Goal: Task Accomplishment & Management: Use online tool/utility

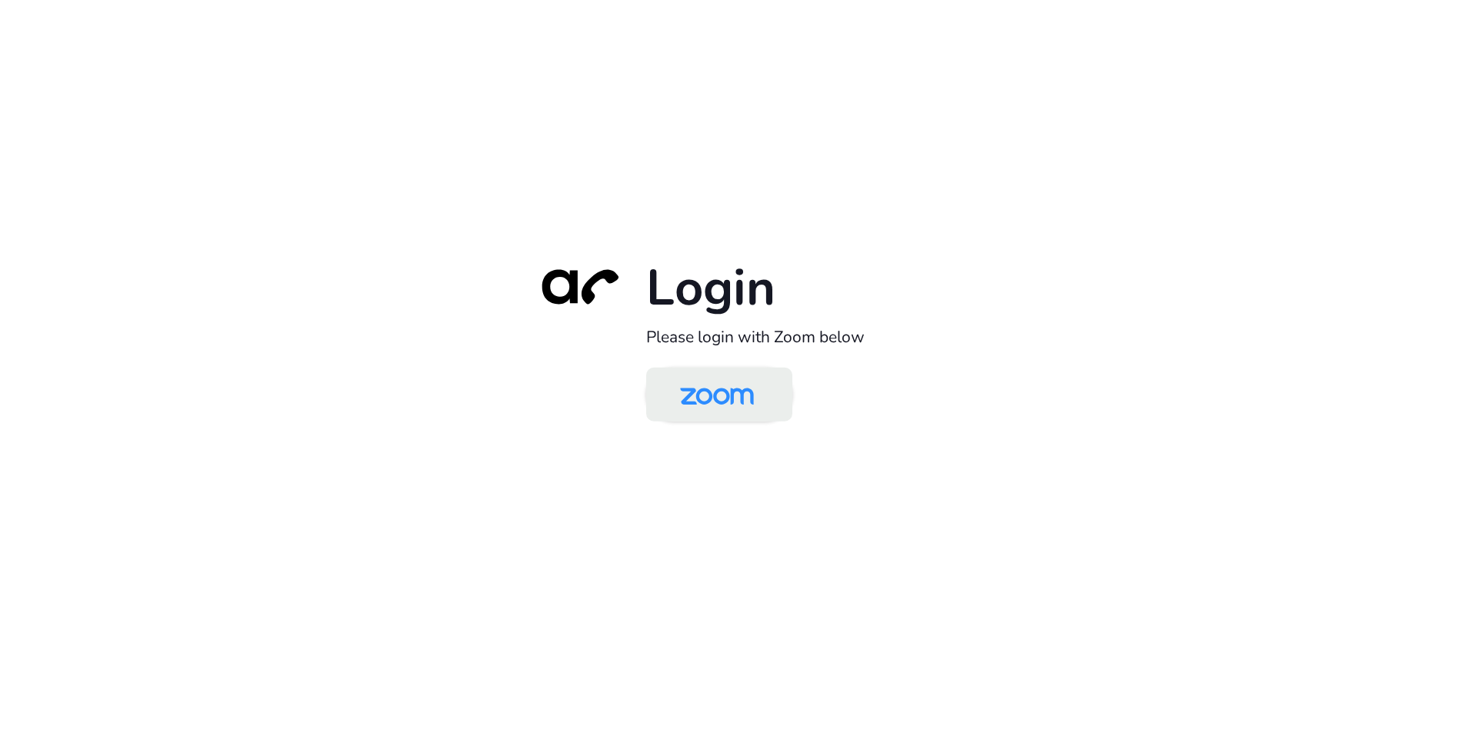
click at [724, 405] on img at bounding box center [717, 396] width 106 height 50
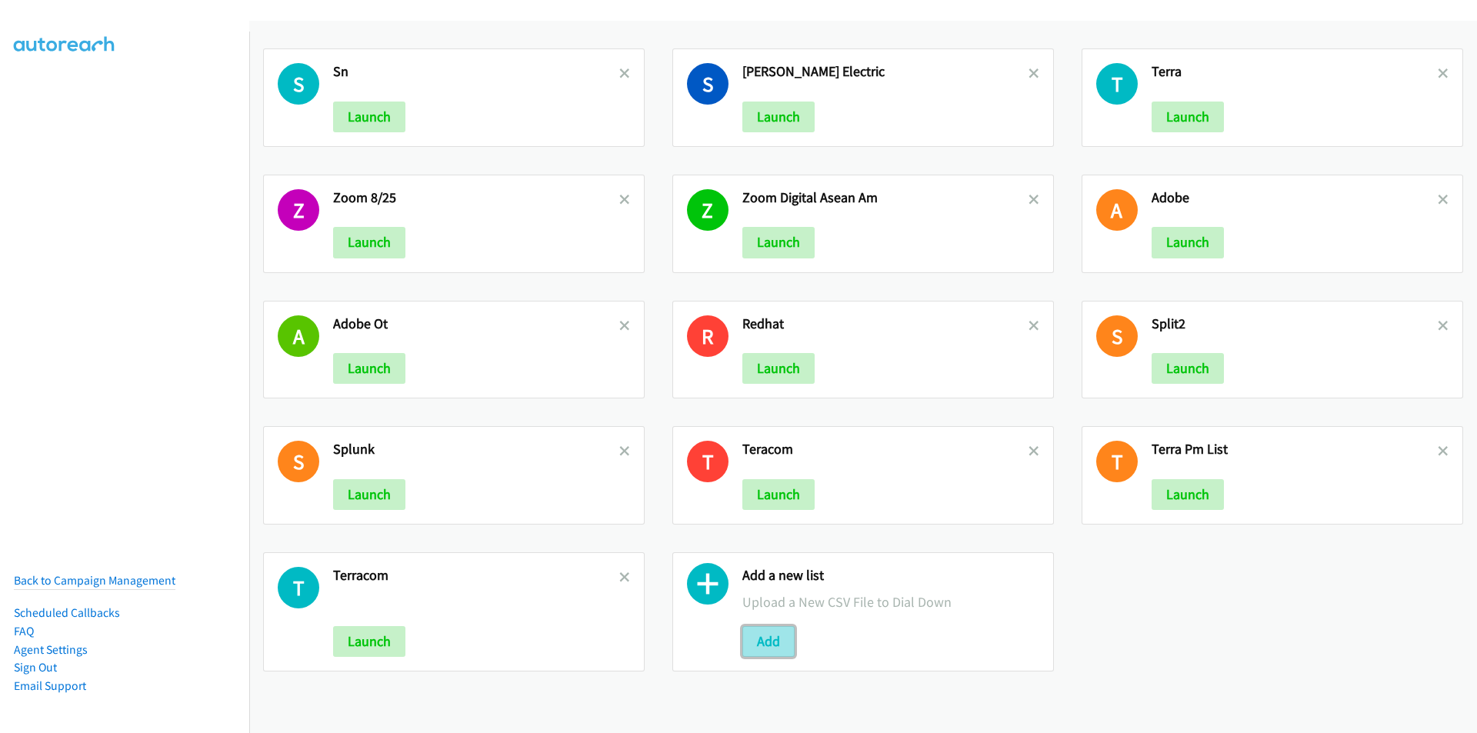
click at [776, 638] on button "Add" at bounding box center [768, 641] width 52 height 31
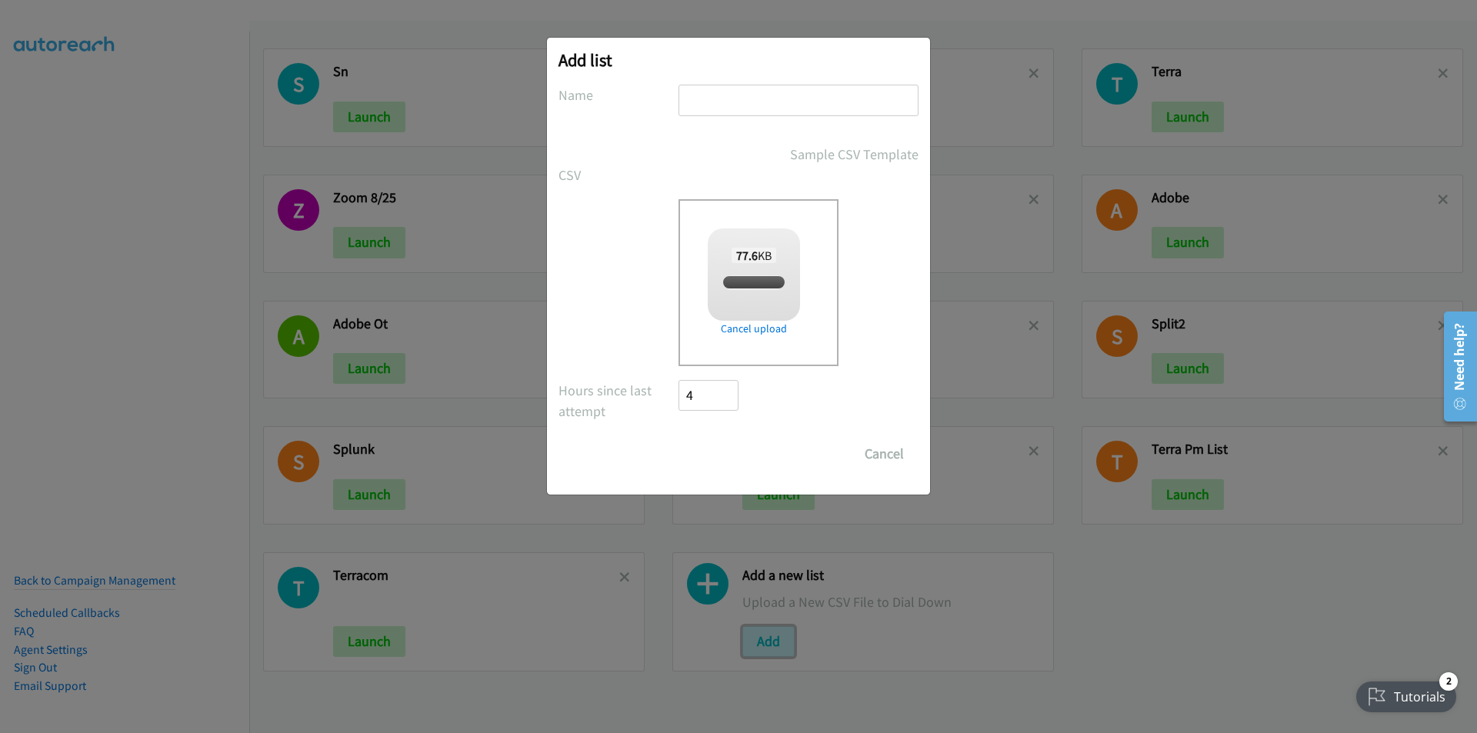
checkbox input "true"
click at [735, 105] on input "text" at bounding box center [799, 101] width 240 height 32
type input "terra9/2AM"
click at [679, 439] on input "Save List" at bounding box center [719, 454] width 81 height 31
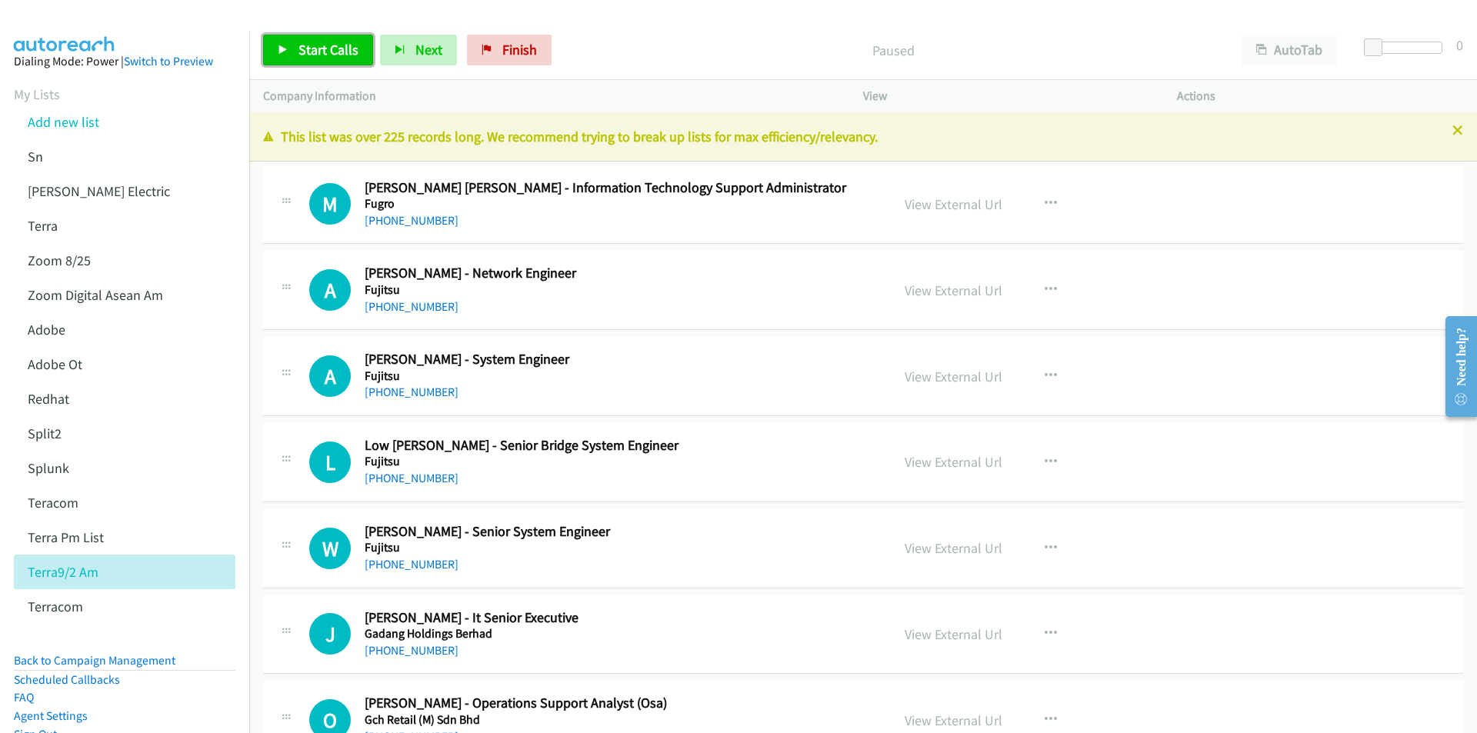
click at [316, 56] on span "Start Calls" at bounding box center [328, 50] width 60 height 18
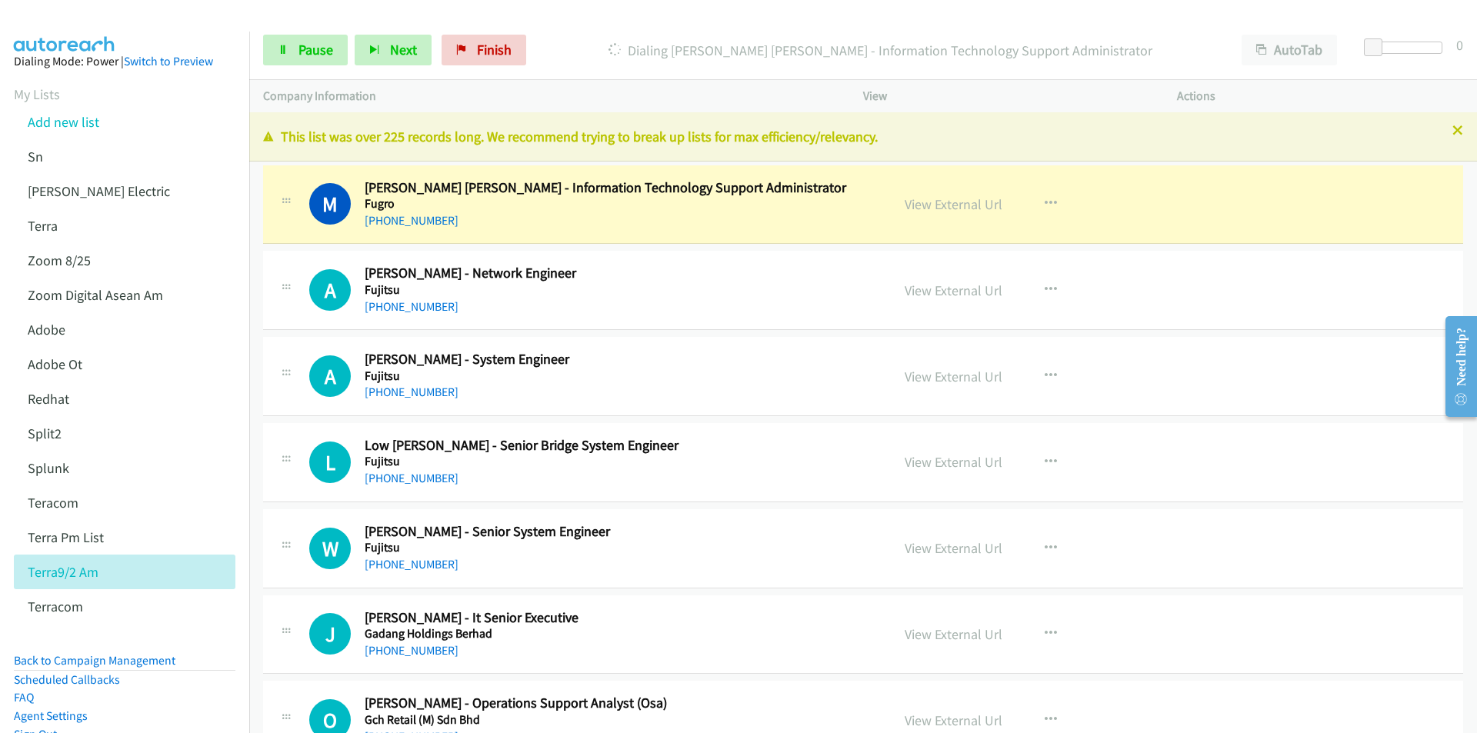
click at [601, 31] on div "Start Calls Pause Next Finish Dialing [PERSON_NAME] [PERSON_NAME] - Information…" at bounding box center [863, 50] width 1228 height 59
click at [1300, 46] on button "AutoTab" at bounding box center [1289, 50] width 95 height 31
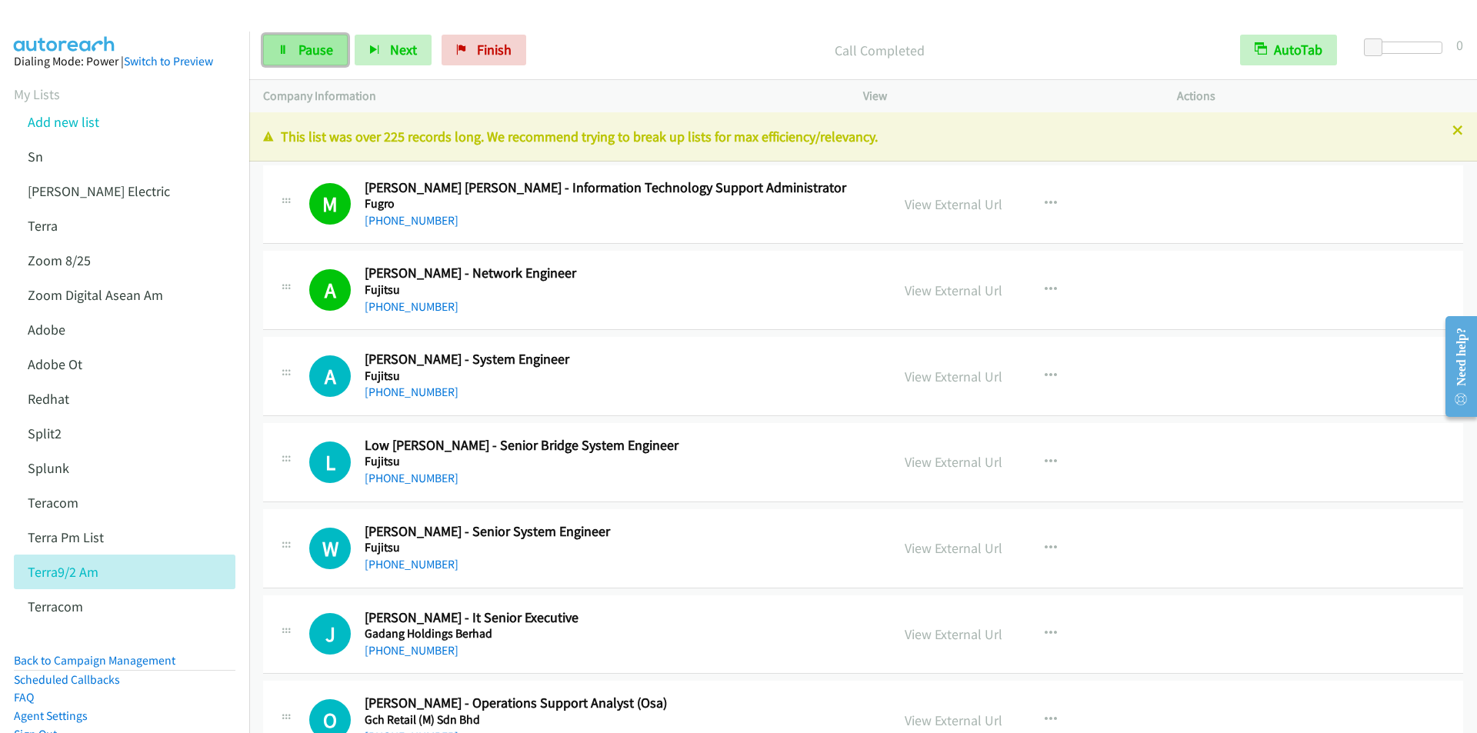
click at [286, 52] on icon at bounding box center [283, 50] width 11 height 11
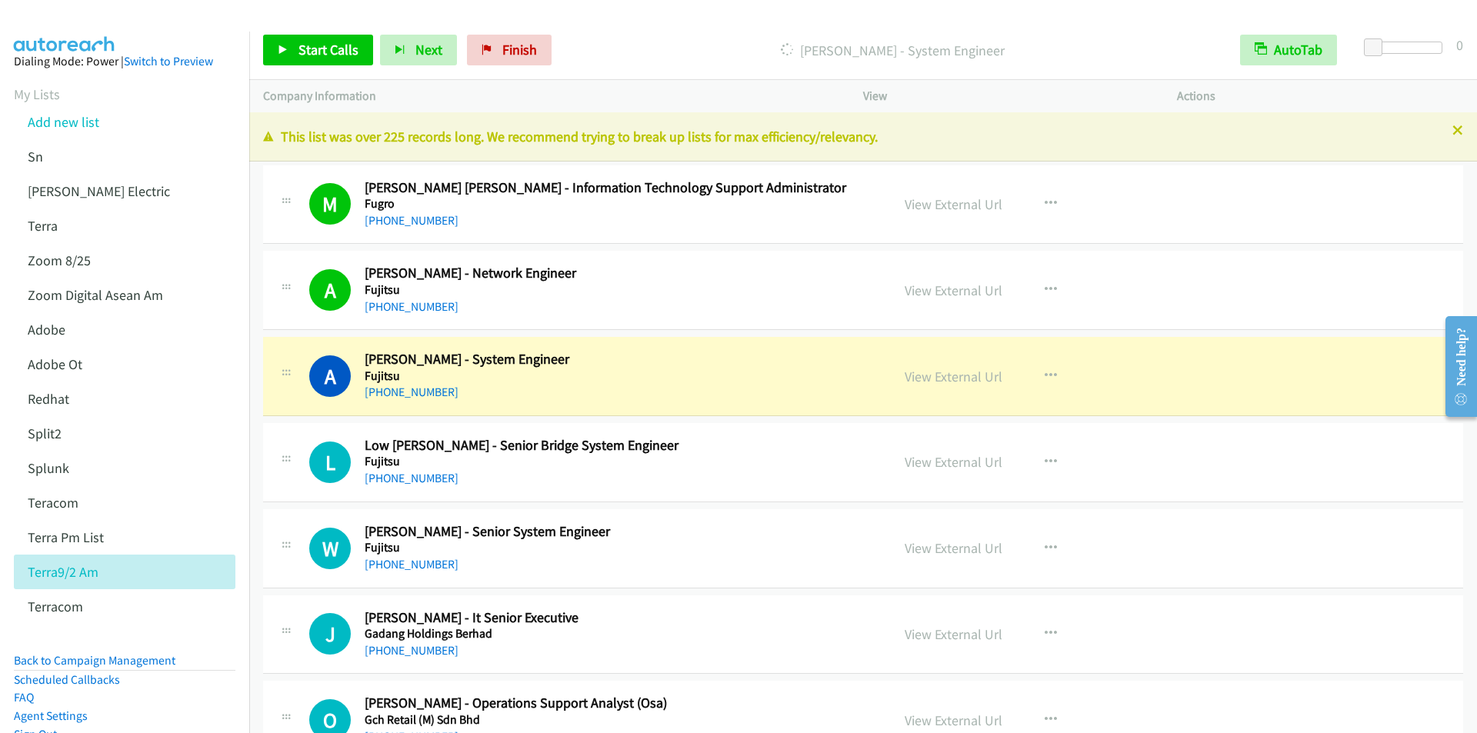
click at [599, 21] on div "Start Calls Pause Next Finish [PERSON_NAME] - System Engineer AutoTab AutoTab 0" at bounding box center [863, 50] width 1228 height 59
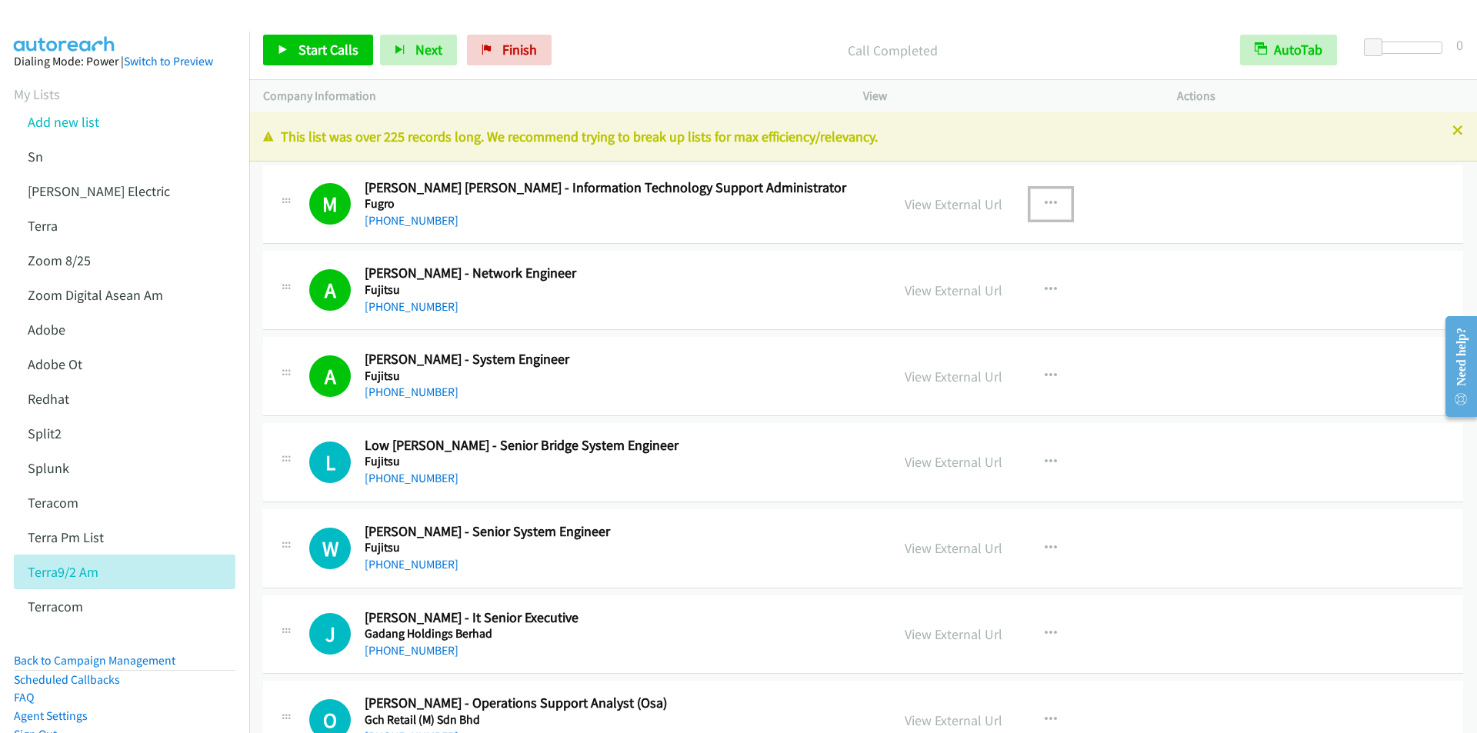
click at [1045, 198] on icon "button" at bounding box center [1051, 204] width 12 height 12
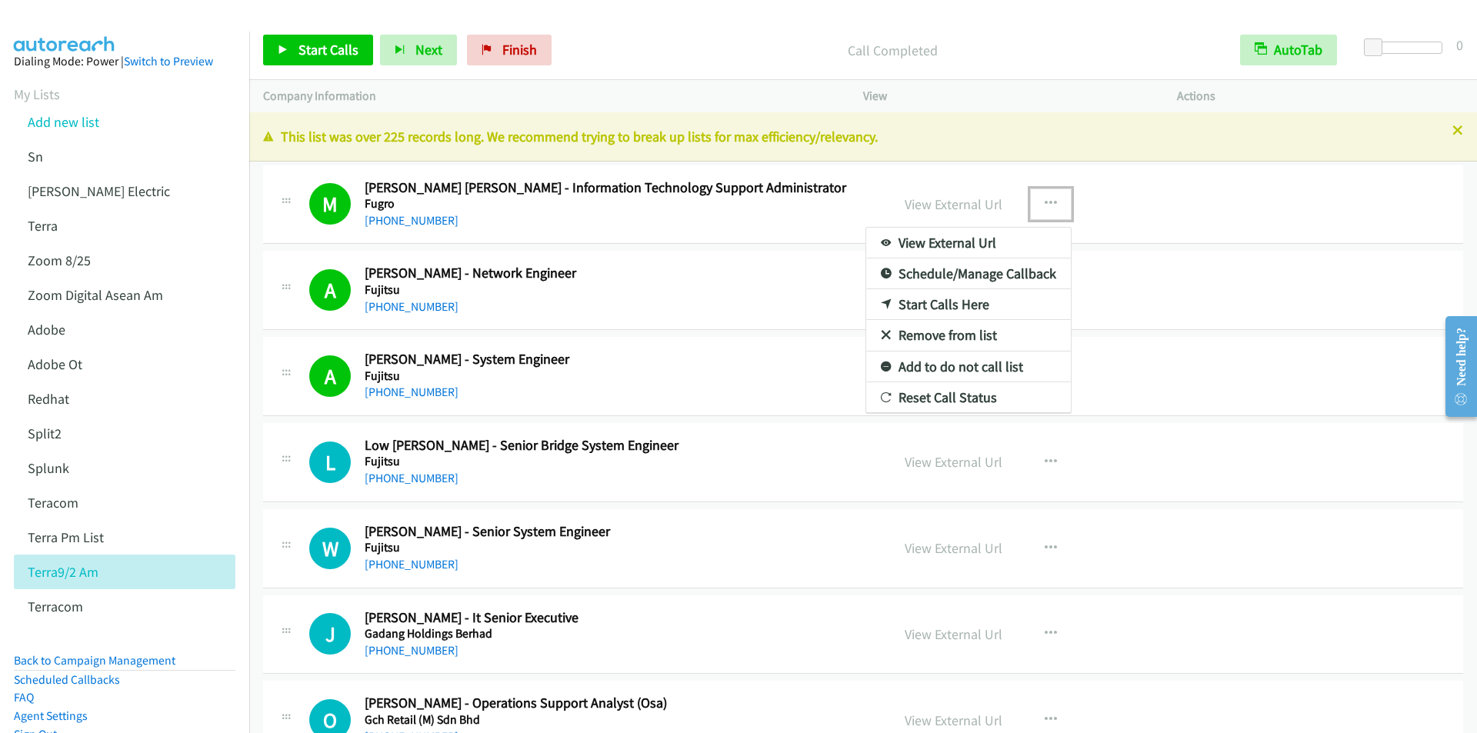
click at [953, 308] on link "Start Calls Here" at bounding box center [968, 304] width 205 height 31
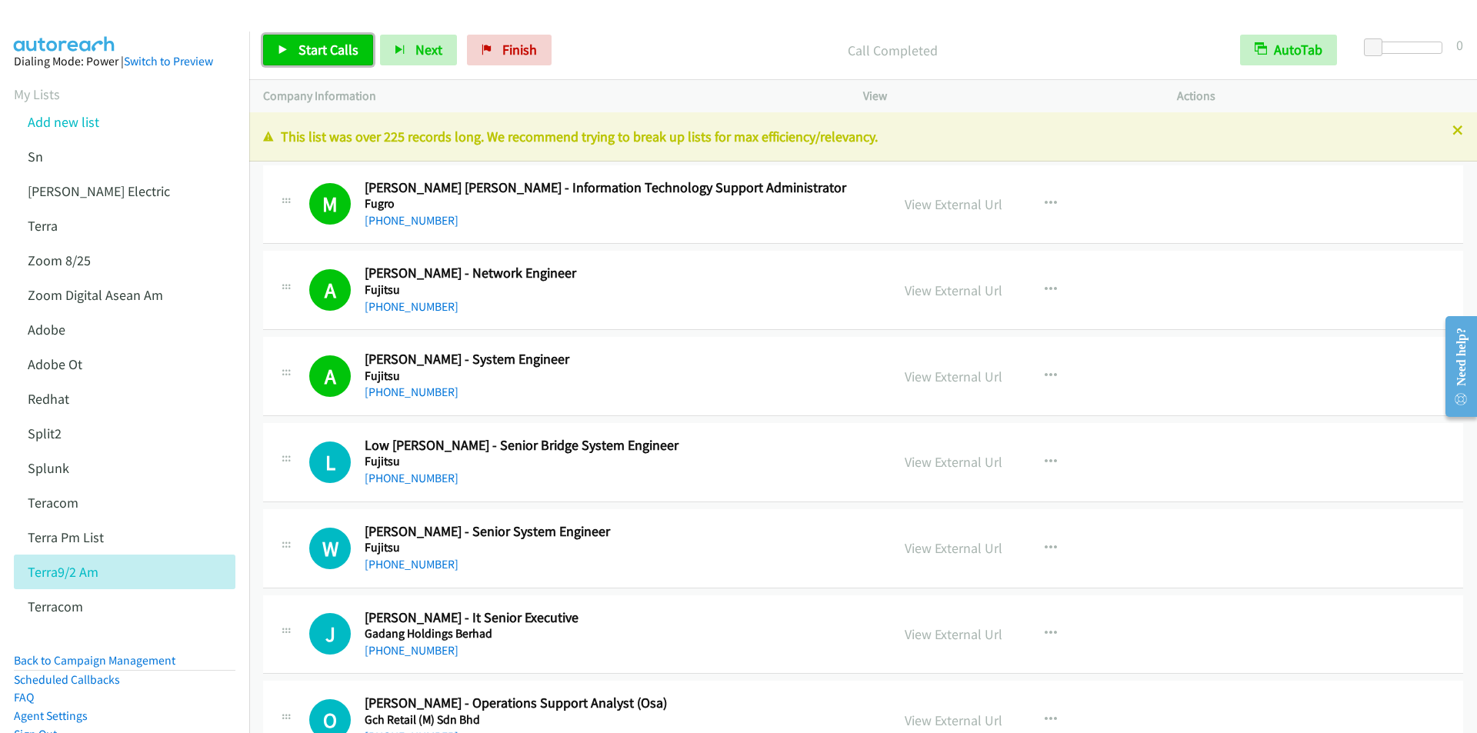
click at [292, 57] on link "Start Calls" at bounding box center [318, 50] width 110 height 31
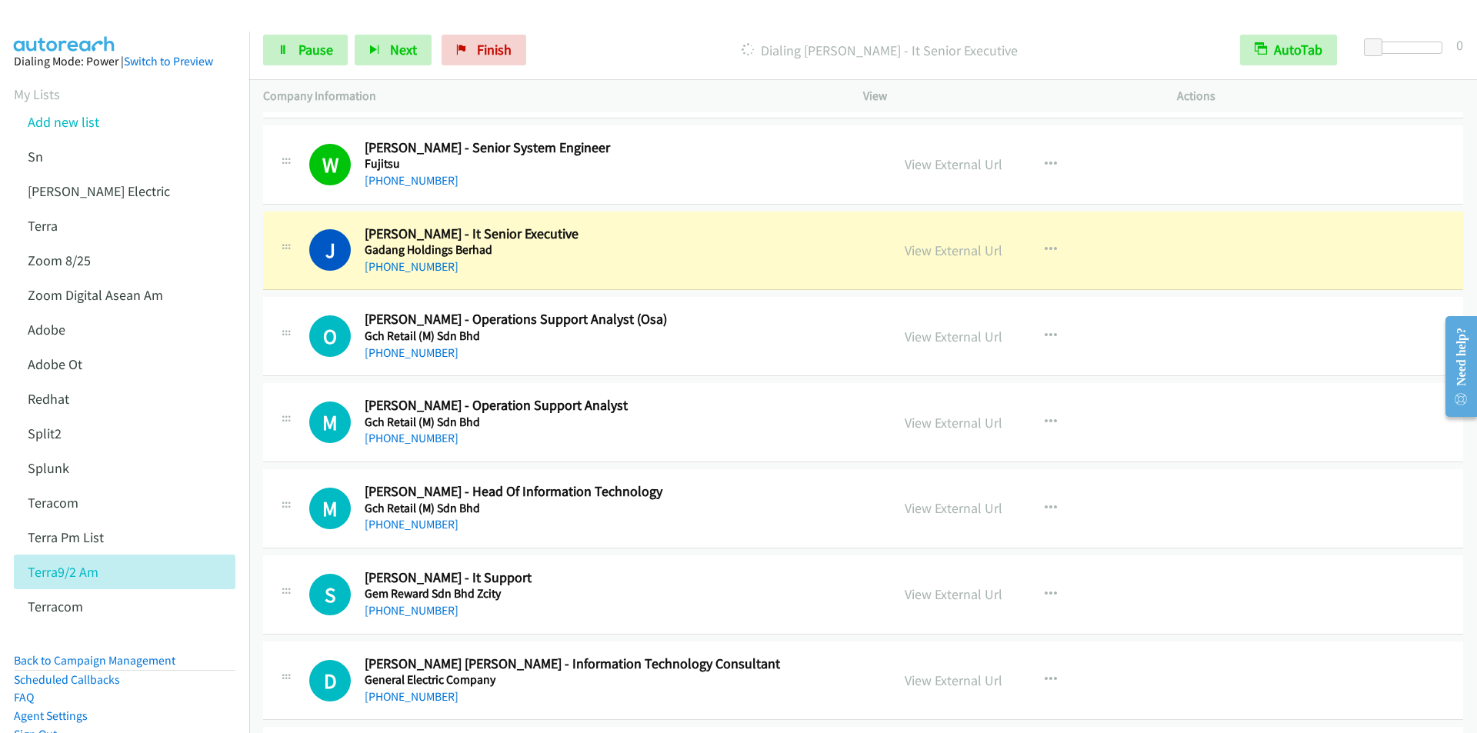
scroll to position [385, 0]
click at [609, 28] on div "Start Calls Pause Next Finish [PERSON_NAME] - It Senior Executive AutoTab AutoT…" at bounding box center [863, 50] width 1228 height 59
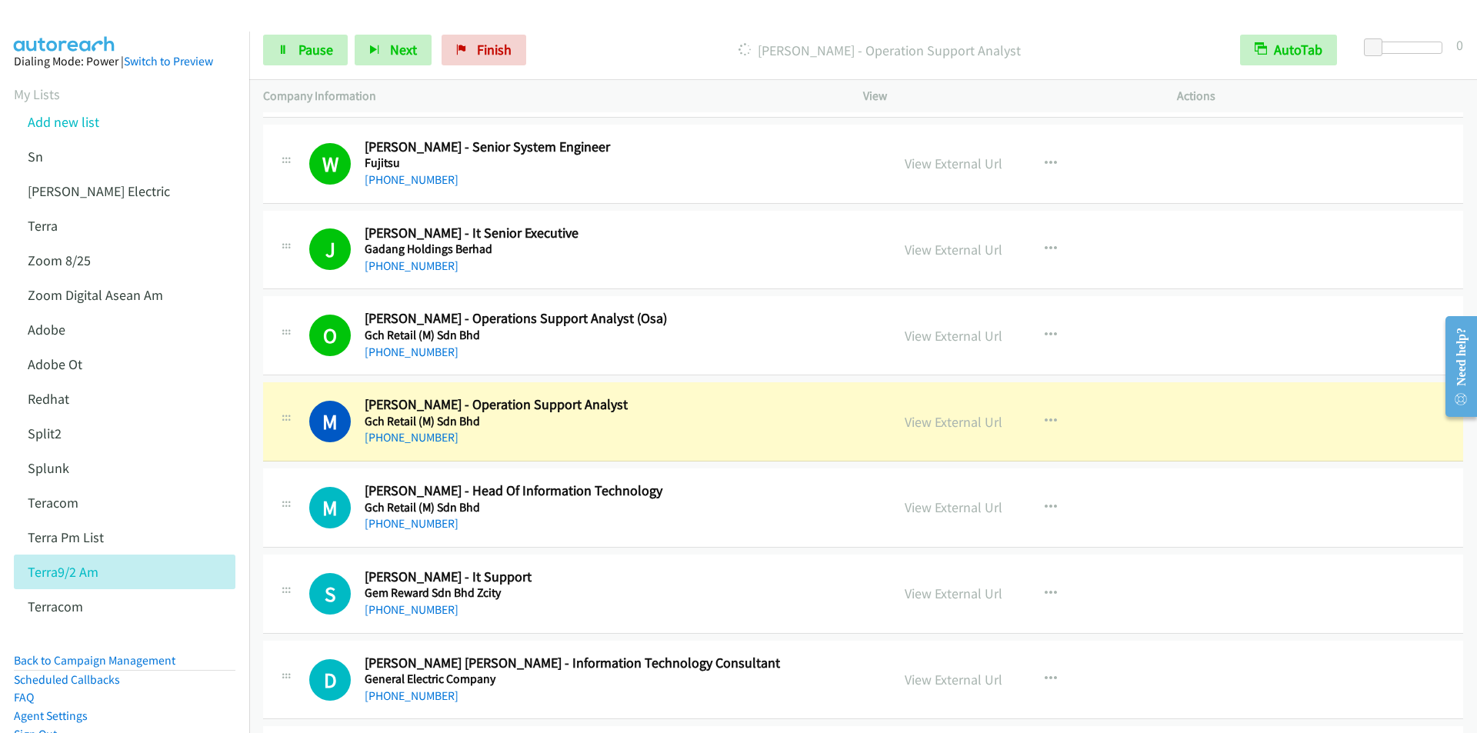
click at [532, 324] on h2 "[PERSON_NAME] - Operations Support Analyst (Osa)" at bounding box center [618, 319] width 507 height 18
click at [302, 51] on span "Pause" at bounding box center [315, 50] width 35 height 18
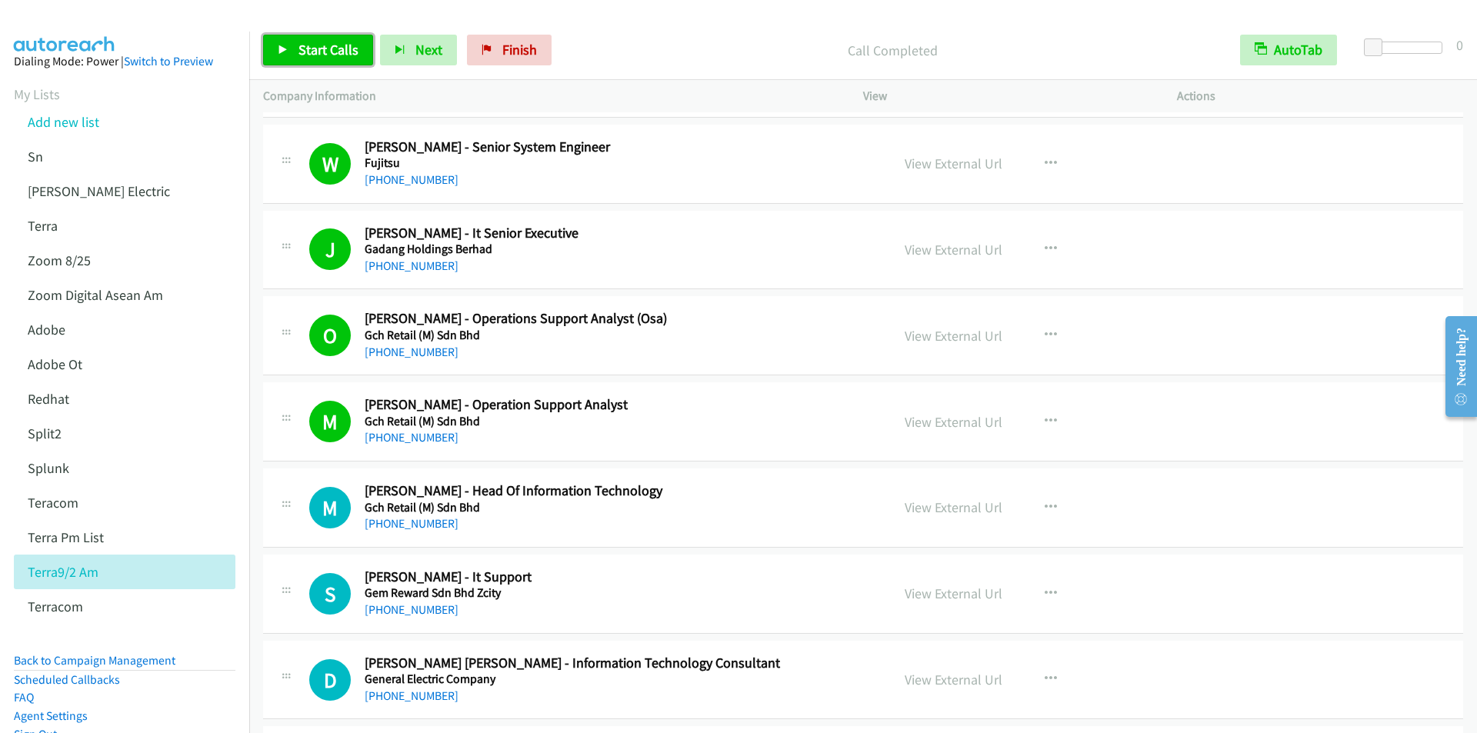
click at [299, 51] on span "Start Calls" at bounding box center [328, 50] width 60 height 18
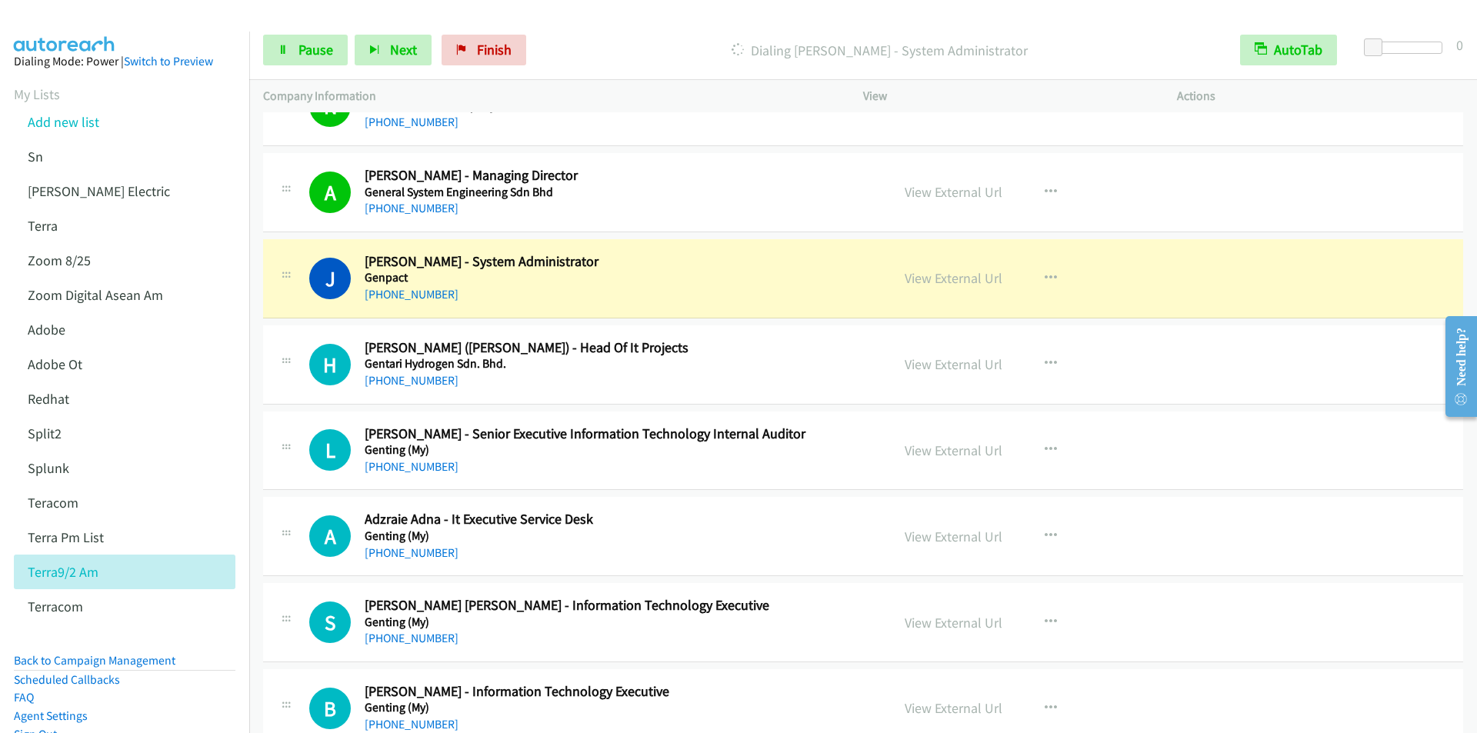
scroll to position [1231, 0]
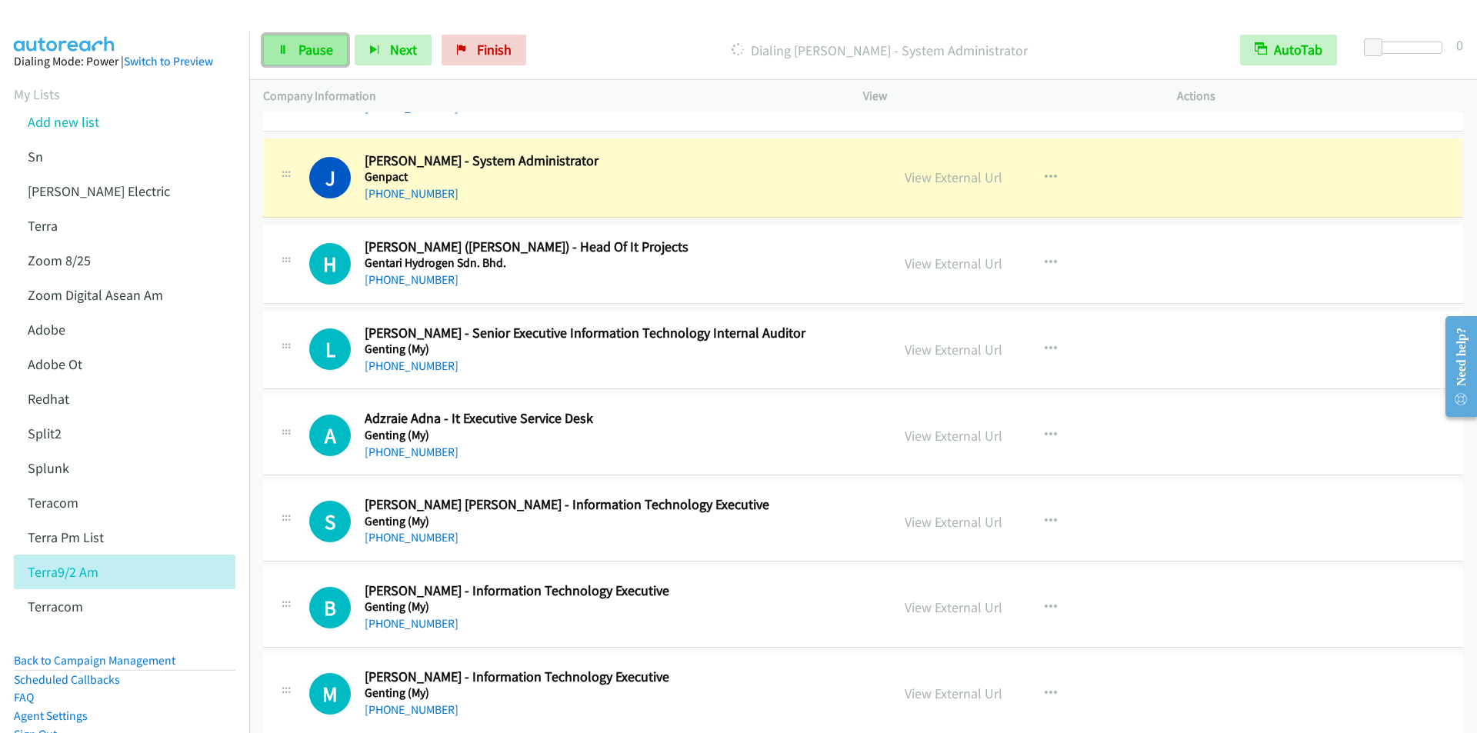
click at [309, 52] on span "Pause" at bounding box center [315, 50] width 35 height 18
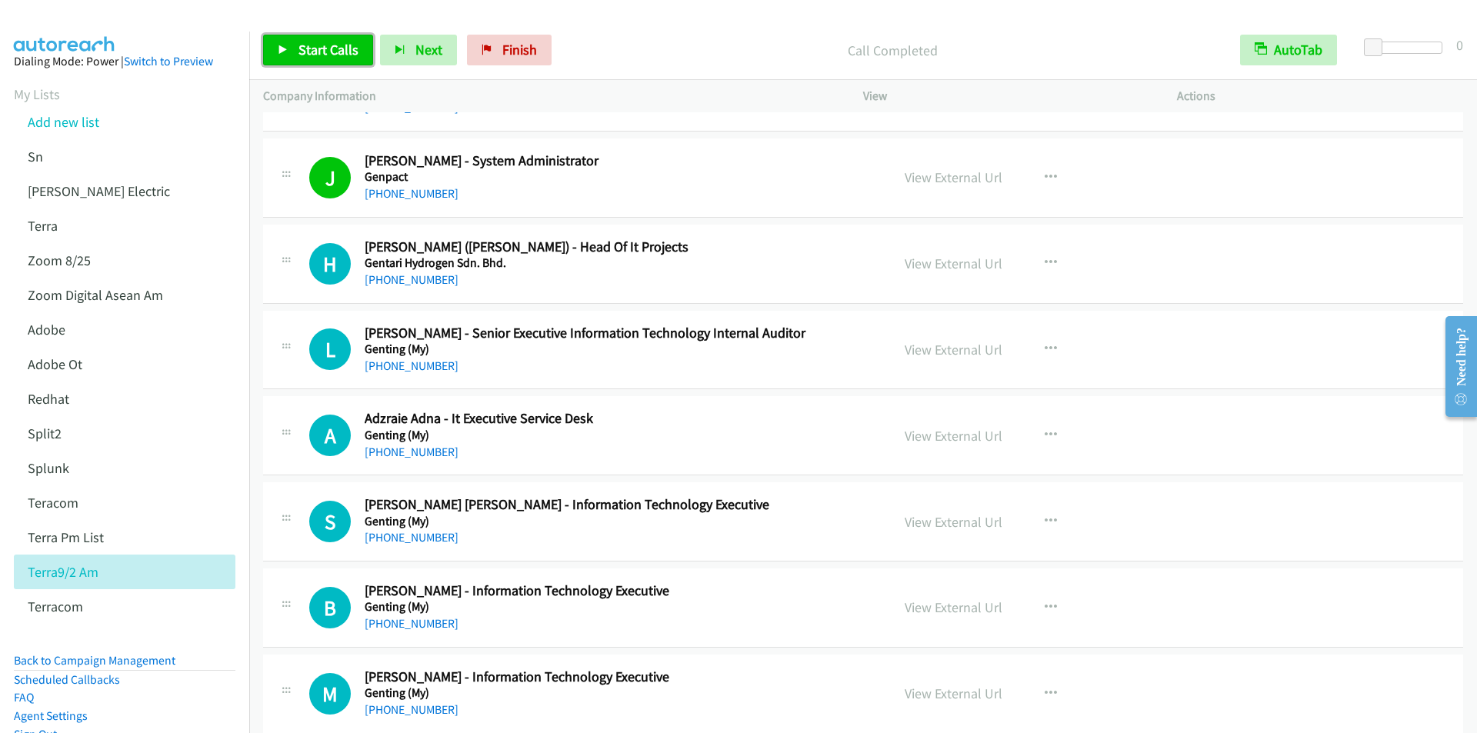
click at [325, 52] on span "Start Calls" at bounding box center [328, 50] width 60 height 18
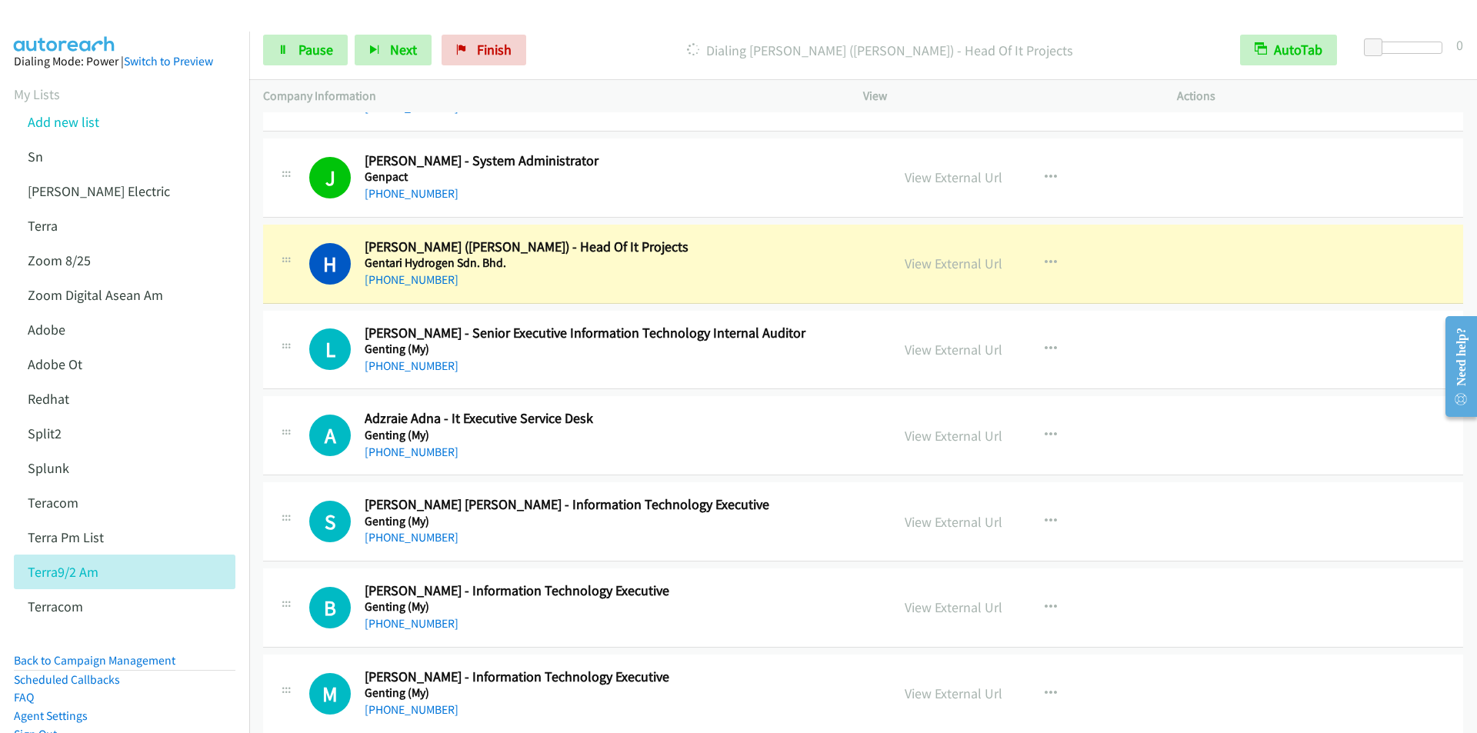
click at [595, 40] on p "Dialing [PERSON_NAME] ([PERSON_NAME]) - Head Of It Projects" at bounding box center [879, 50] width 665 height 21
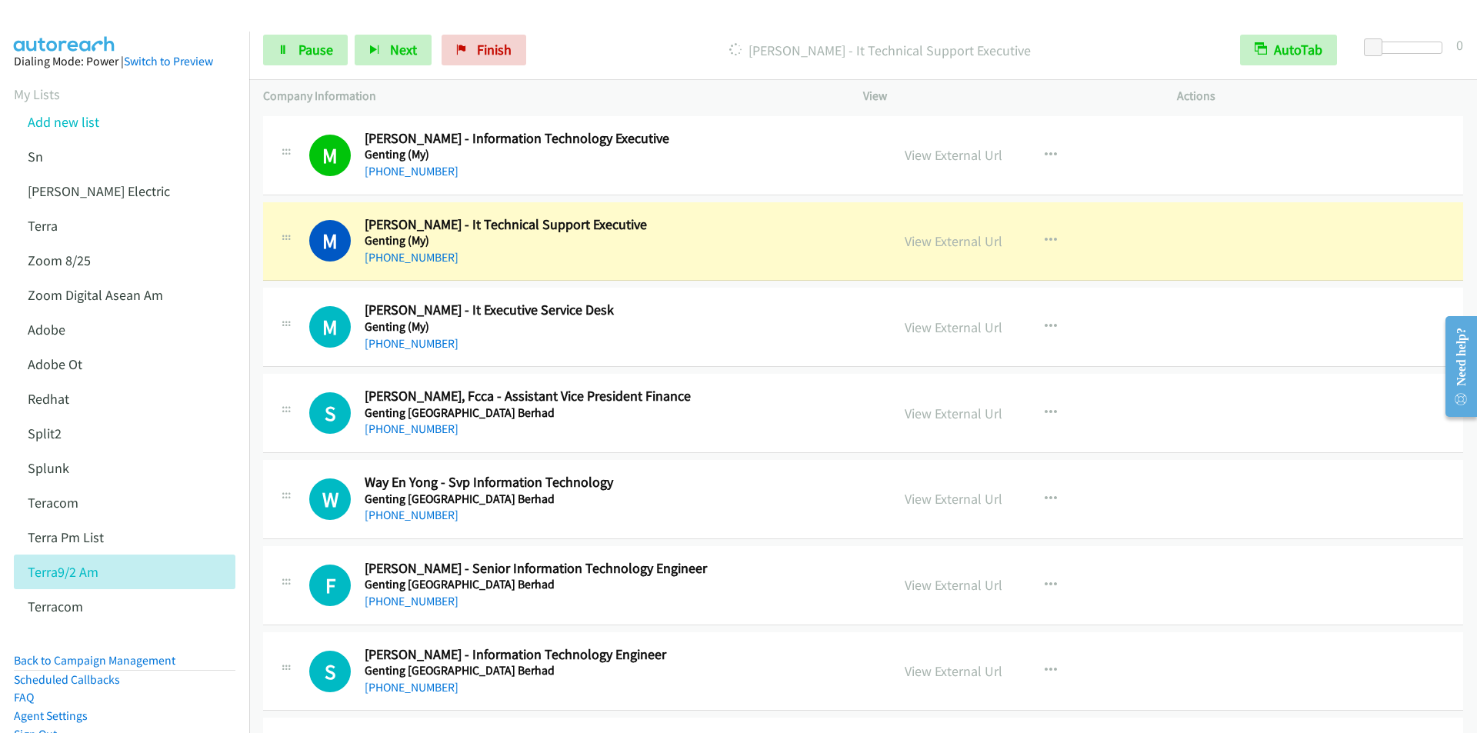
scroll to position [1846, 0]
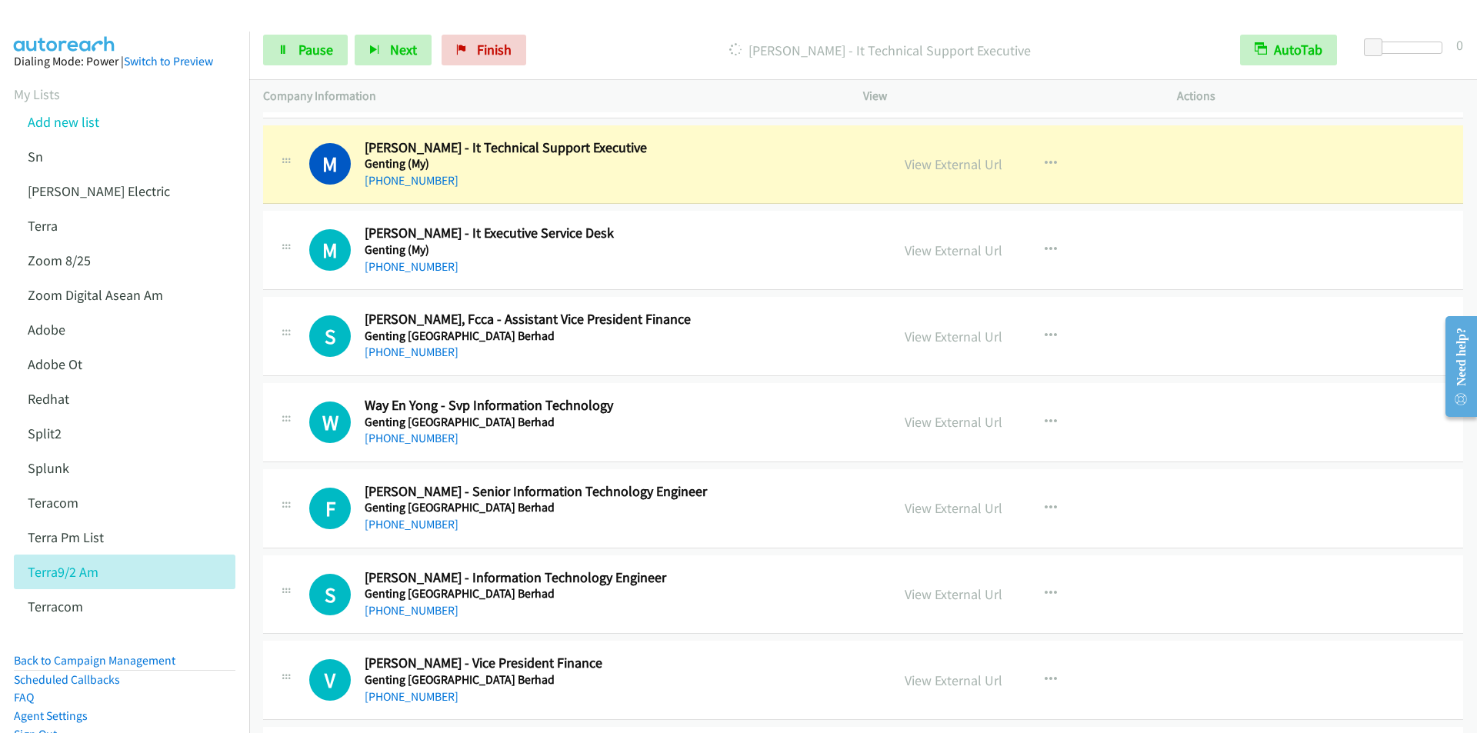
click at [611, 33] on div "Start Calls Pause Next Finish [PERSON_NAME] - It Technical Support Executive Au…" at bounding box center [863, 50] width 1228 height 59
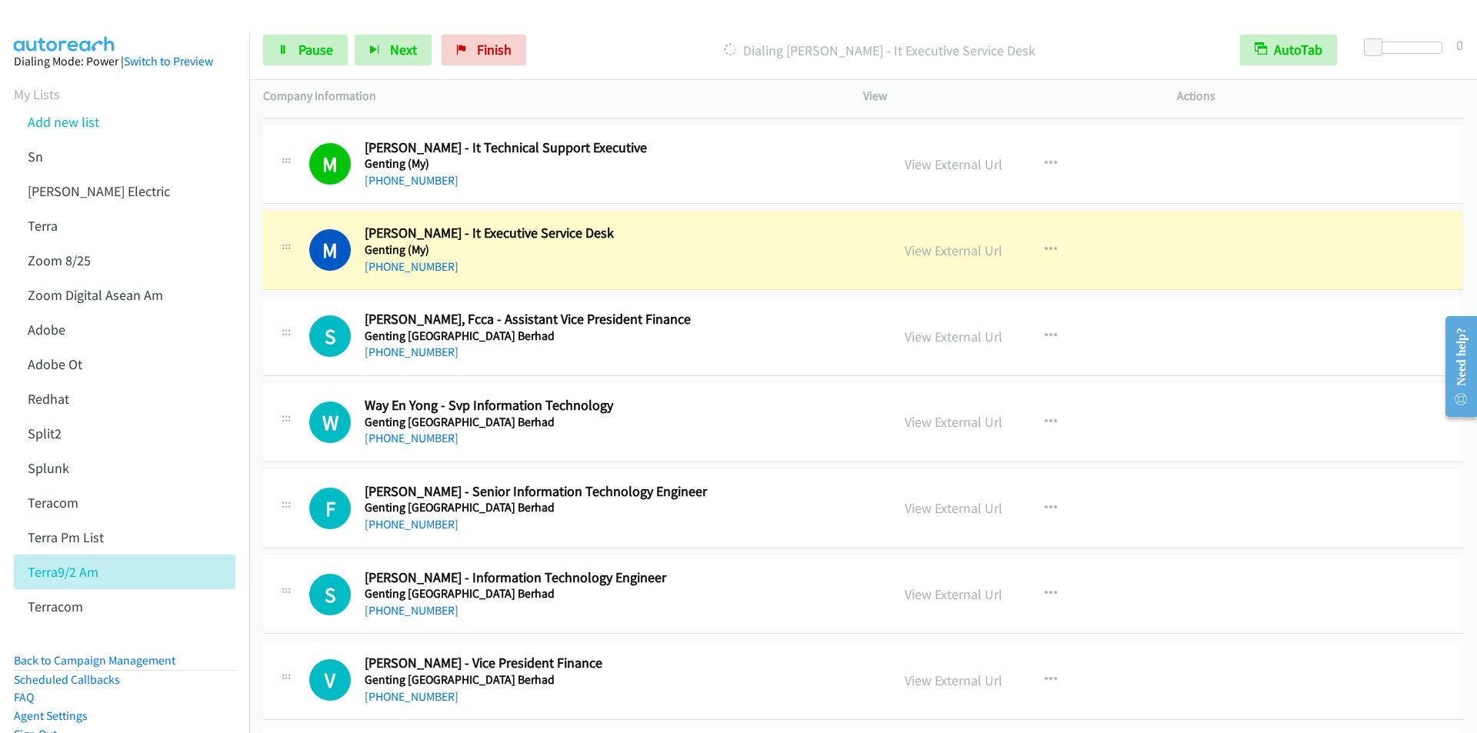
scroll to position [1923, 0]
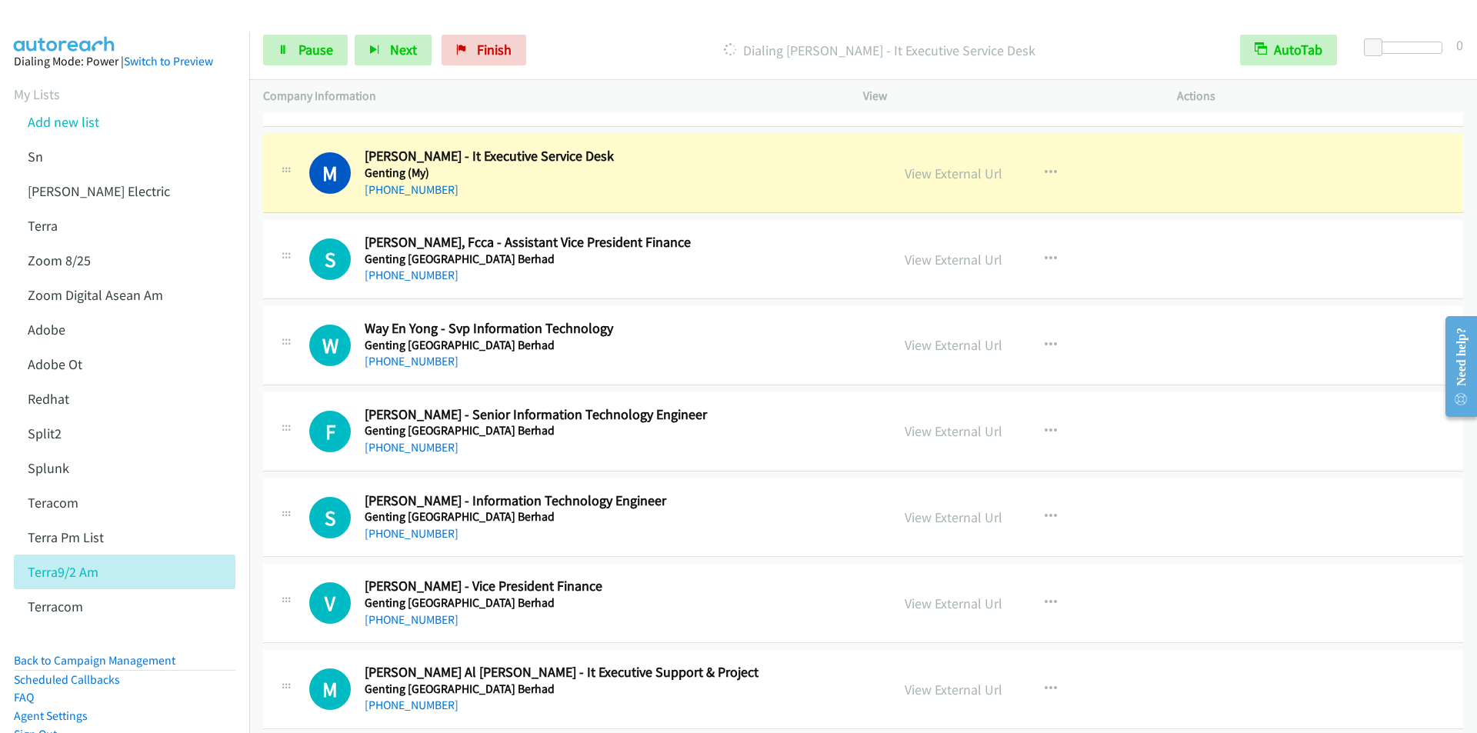
click at [571, 38] on div "Dialing [PERSON_NAME] - It Executive Service Desk" at bounding box center [879, 50] width 693 height 31
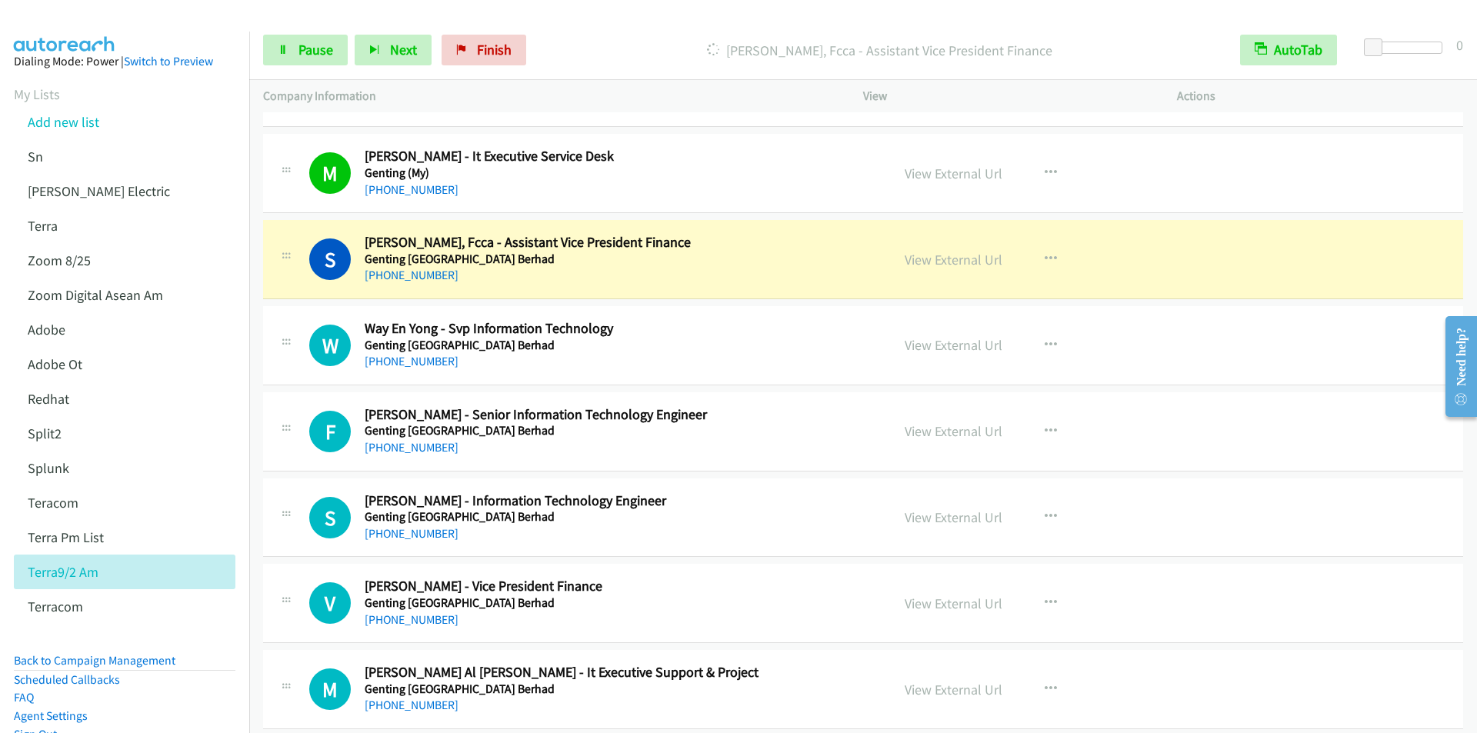
scroll to position [2000, 0]
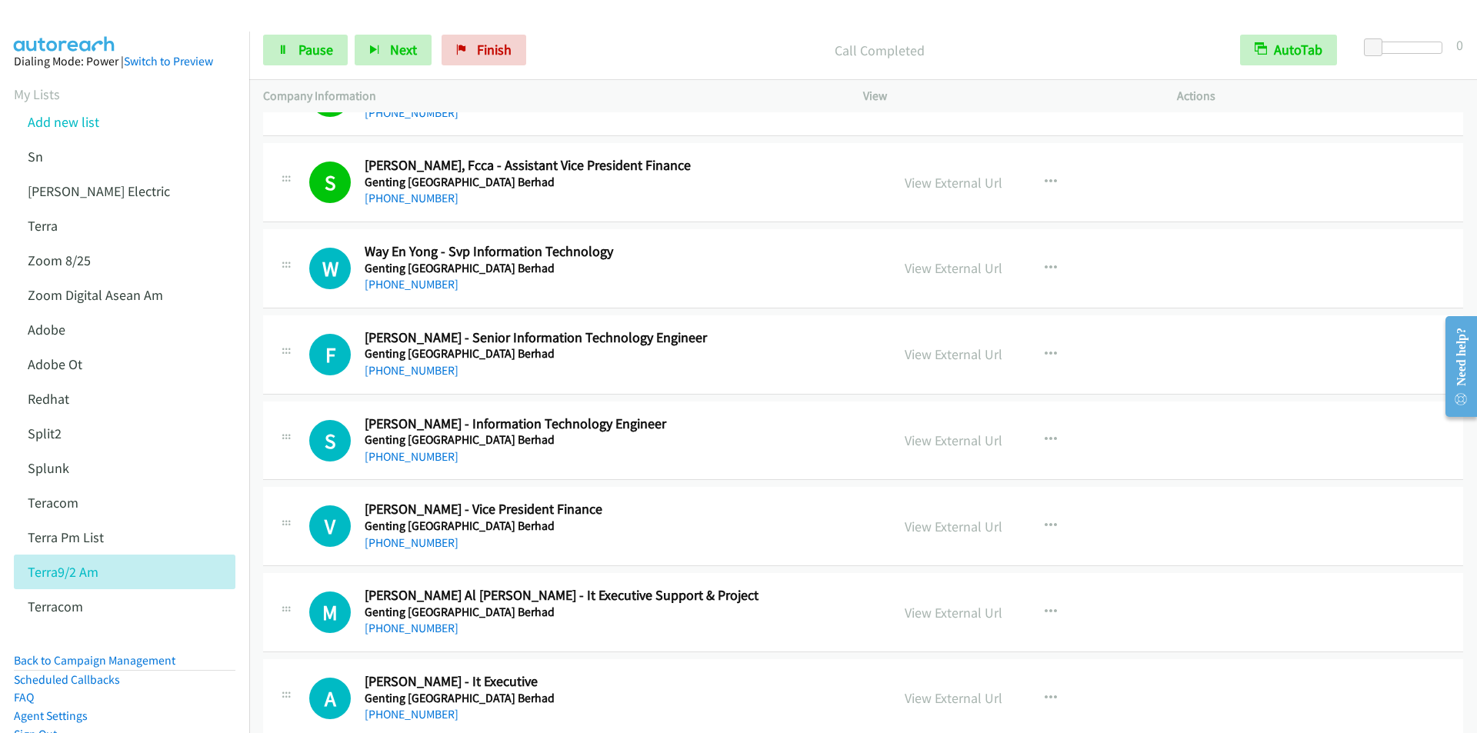
click at [595, 41] on p "Call Completed" at bounding box center [879, 50] width 665 height 21
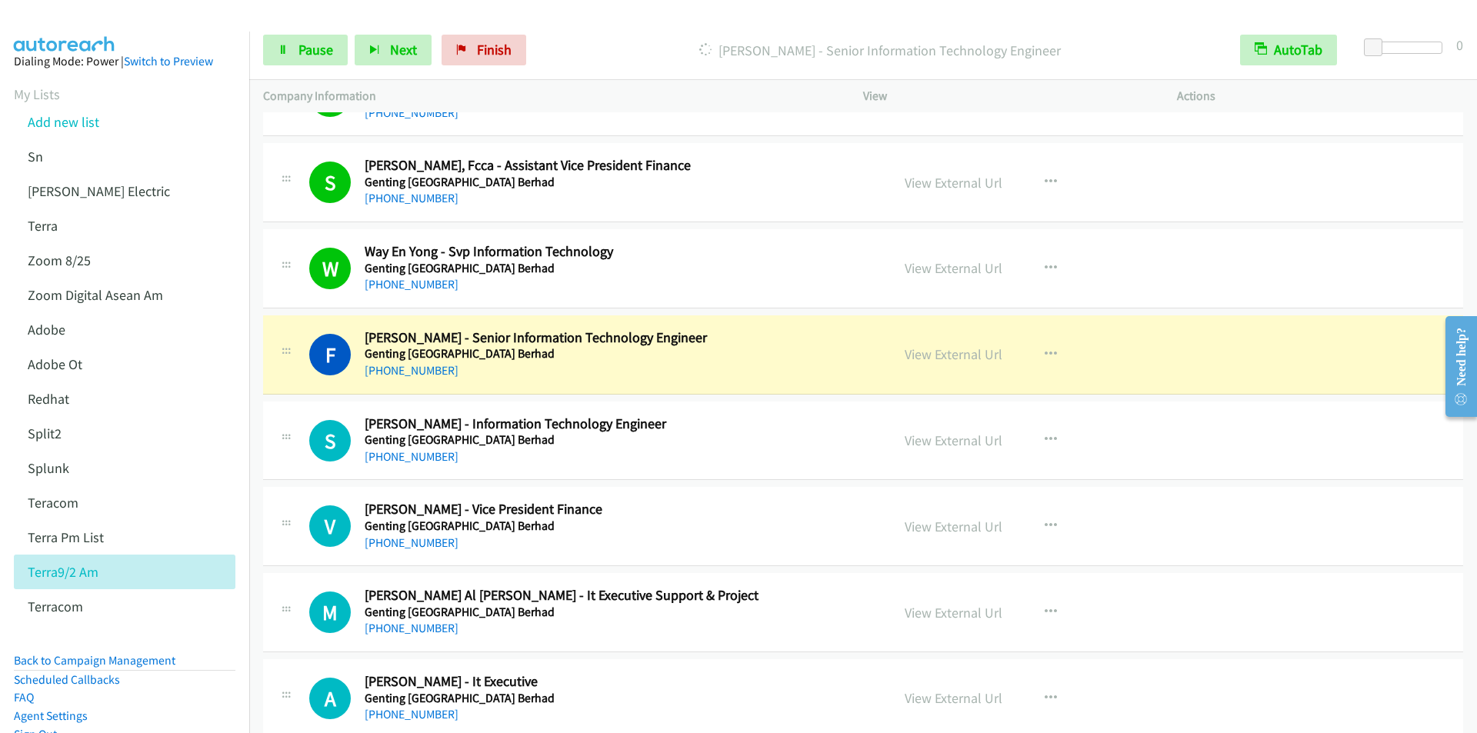
scroll to position [2154, 0]
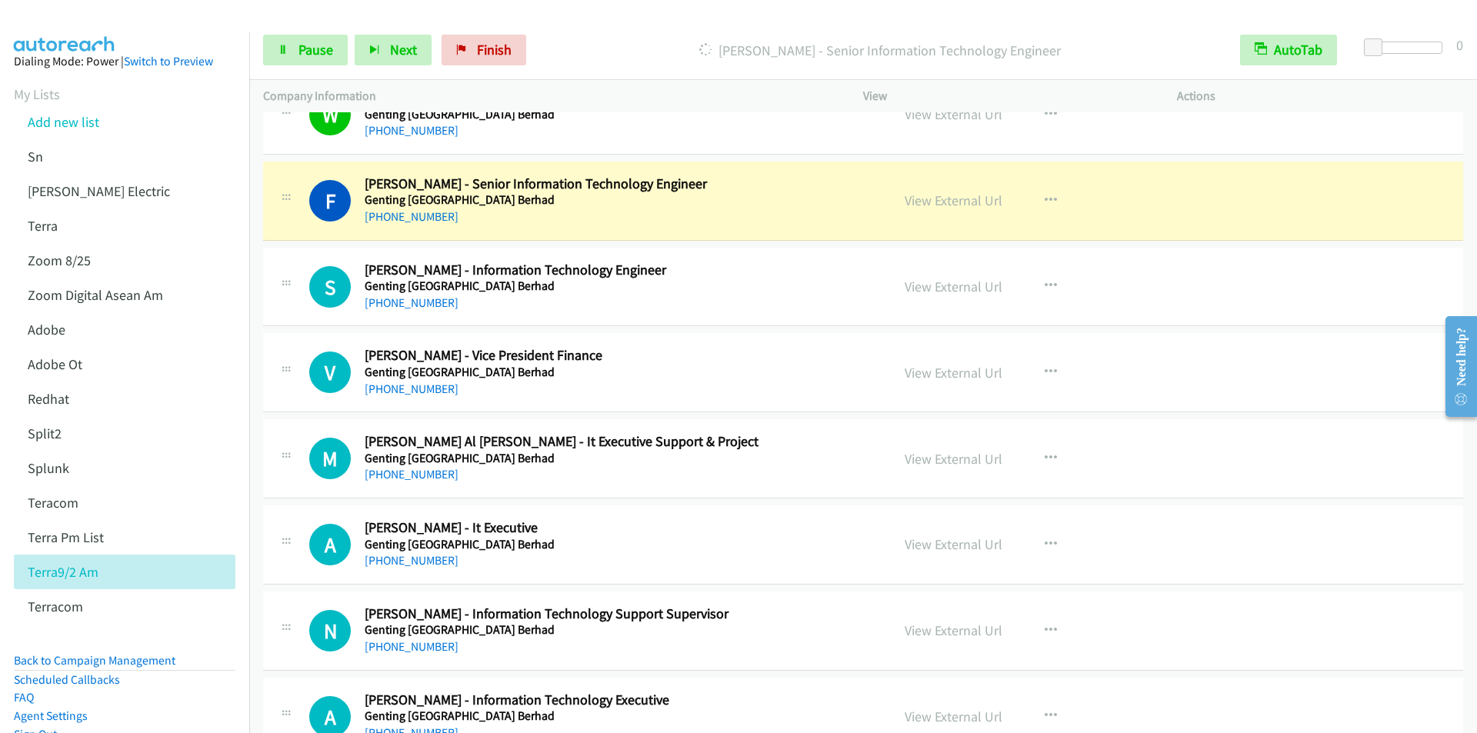
click at [589, 54] on p "[PERSON_NAME] - Senior Information Technology Engineer" at bounding box center [879, 50] width 665 height 21
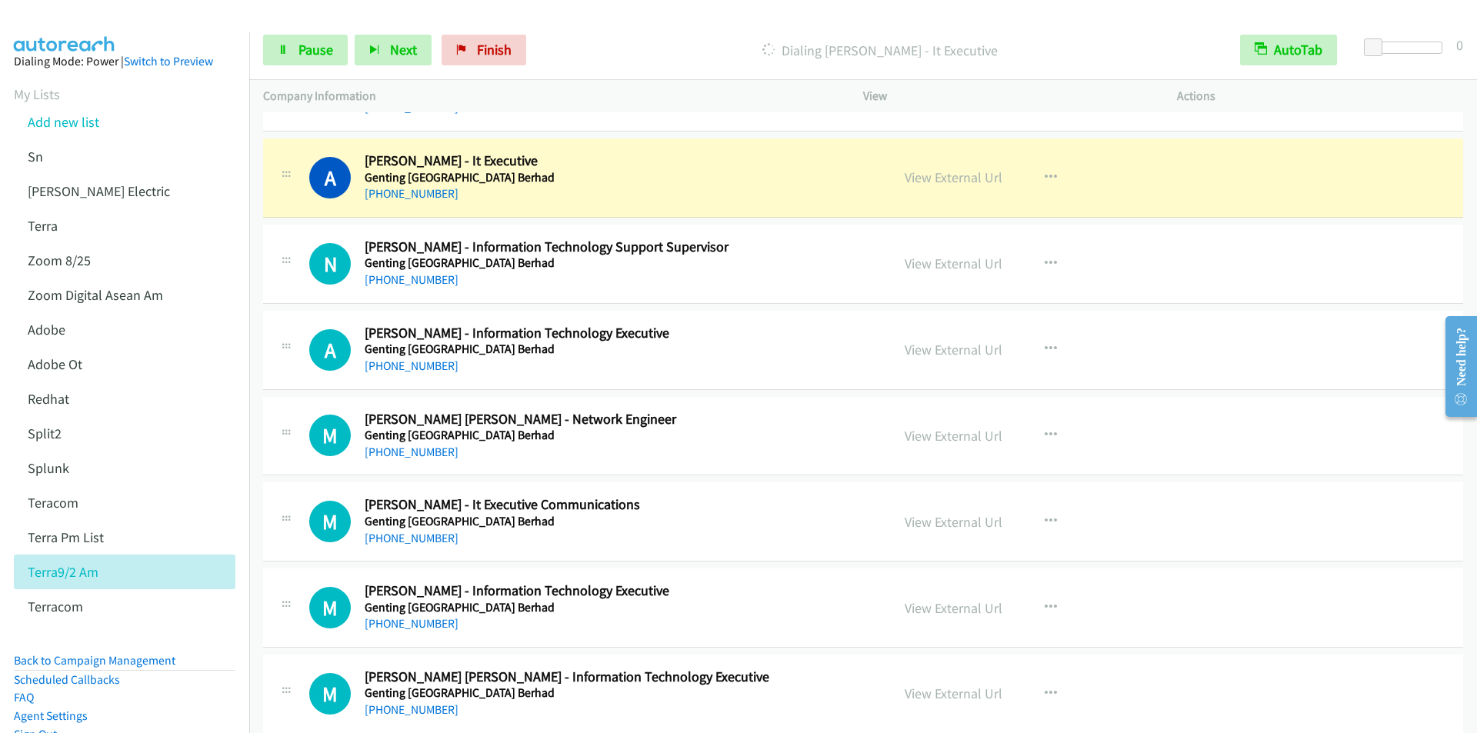
scroll to position [2539, 0]
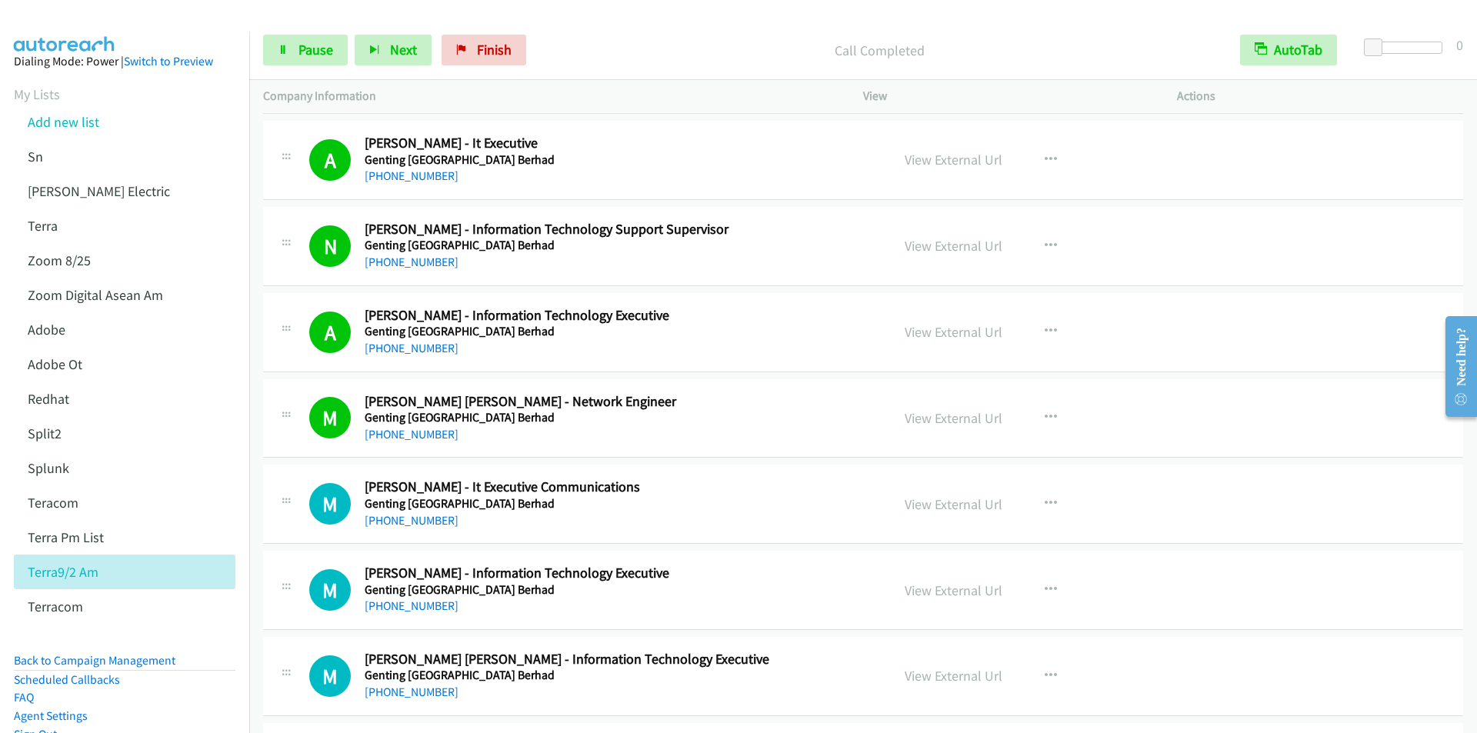
click at [593, 16] on div at bounding box center [731, 29] width 1463 height 59
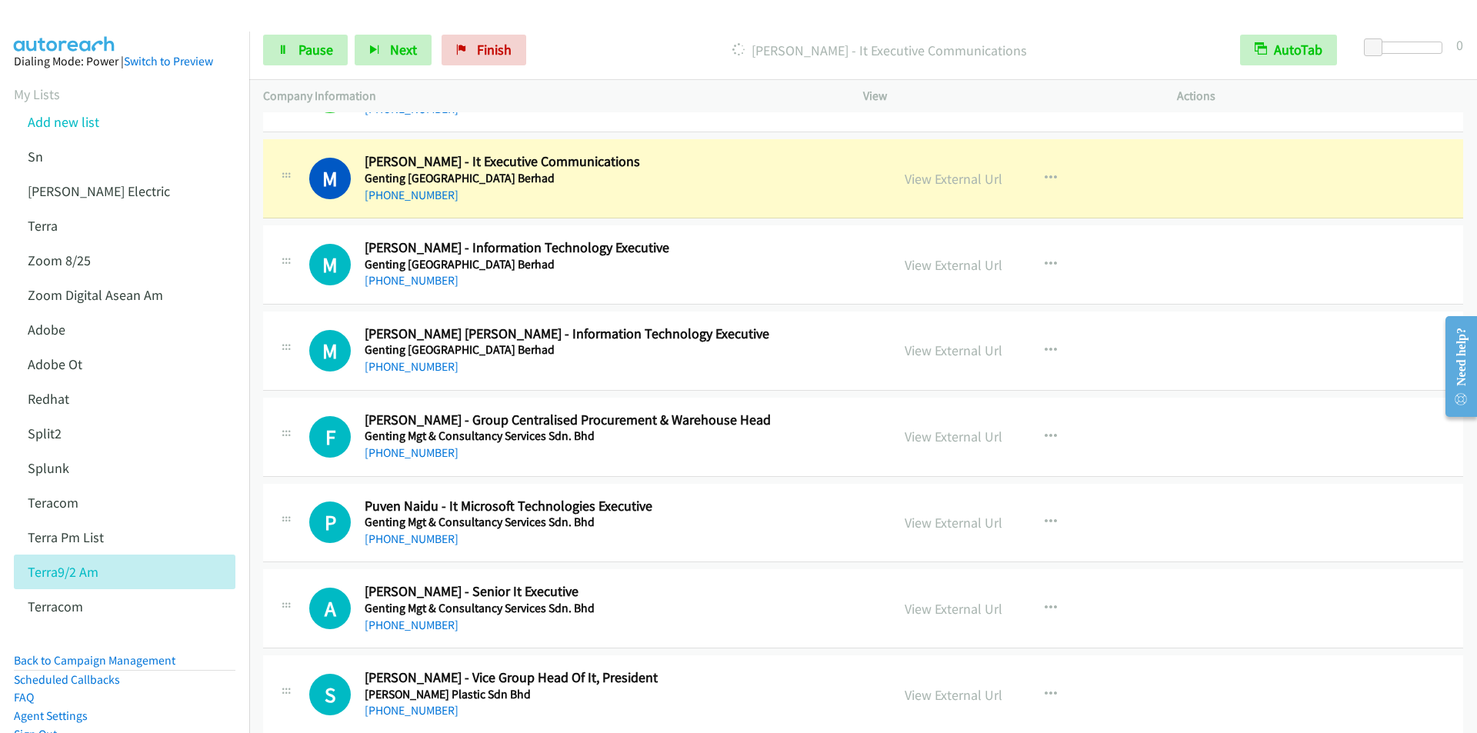
scroll to position [2846, 0]
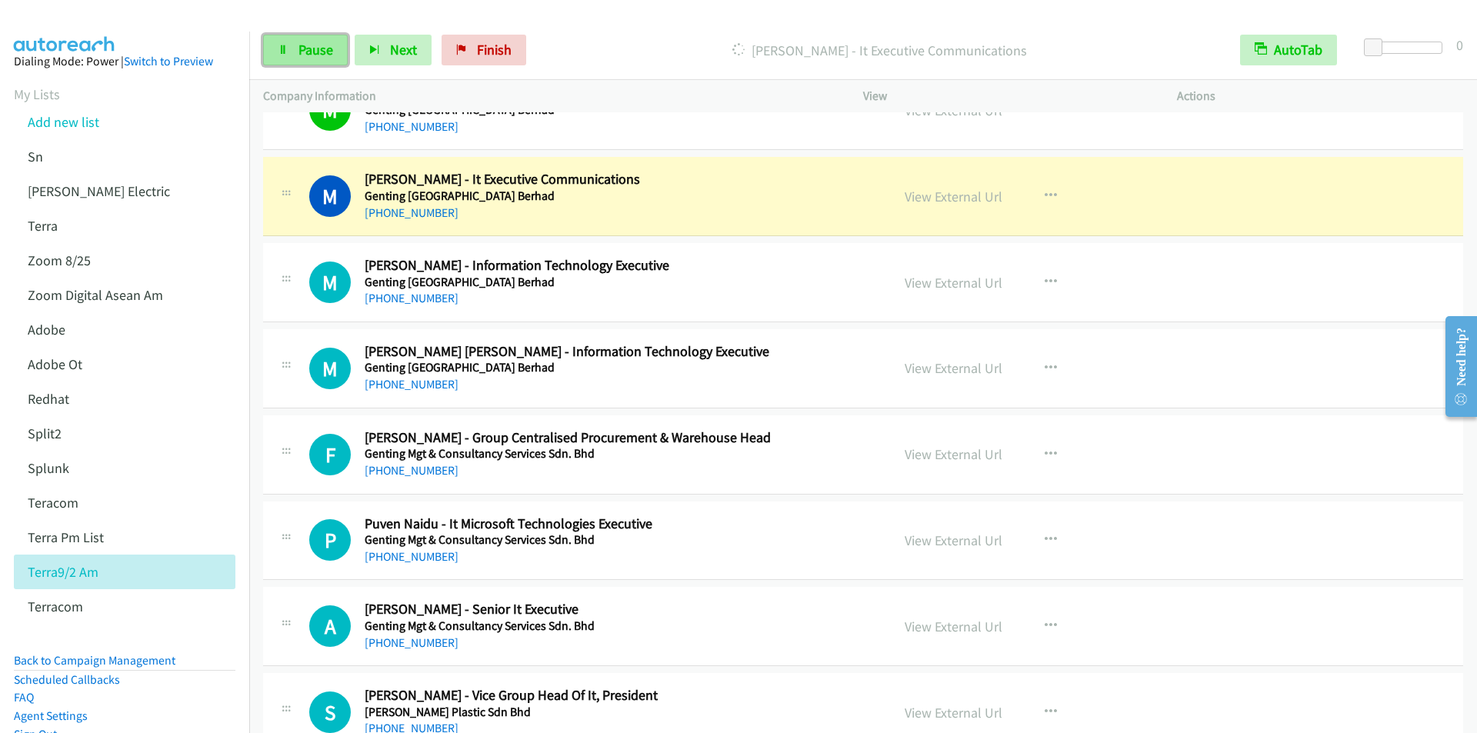
click at [303, 43] on span "Pause" at bounding box center [315, 50] width 35 height 18
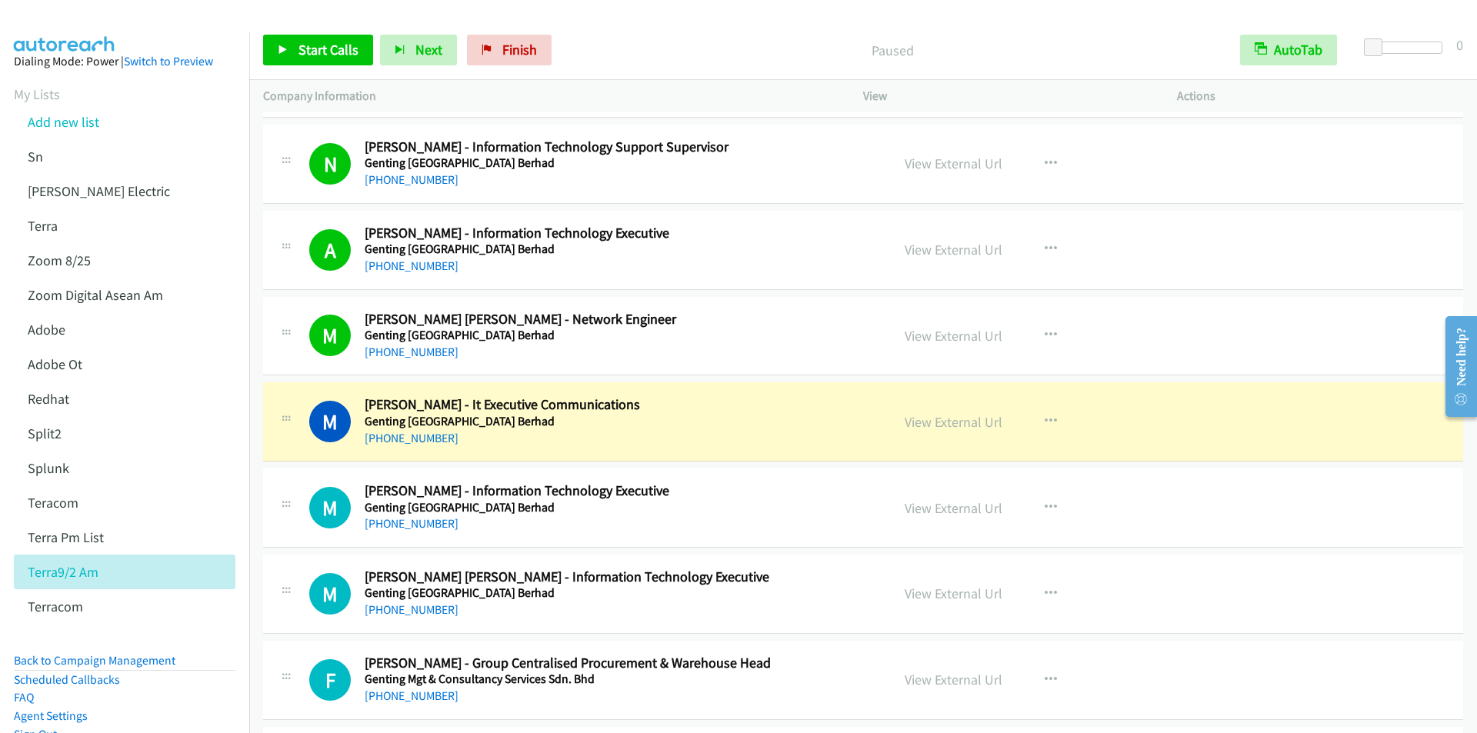
scroll to position [2616, 0]
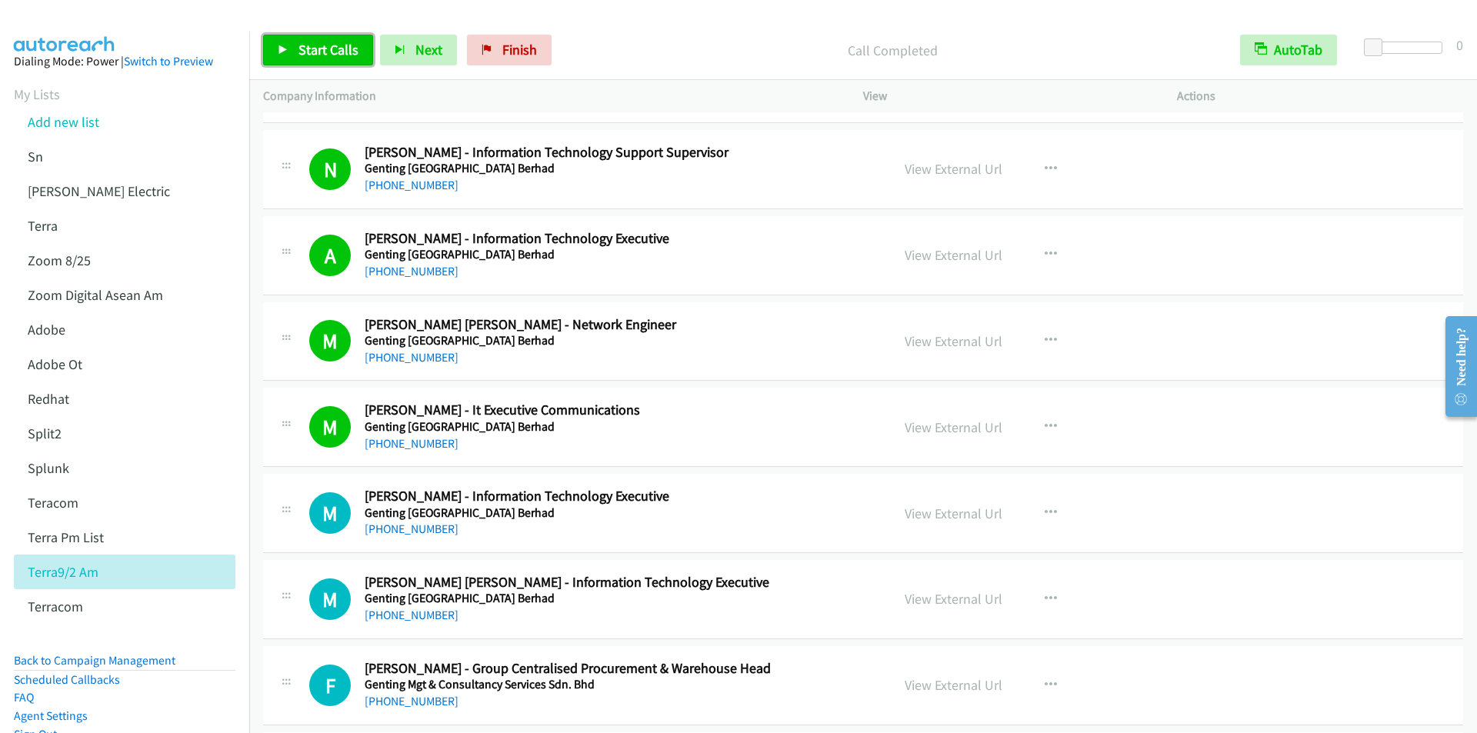
click at [311, 48] on span "Start Calls" at bounding box center [328, 50] width 60 height 18
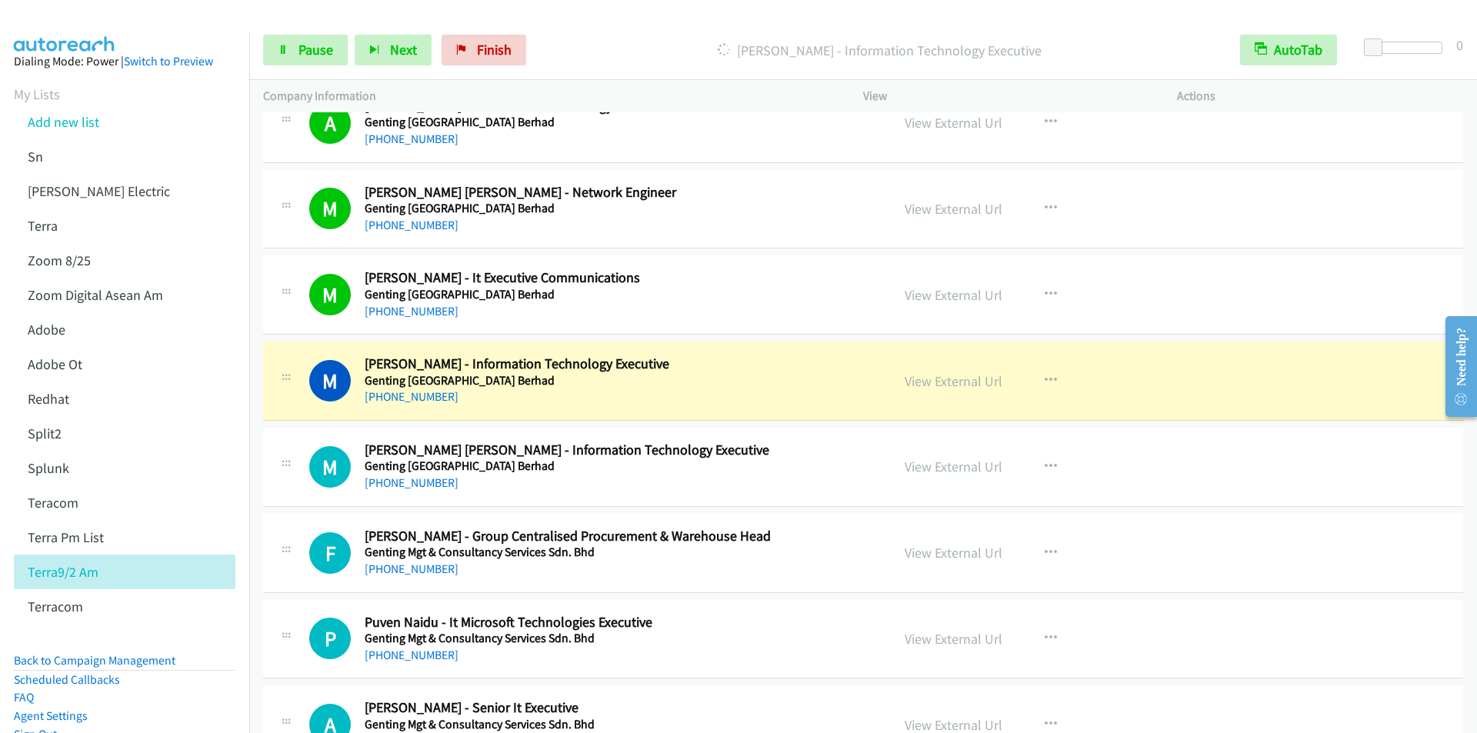
scroll to position [2846, 0]
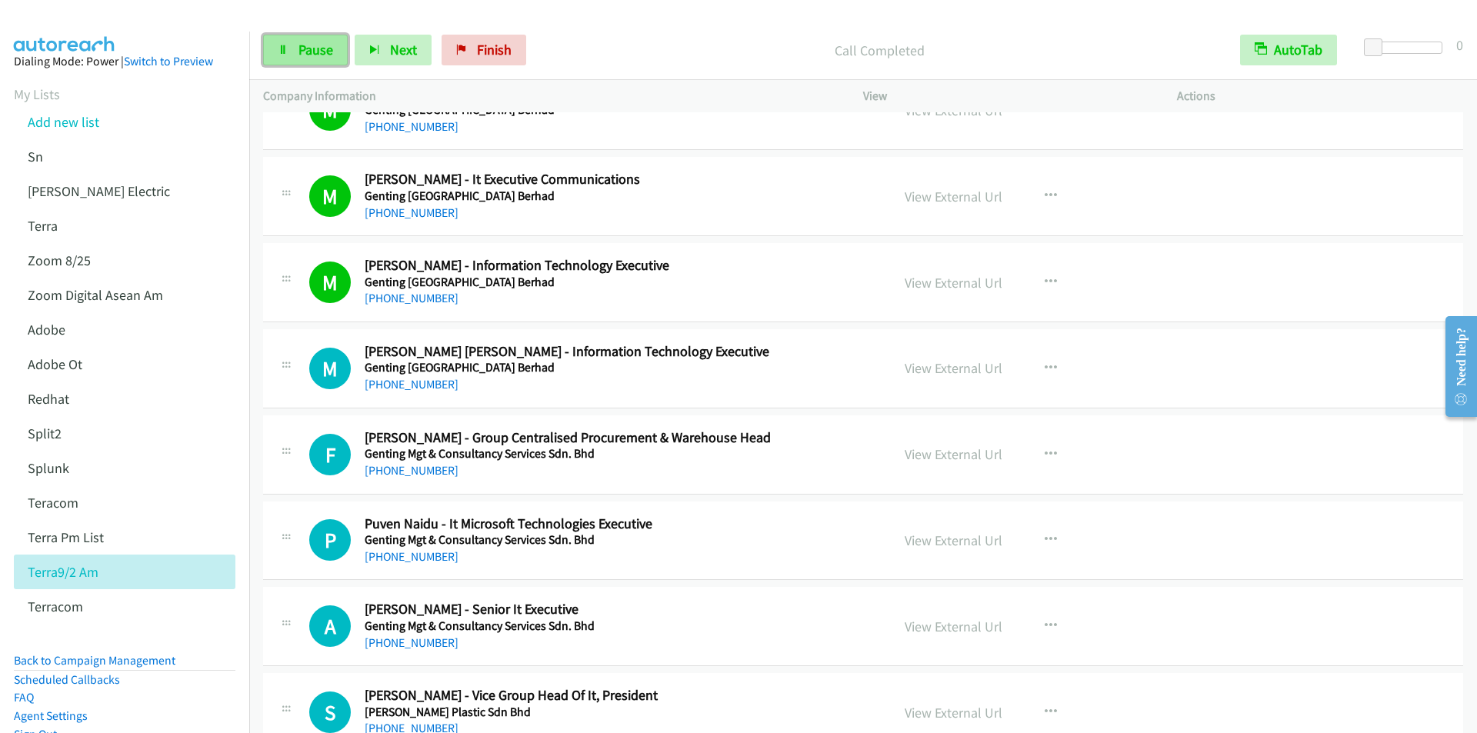
click at [299, 50] on span "Pause" at bounding box center [315, 50] width 35 height 18
click at [305, 56] on span "Start Calls" at bounding box center [328, 50] width 60 height 18
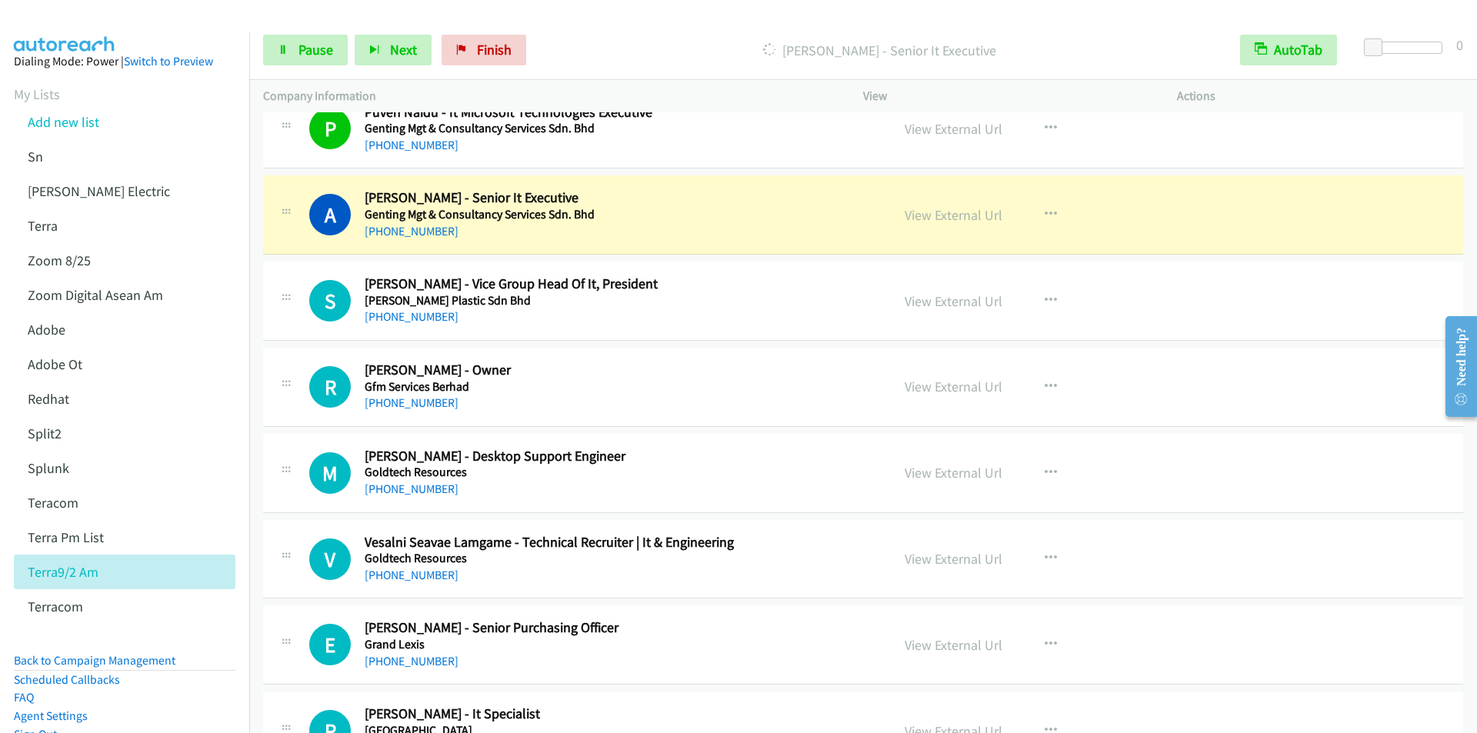
scroll to position [3231, 0]
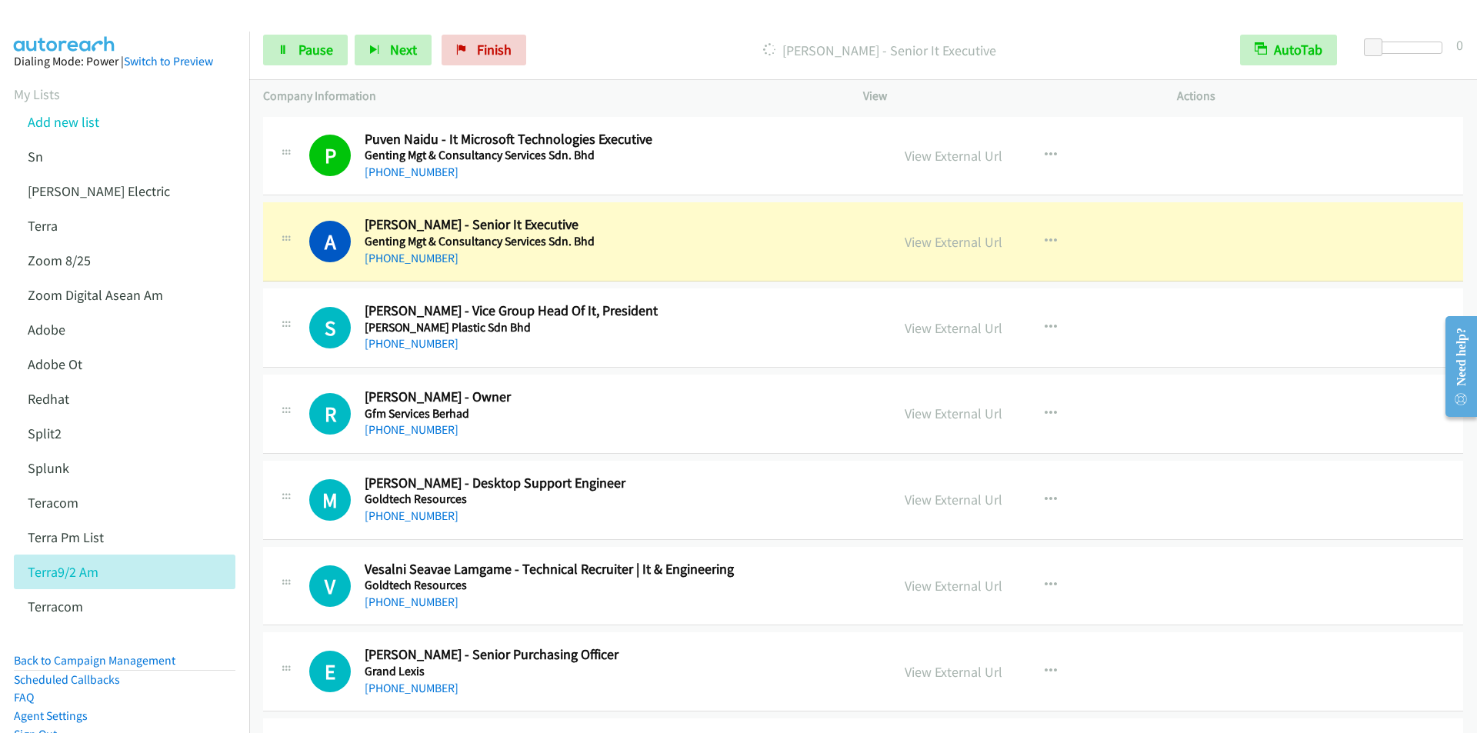
click at [589, 22] on div "Start Calls Pause Next Finish [PERSON_NAME] - Senior It Executive AutoTab AutoT…" at bounding box center [863, 50] width 1228 height 59
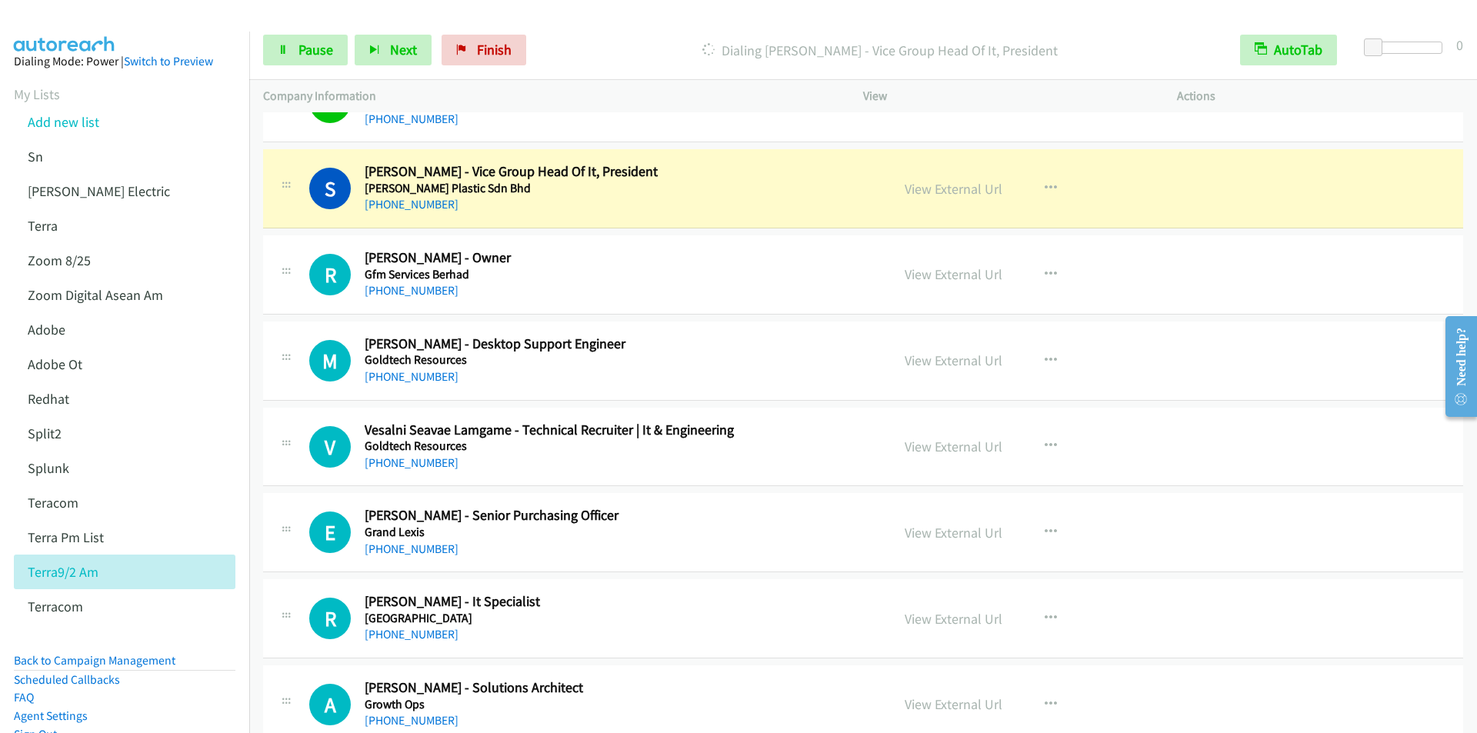
scroll to position [3385, 0]
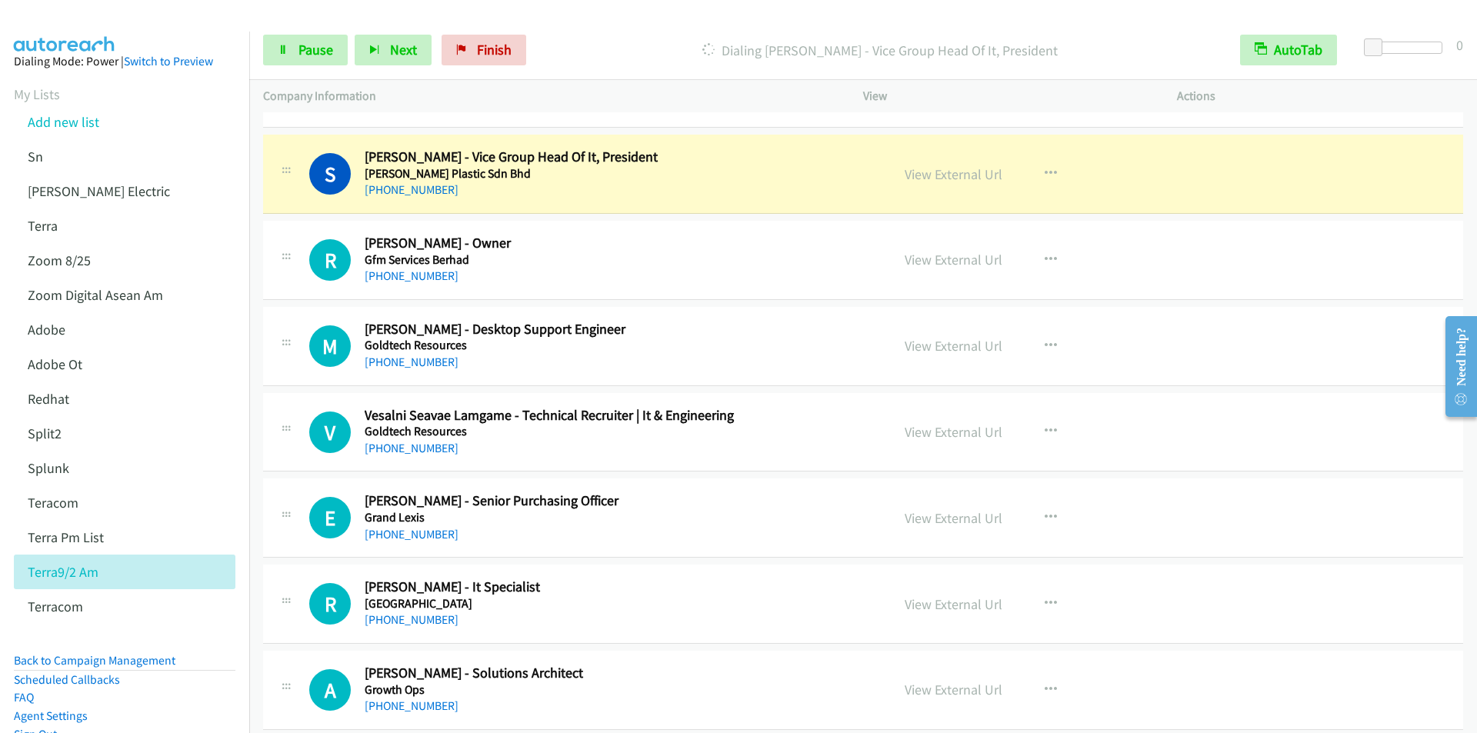
click at [599, 57] on p "Dialing [PERSON_NAME] - Vice Group Head Of It, President" at bounding box center [879, 50] width 665 height 21
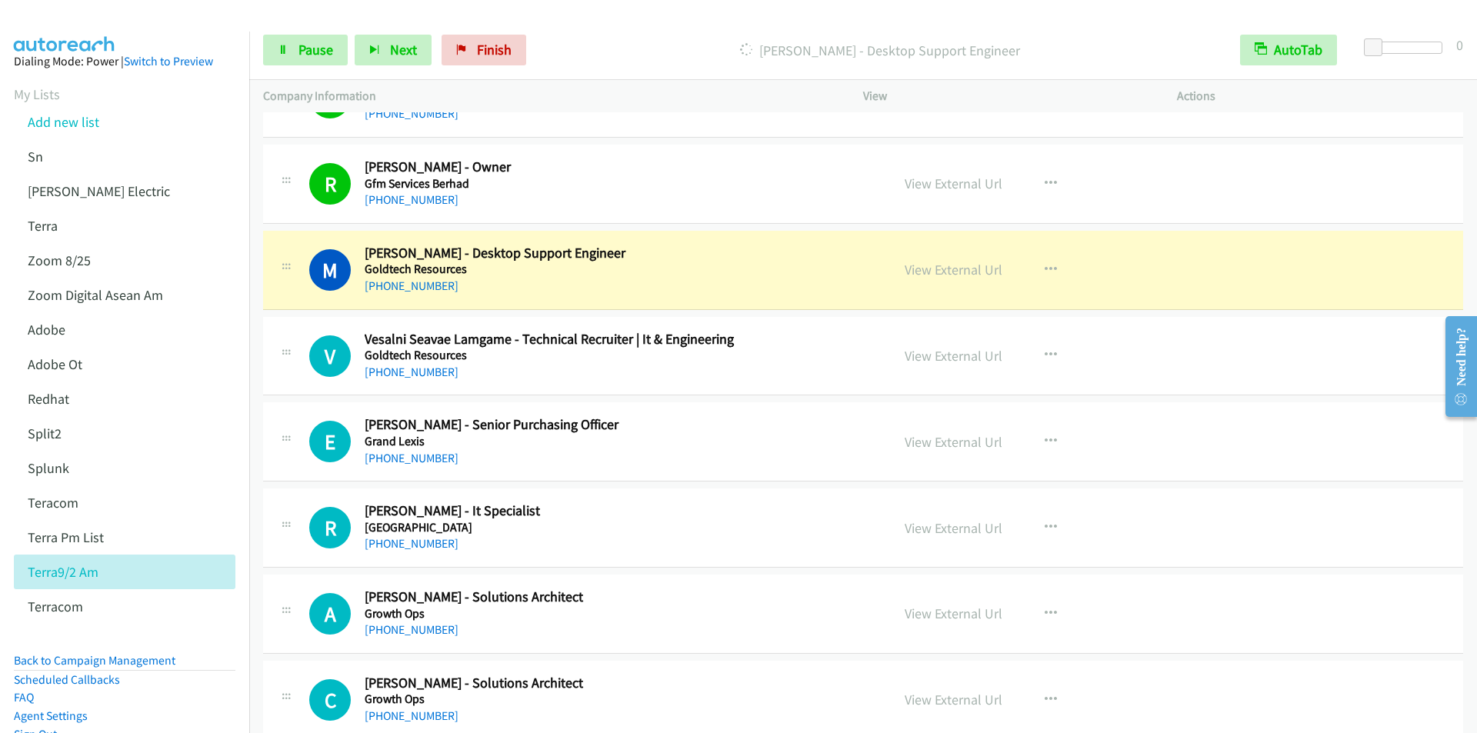
scroll to position [3539, 0]
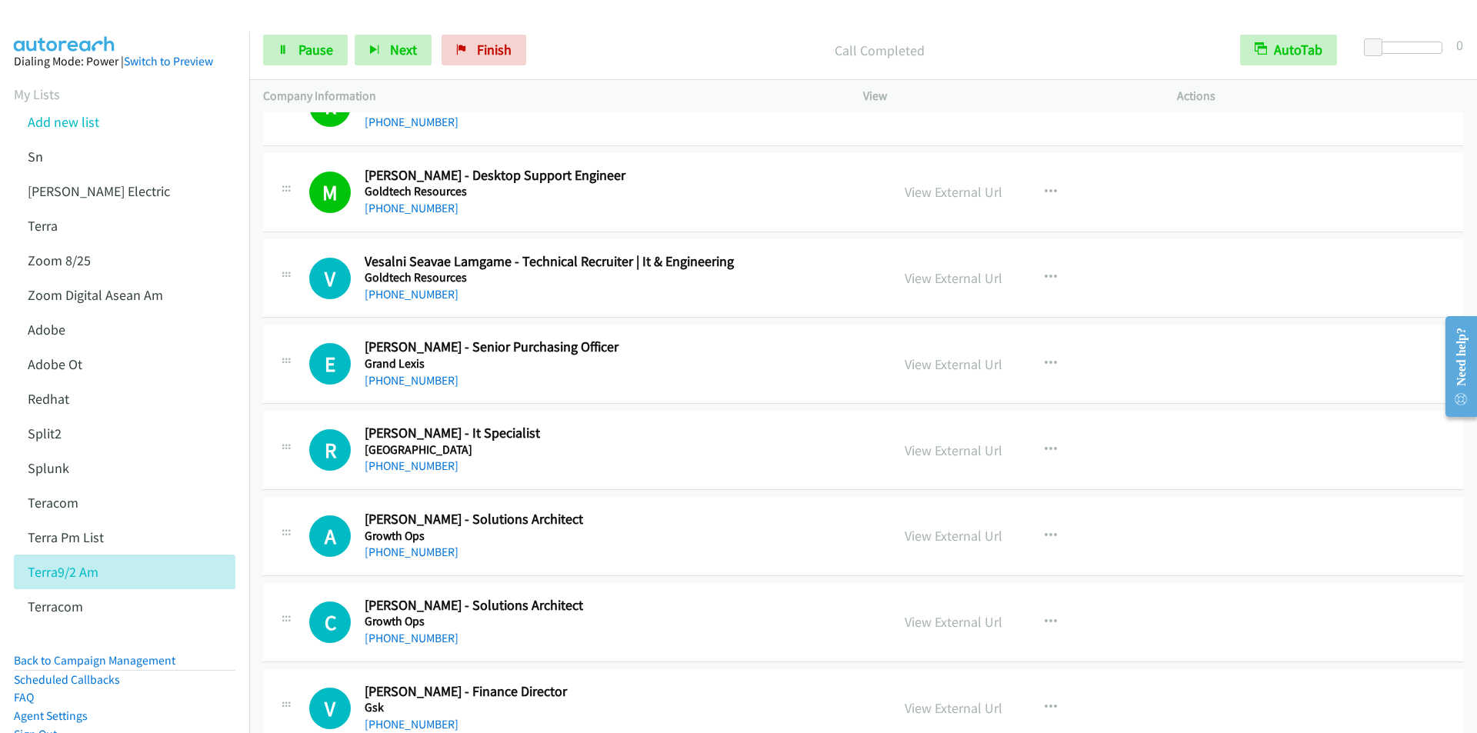
click at [572, 40] on p "Call Completed" at bounding box center [879, 50] width 665 height 21
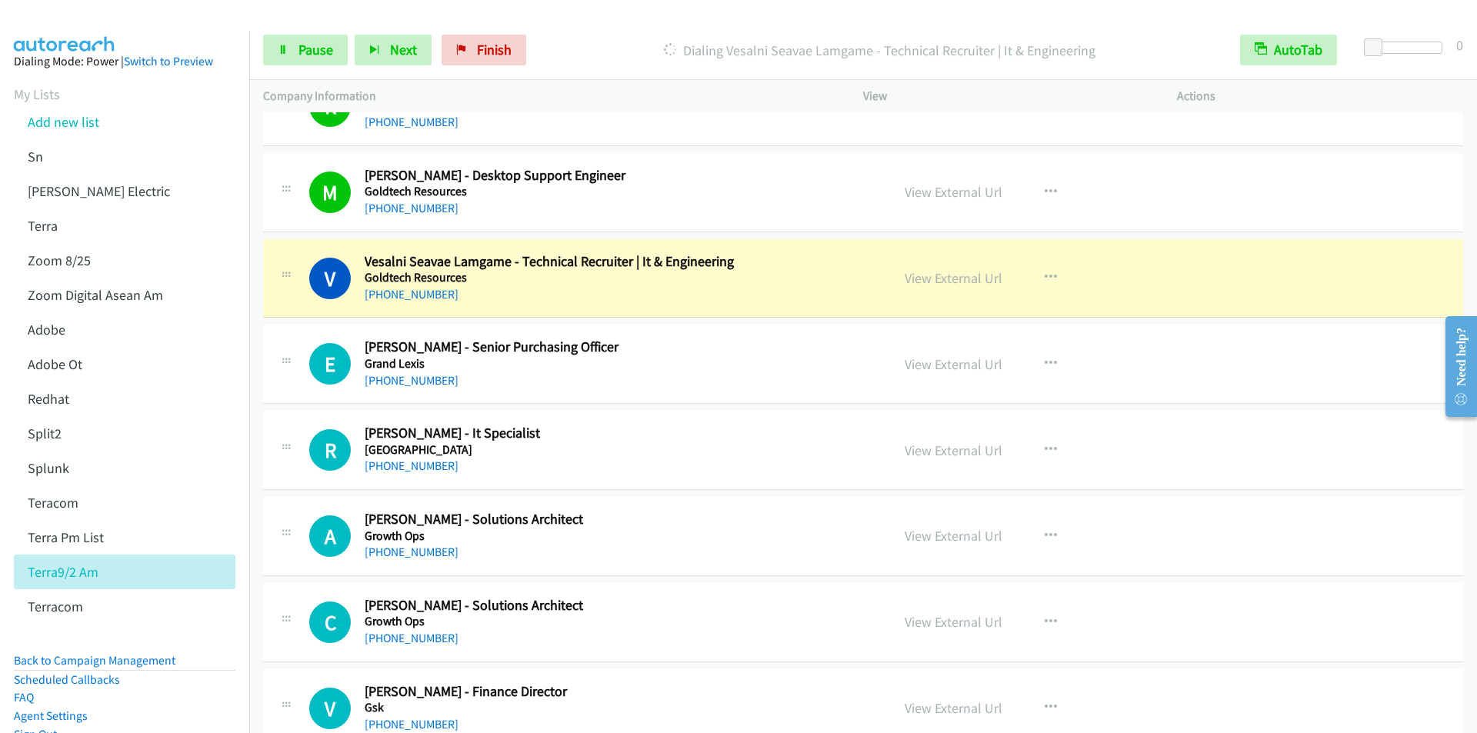
scroll to position [3616, 0]
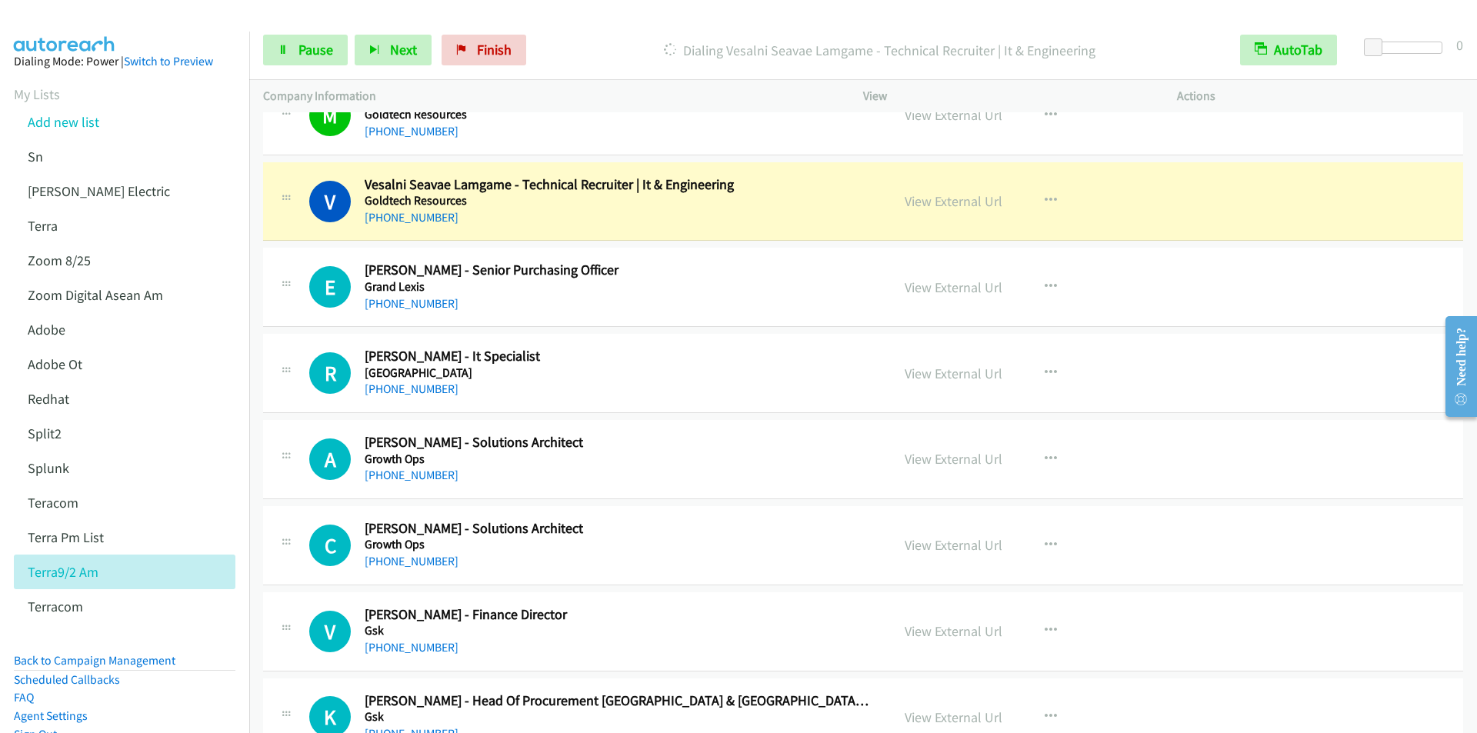
click at [613, 41] on p "Dialing Vesalni Seavae Lamgame - Technical Recruiter | It & Engineering" at bounding box center [879, 50] width 665 height 21
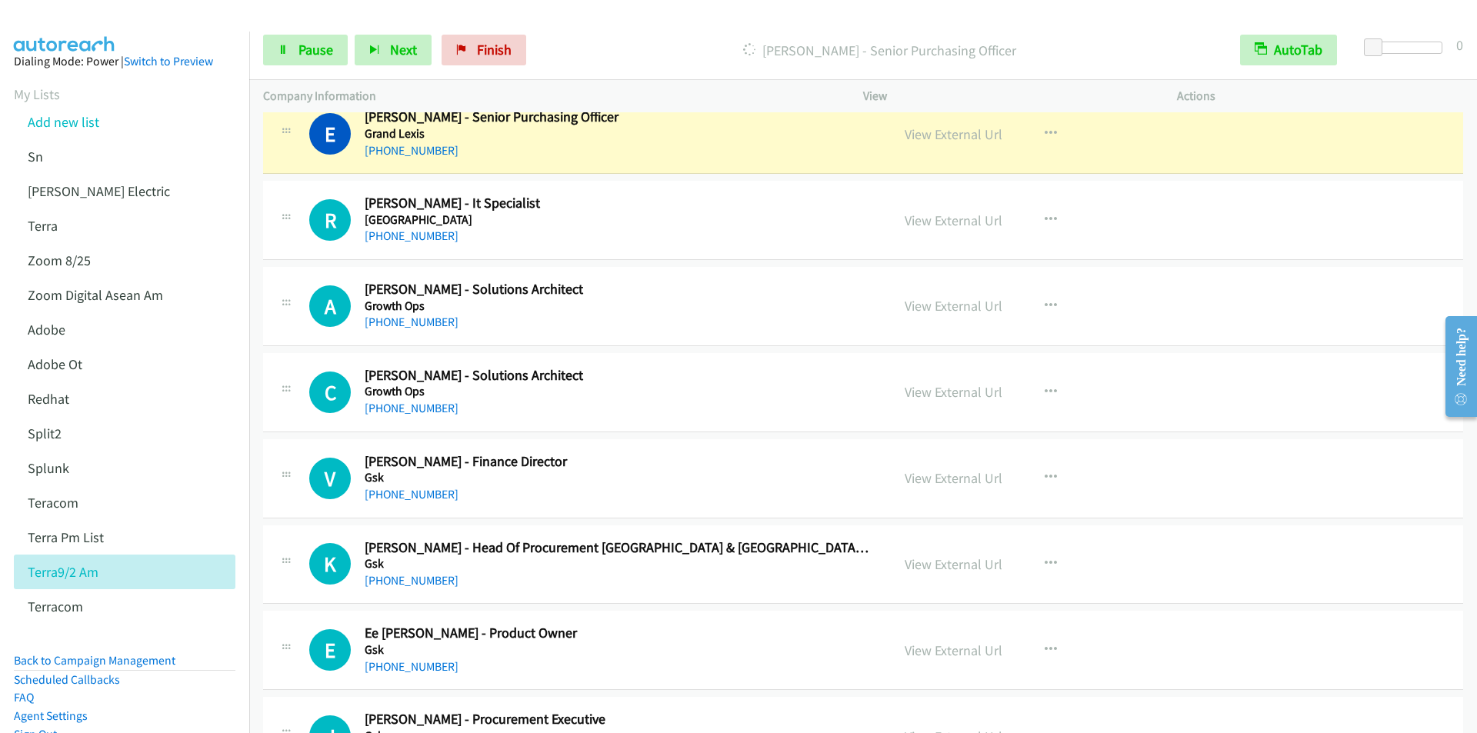
scroll to position [3770, 0]
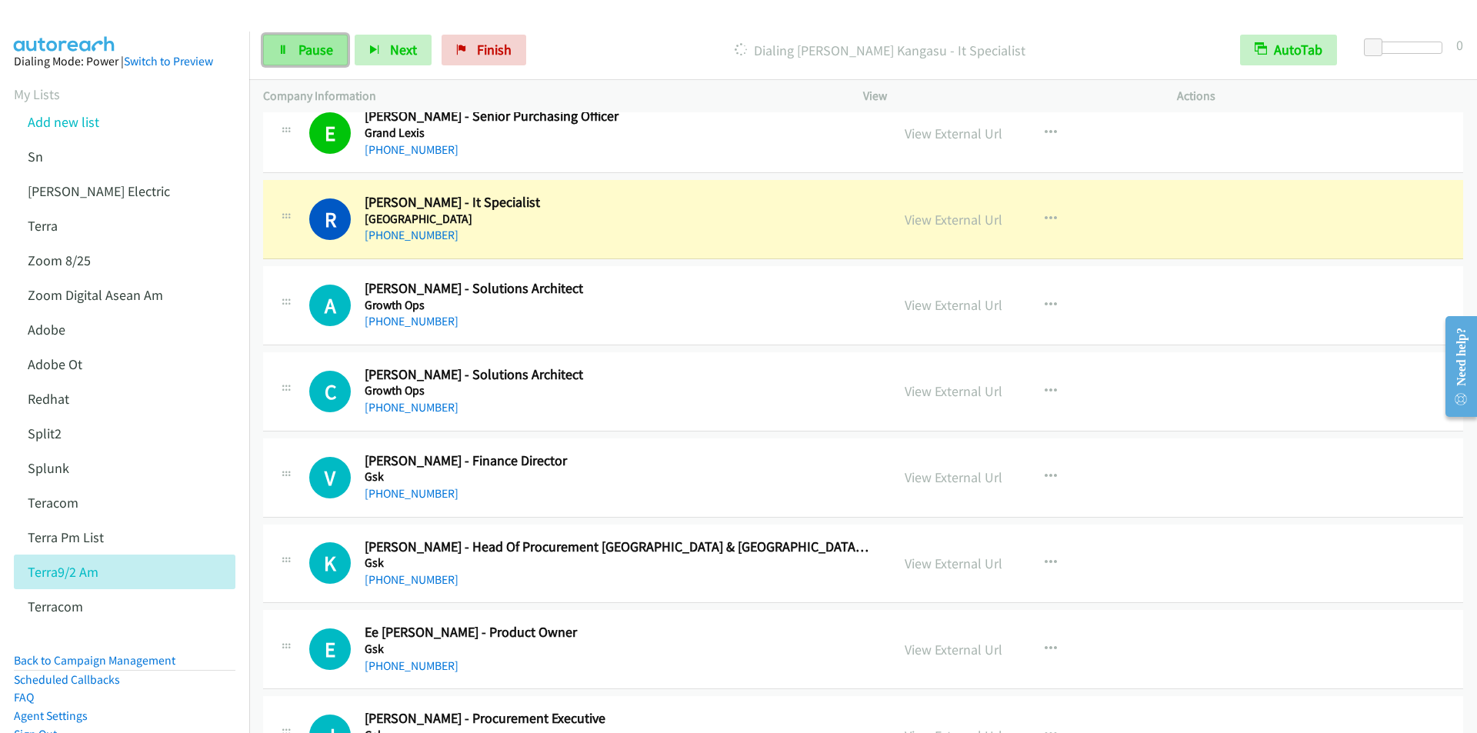
click at [314, 52] on span "Pause" at bounding box center [315, 50] width 35 height 18
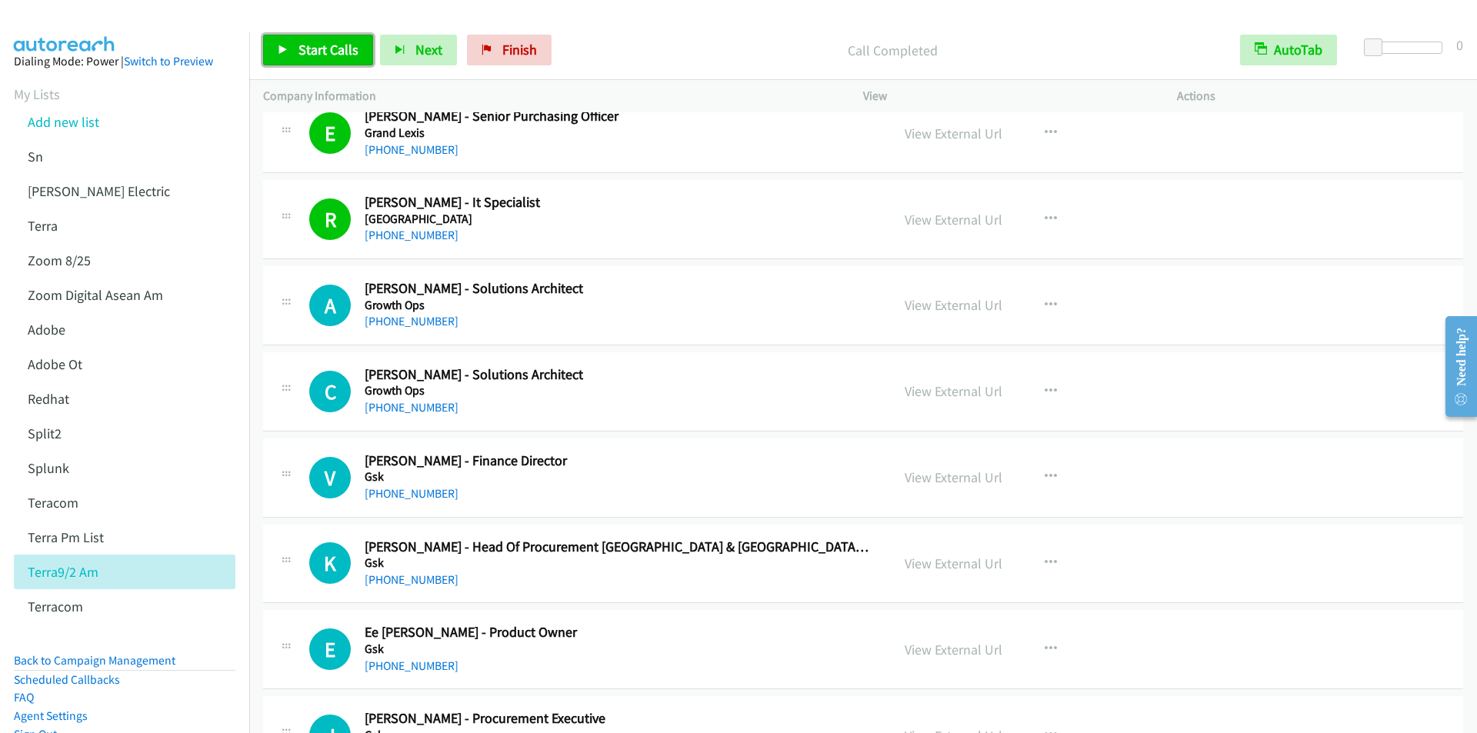
click at [315, 55] on span "Start Calls" at bounding box center [328, 50] width 60 height 18
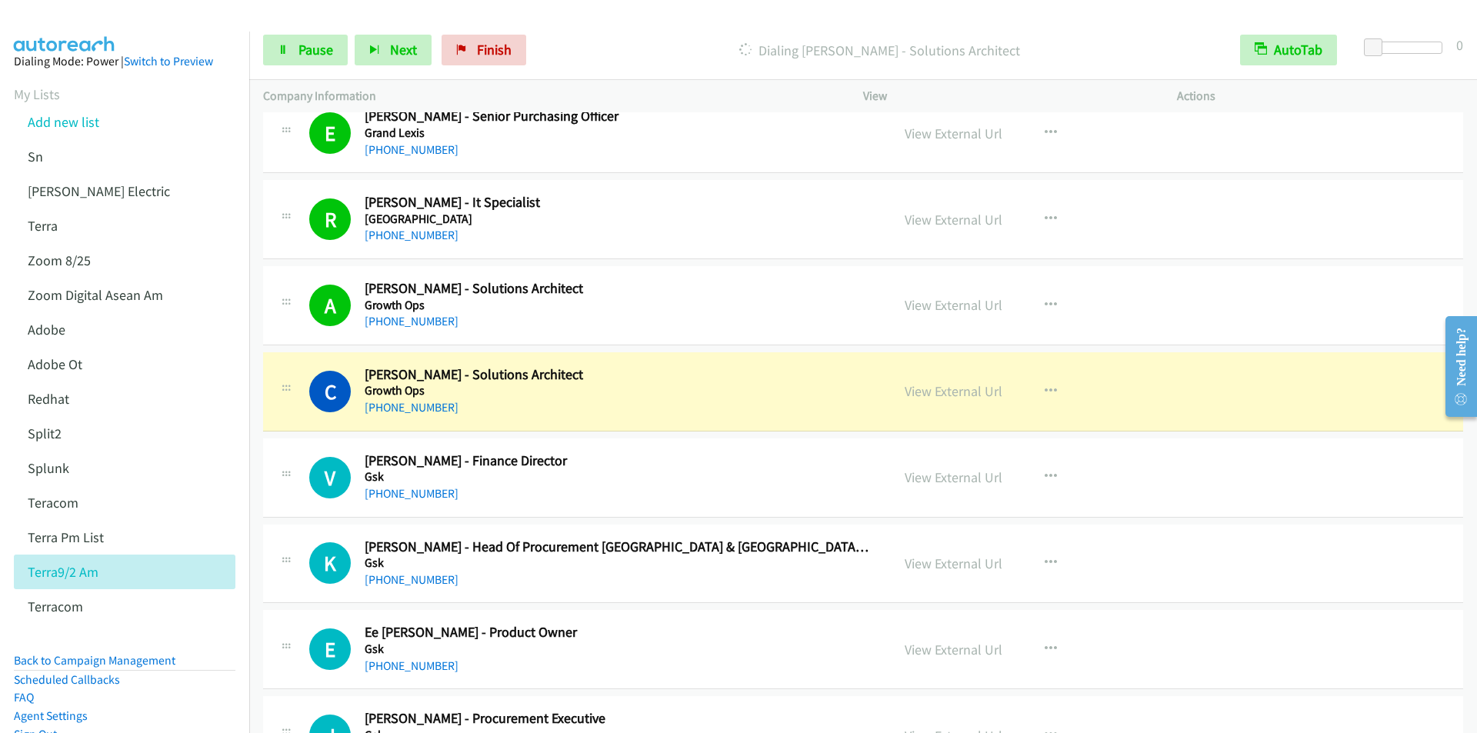
click at [594, 22] on div "Start Calls Pause Next Finish Dialing [PERSON_NAME] - Solutions Architect AutoT…" at bounding box center [863, 50] width 1228 height 59
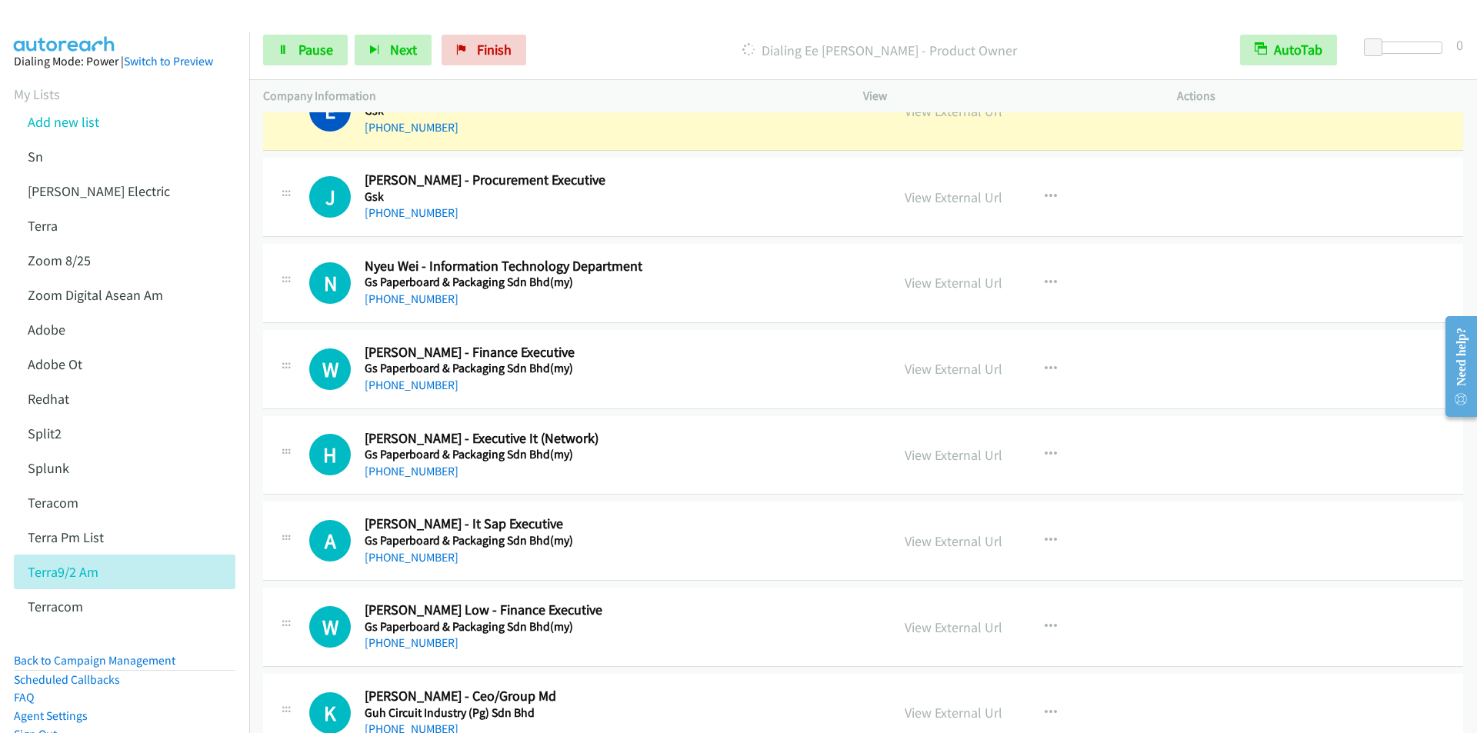
scroll to position [4231, 0]
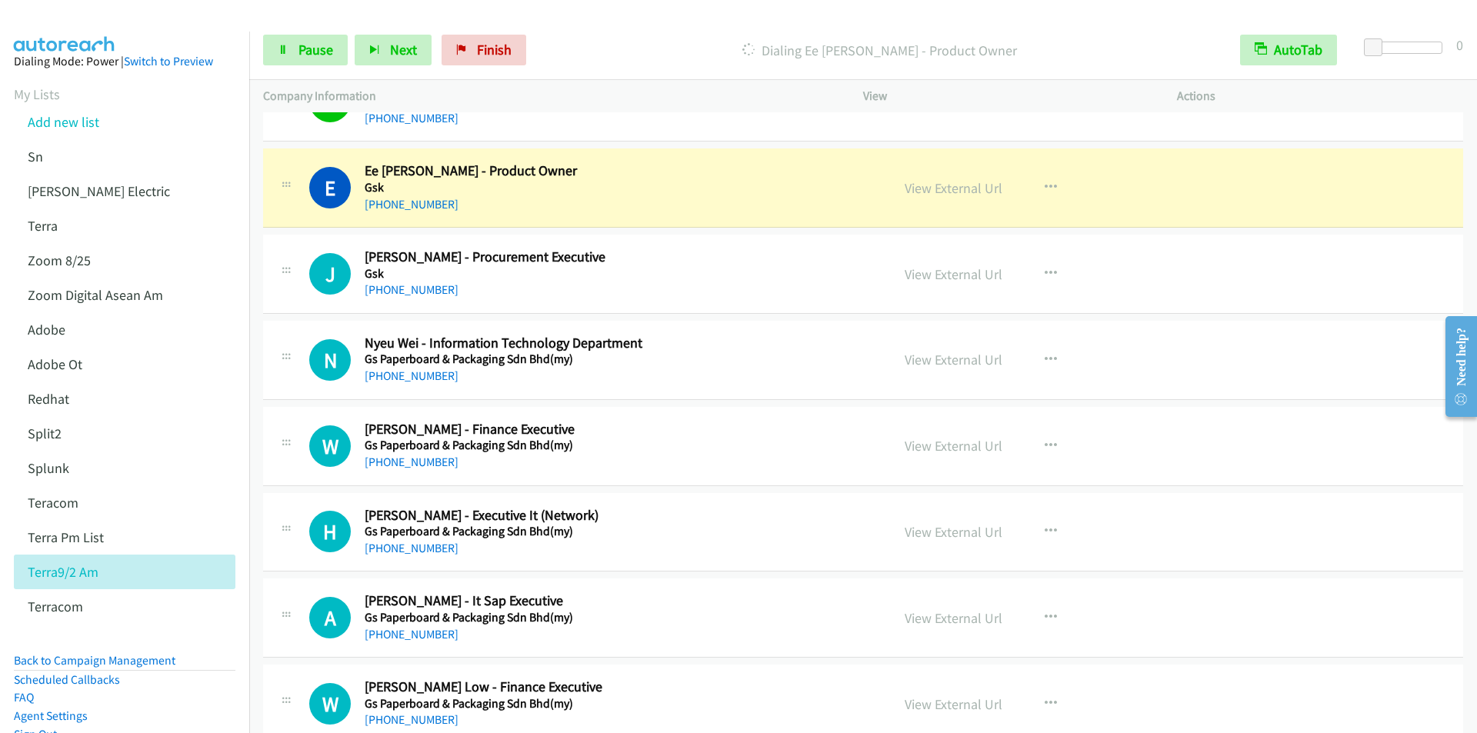
click at [589, 37] on div "Dialing Ee [PERSON_NAME] - Product Owner" at bounding box center [879, 50] width 693 height 31
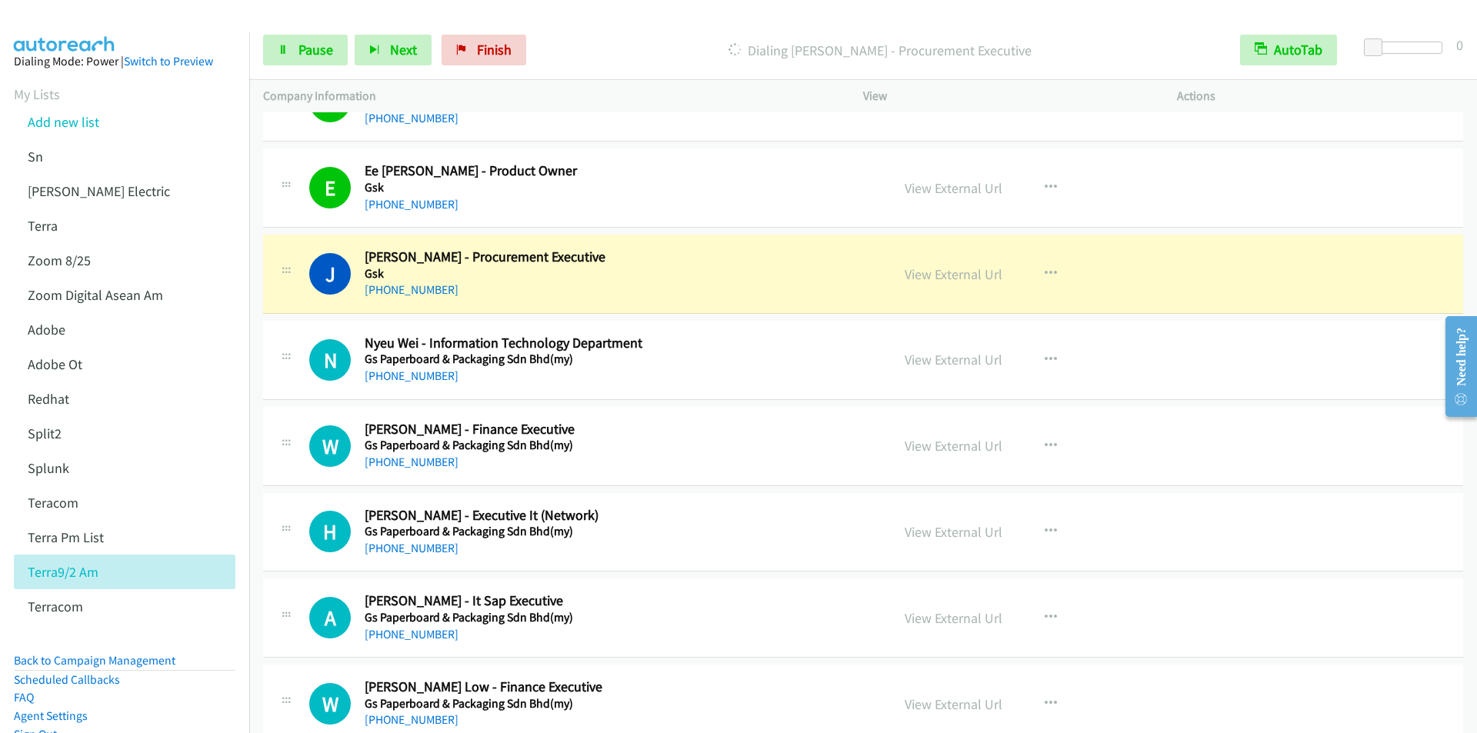
scroll to position [4308, 0]
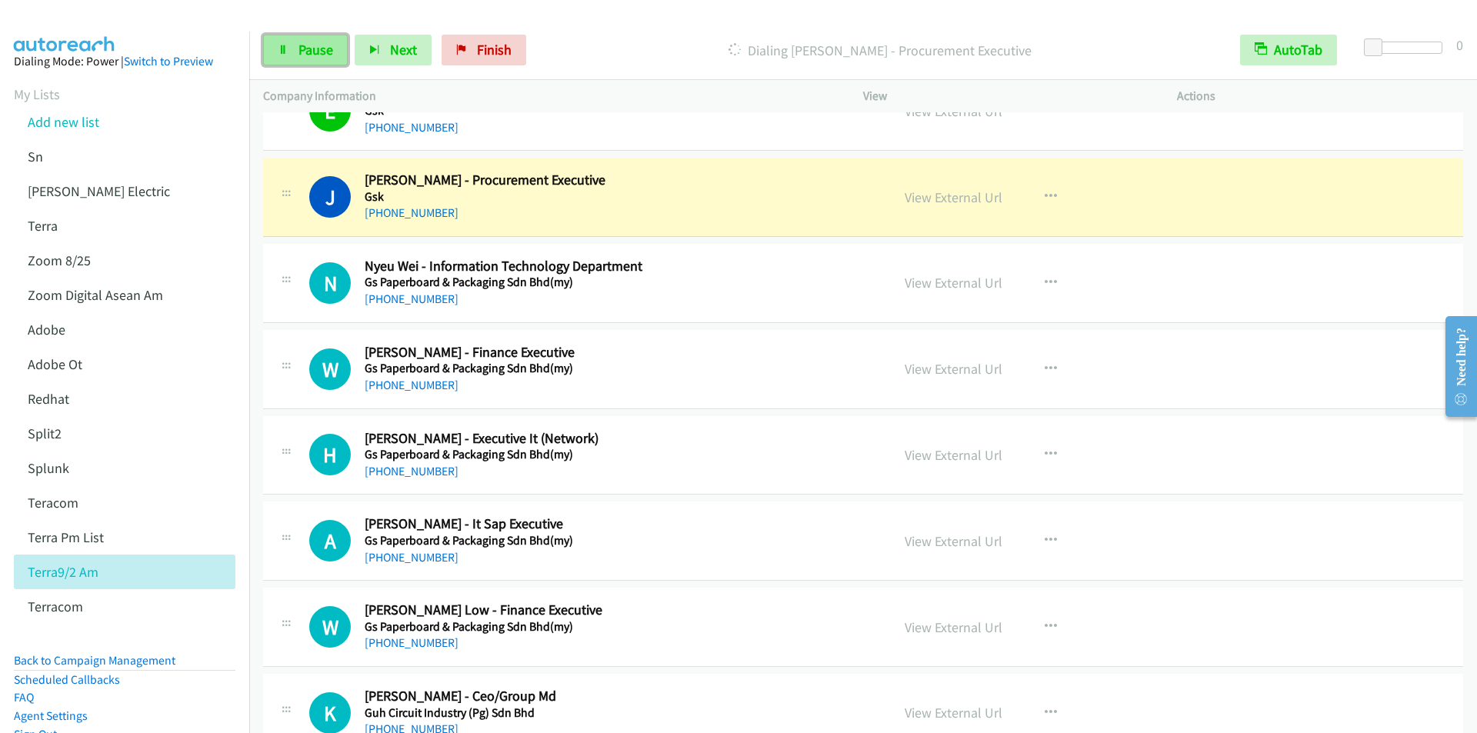
click at [295, 51] on link "Pause" at bounding box center [305, 50] width 85 height 31
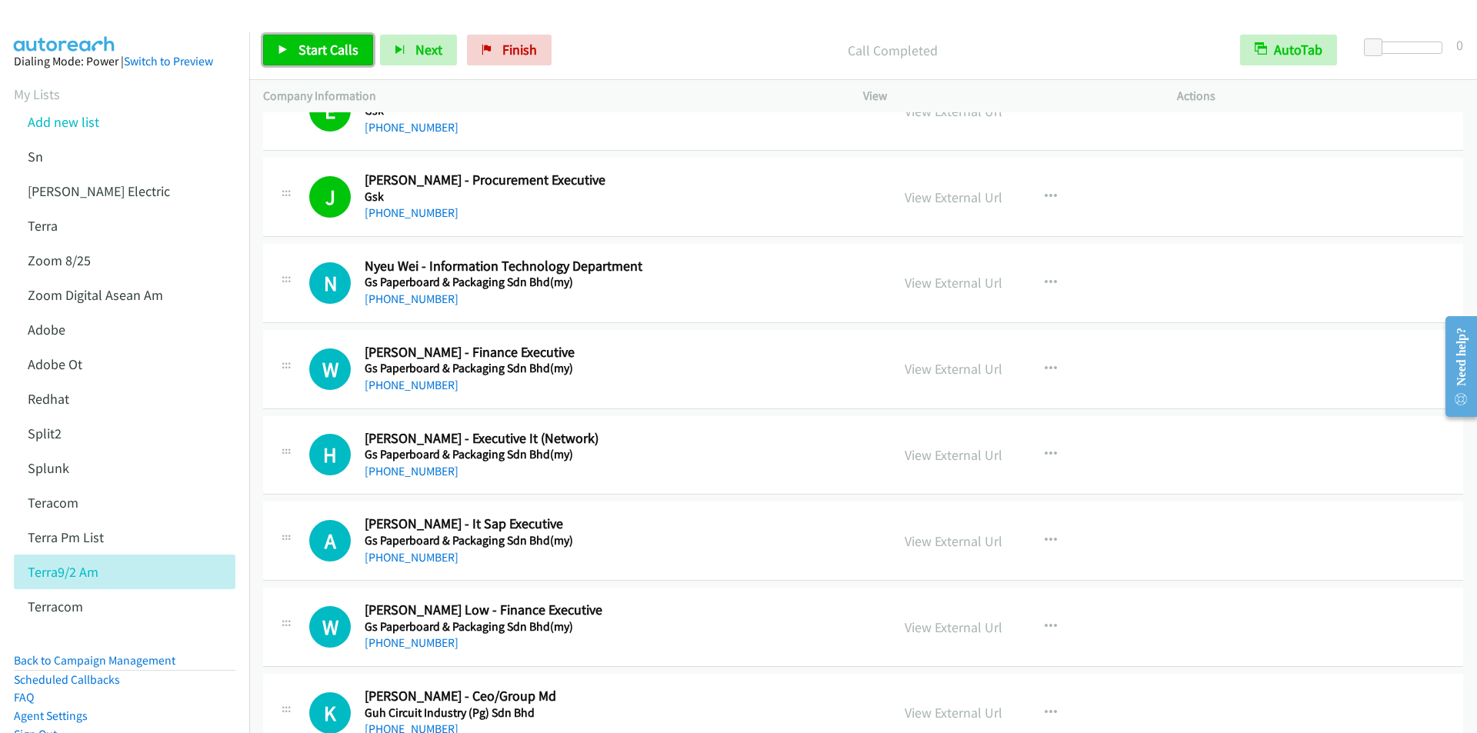
click at [320, 55] on span "Start Calls" at bounding box center [328, 50] width 60 height 18
click at [601, 57] on p "Call Completed" at bounding box center [879, 50] width 665 height 21
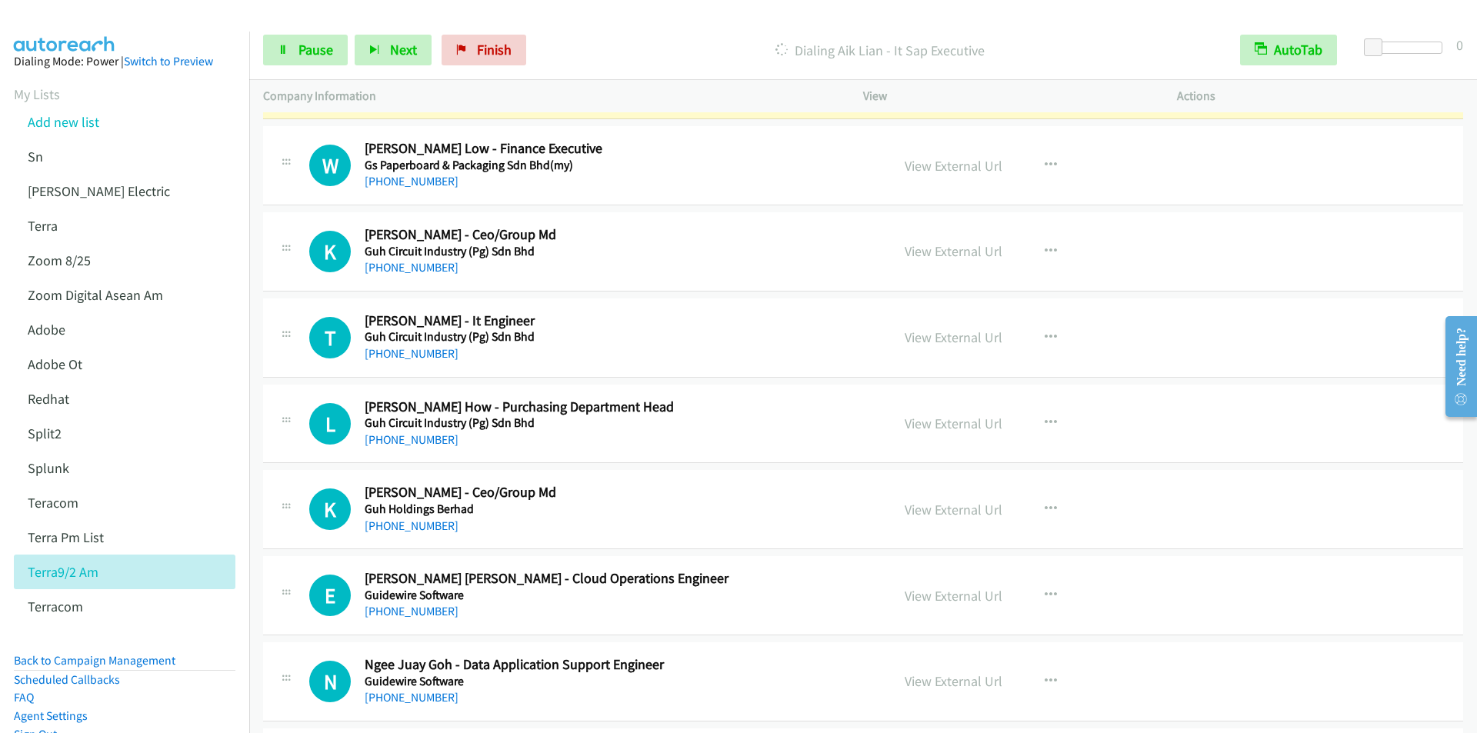
scroll to position [4693, 0]
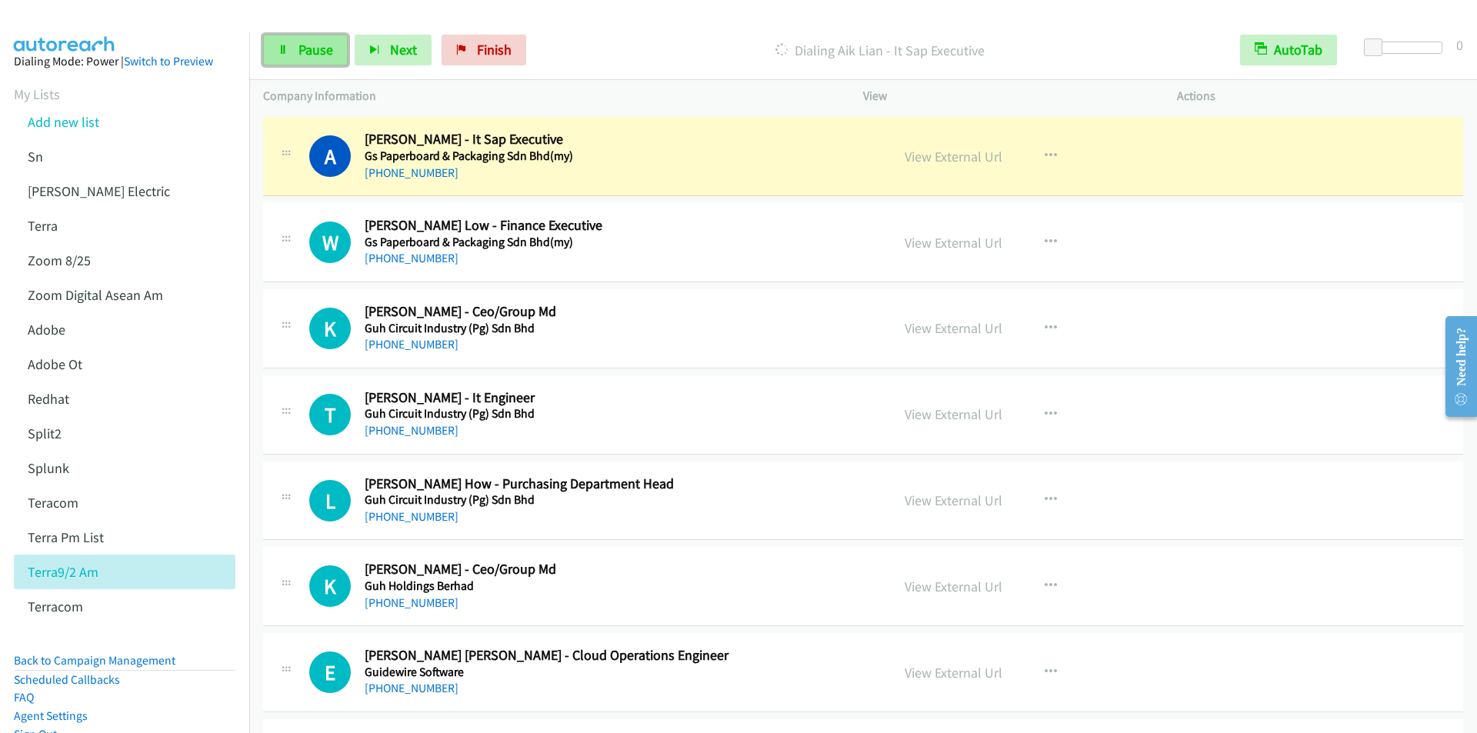
click at [318, 50] on span "Pause" at bounding box center [315, 50] width 35 height 18
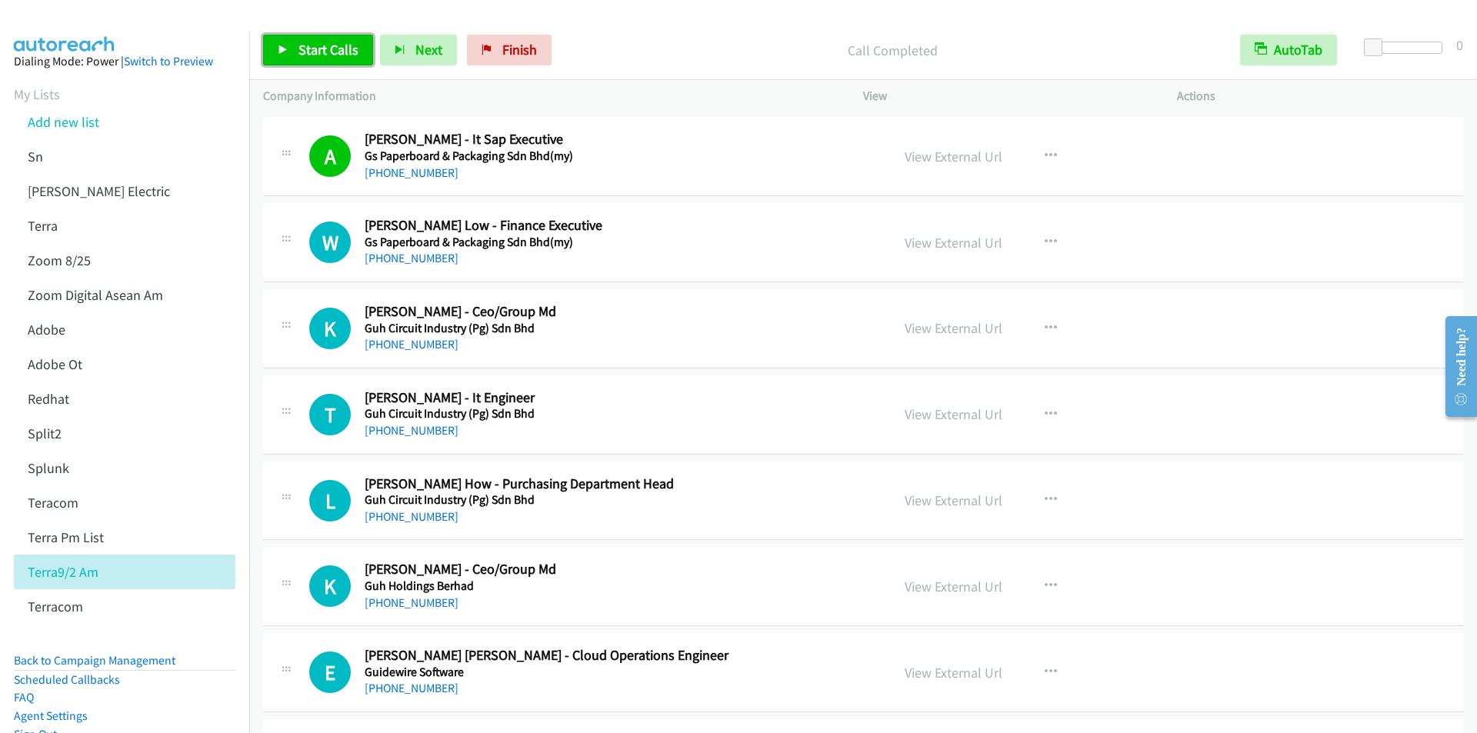
click at [317, 38] on link "Start Calls" at bounding box center [318, 50] width 110 height 31
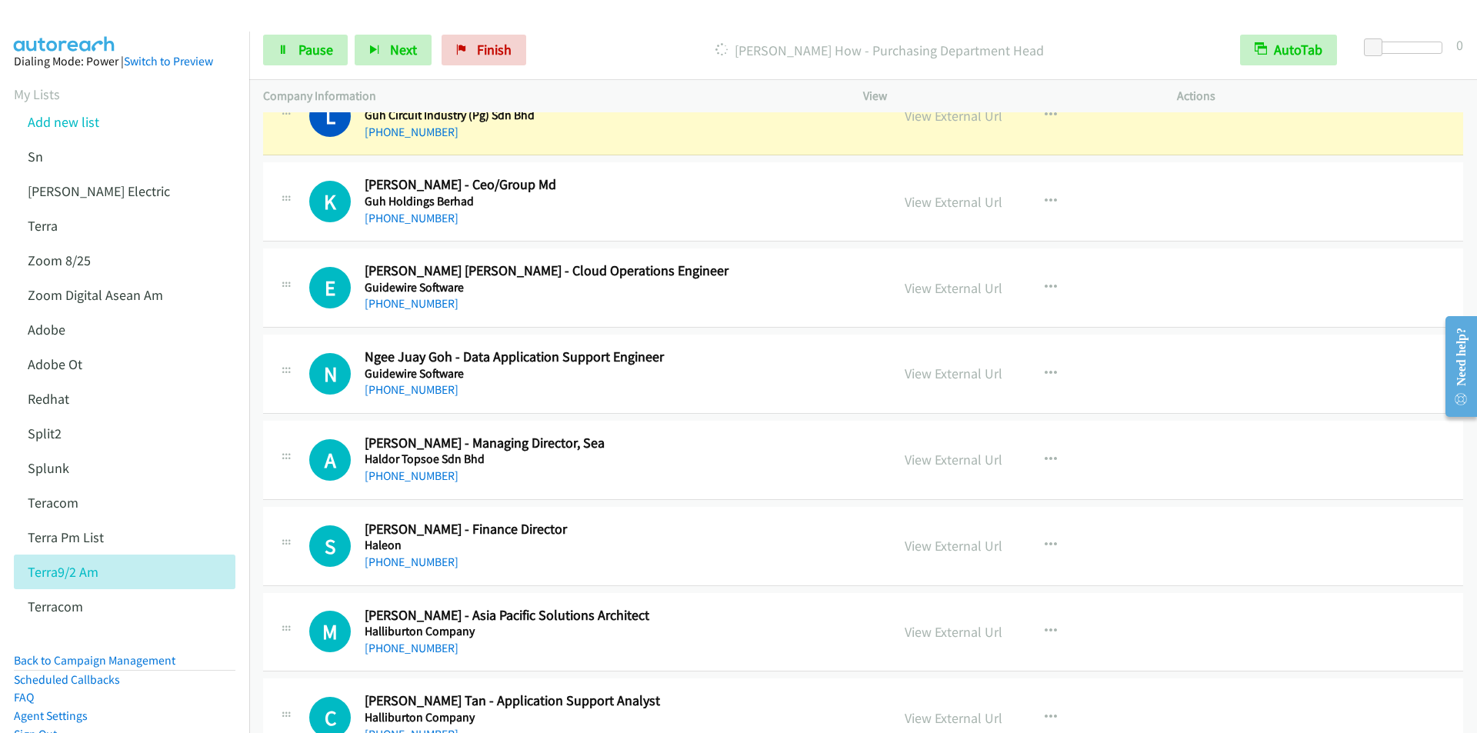
scroll to position [5001, 0]
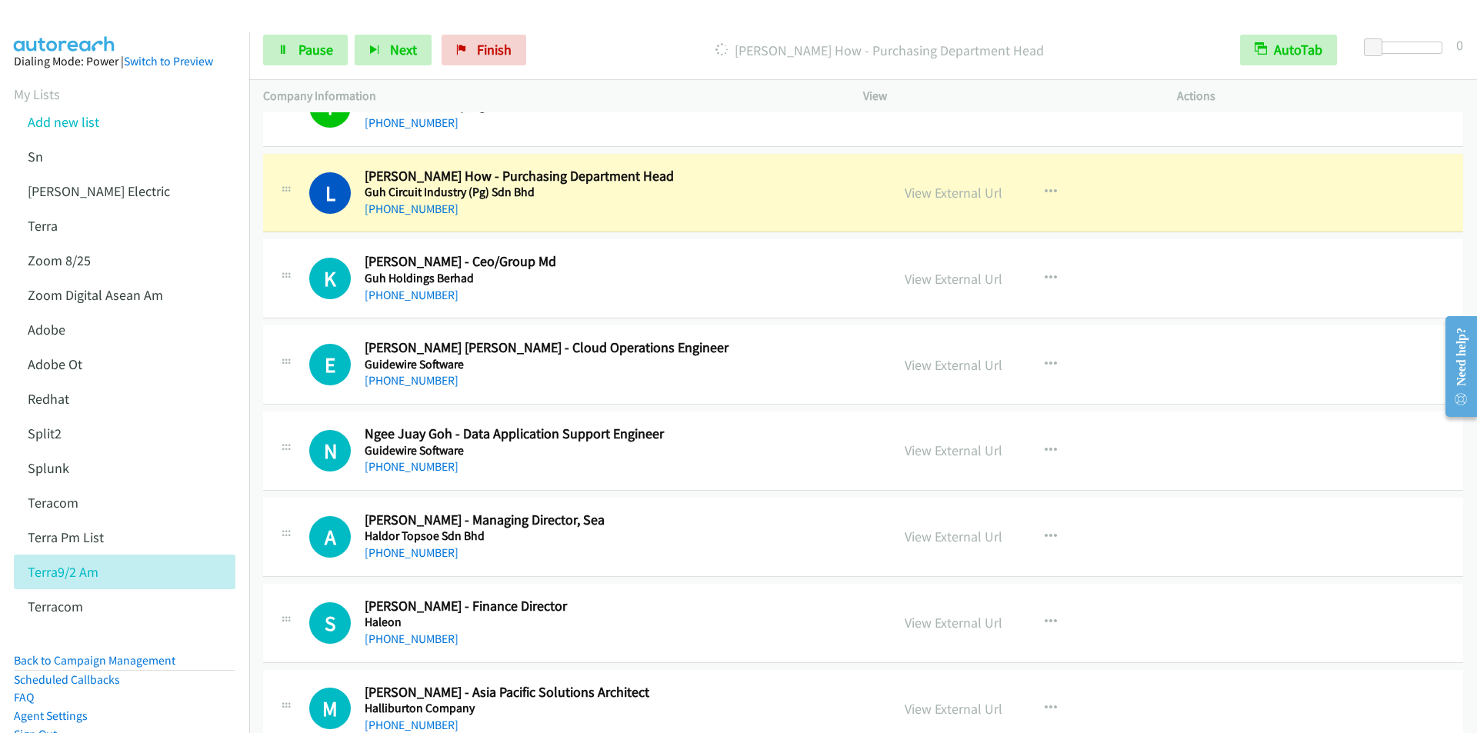
click at [585, 44] on p "[PERSON_NAME] How - Purchasing Department Head" at bounding box center [879, 50] width 665 height 21
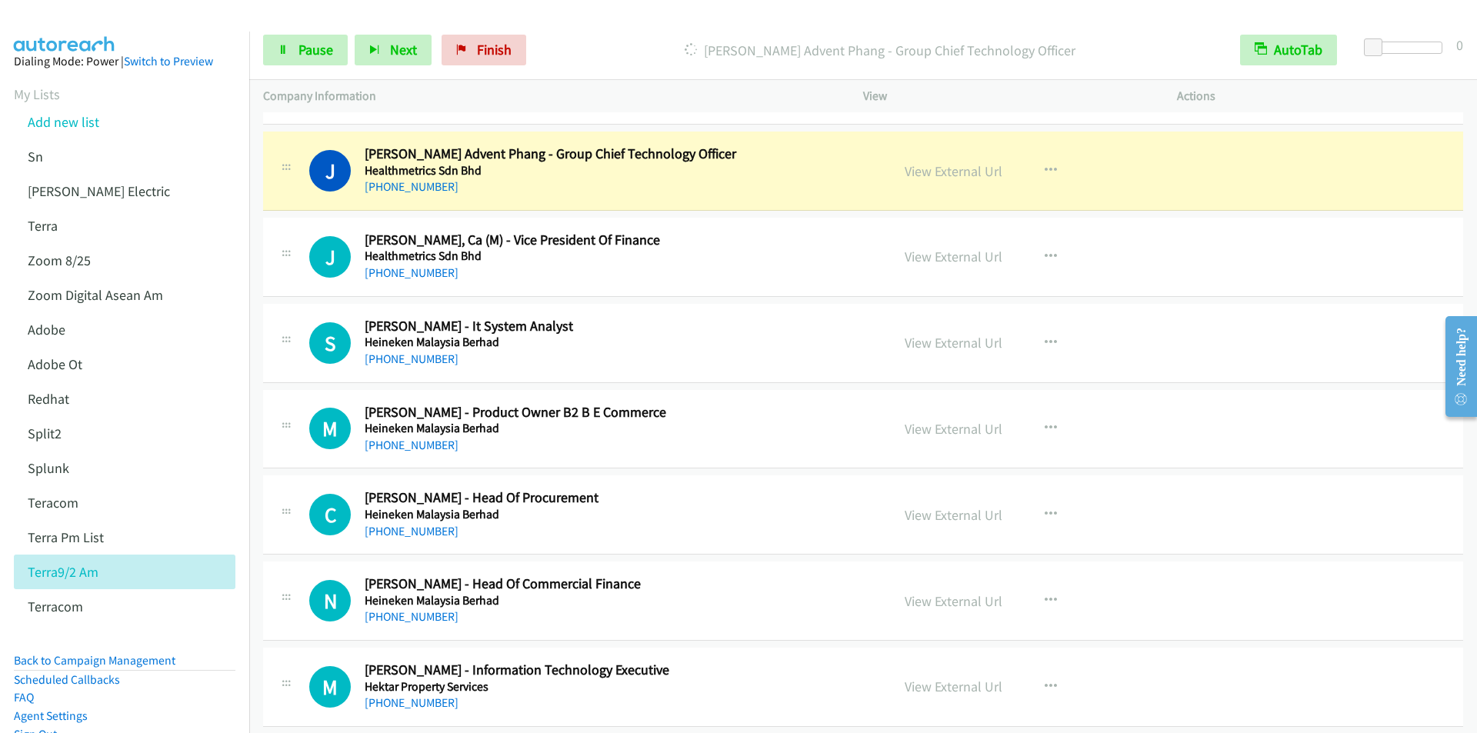
scroll to position [5693, 0]
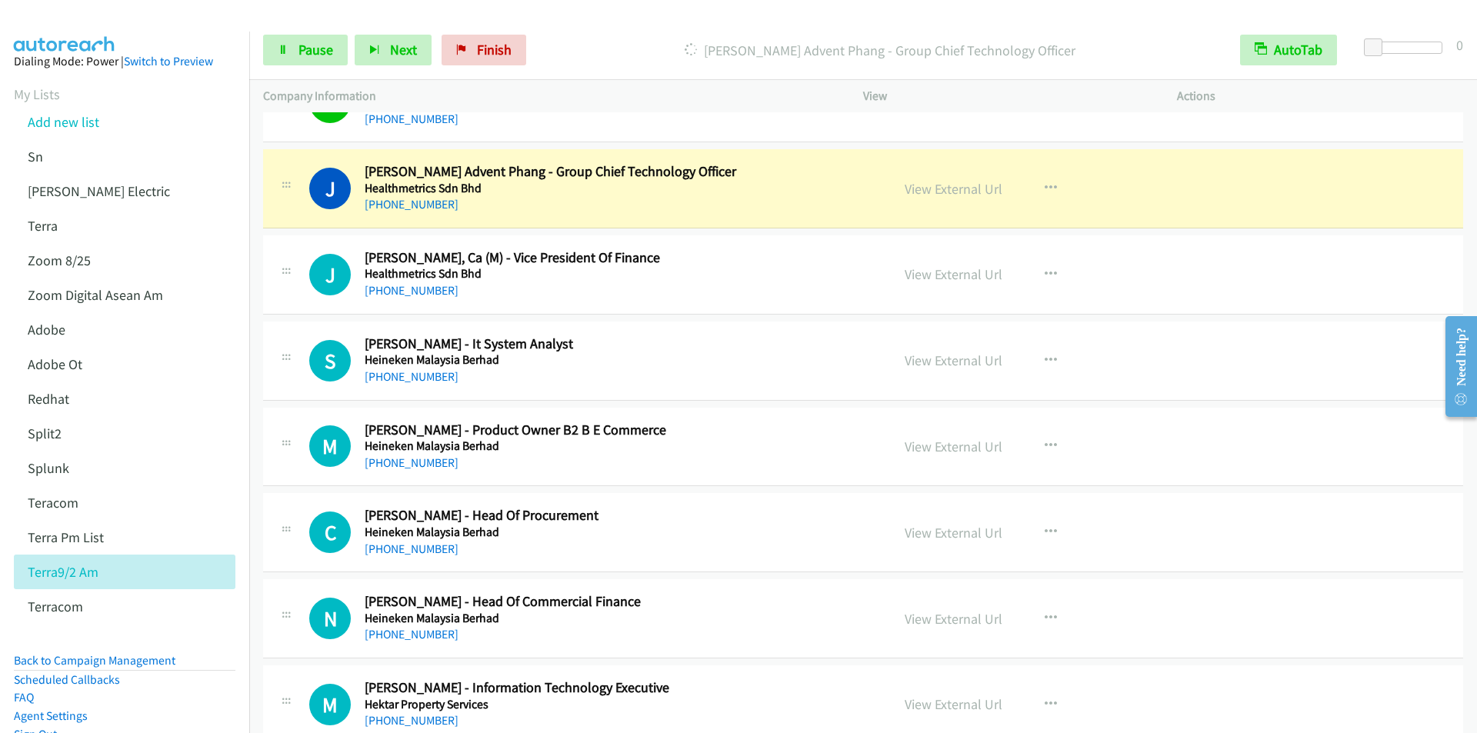
click at [601, 35] on div "[PERSON_NAME] Advent Phang - Group Chief Technology Officer" at bounding box center [879, 50] width 693 height 31
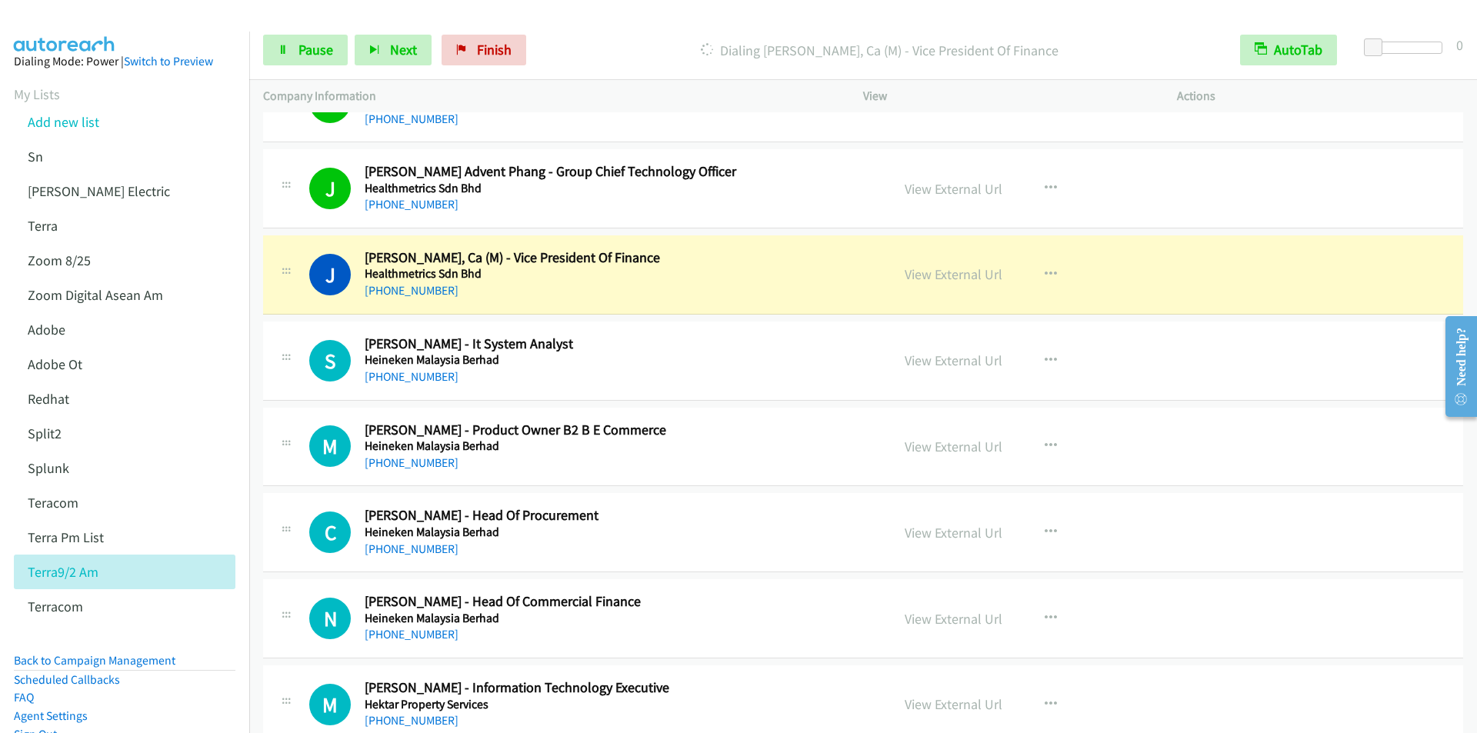
scroll to position [5770, 0]
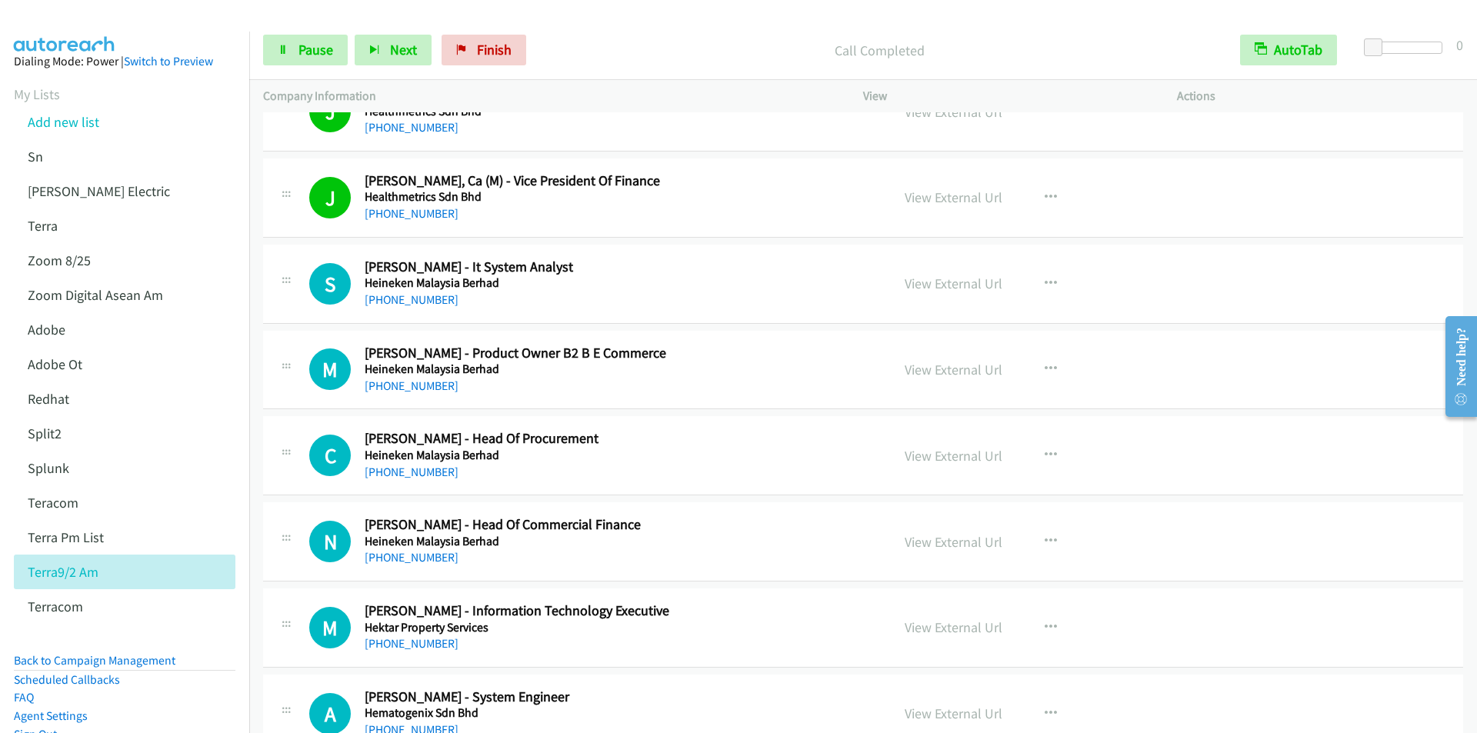
click at [595, 37] on div "Call Completed" at bounding box center [879, 50] width 693 height 31
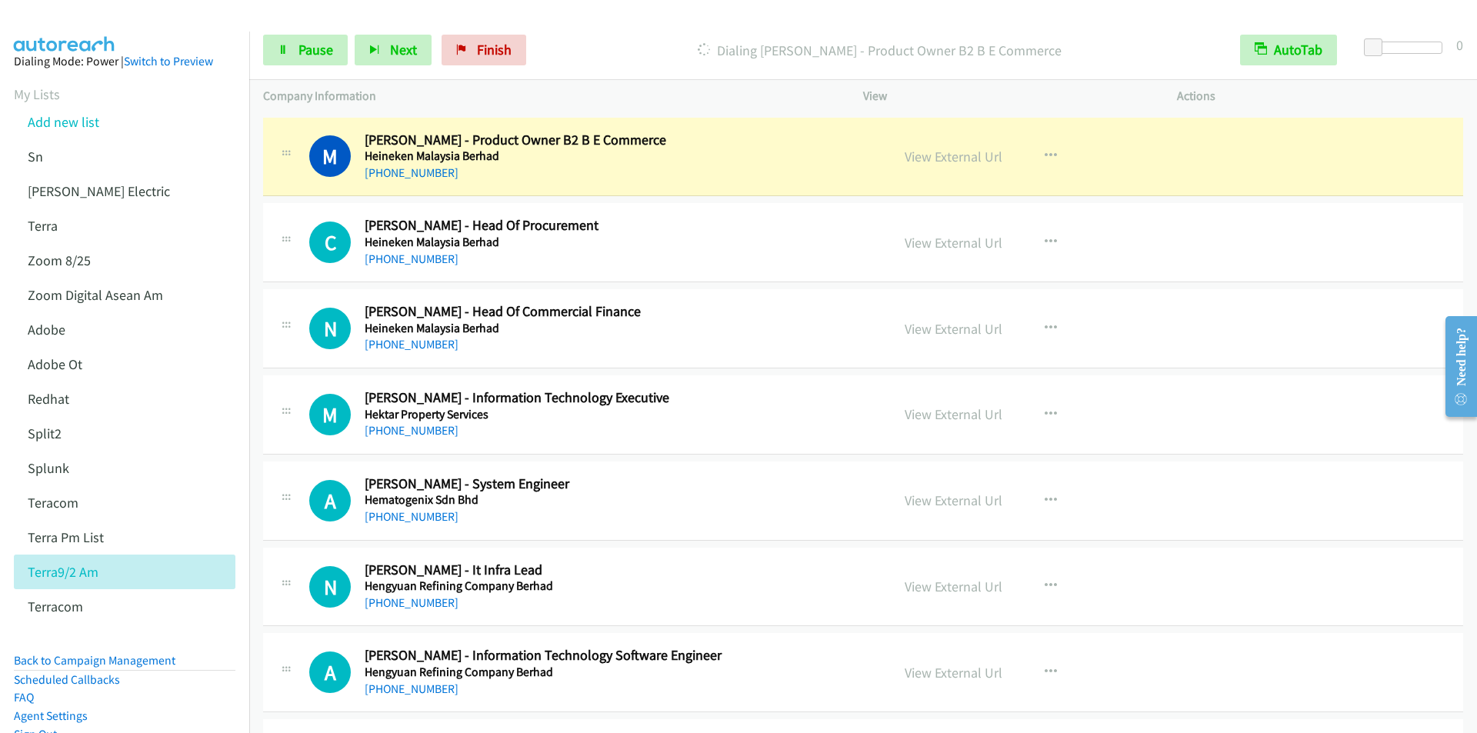
scroll to position [6001, 0]
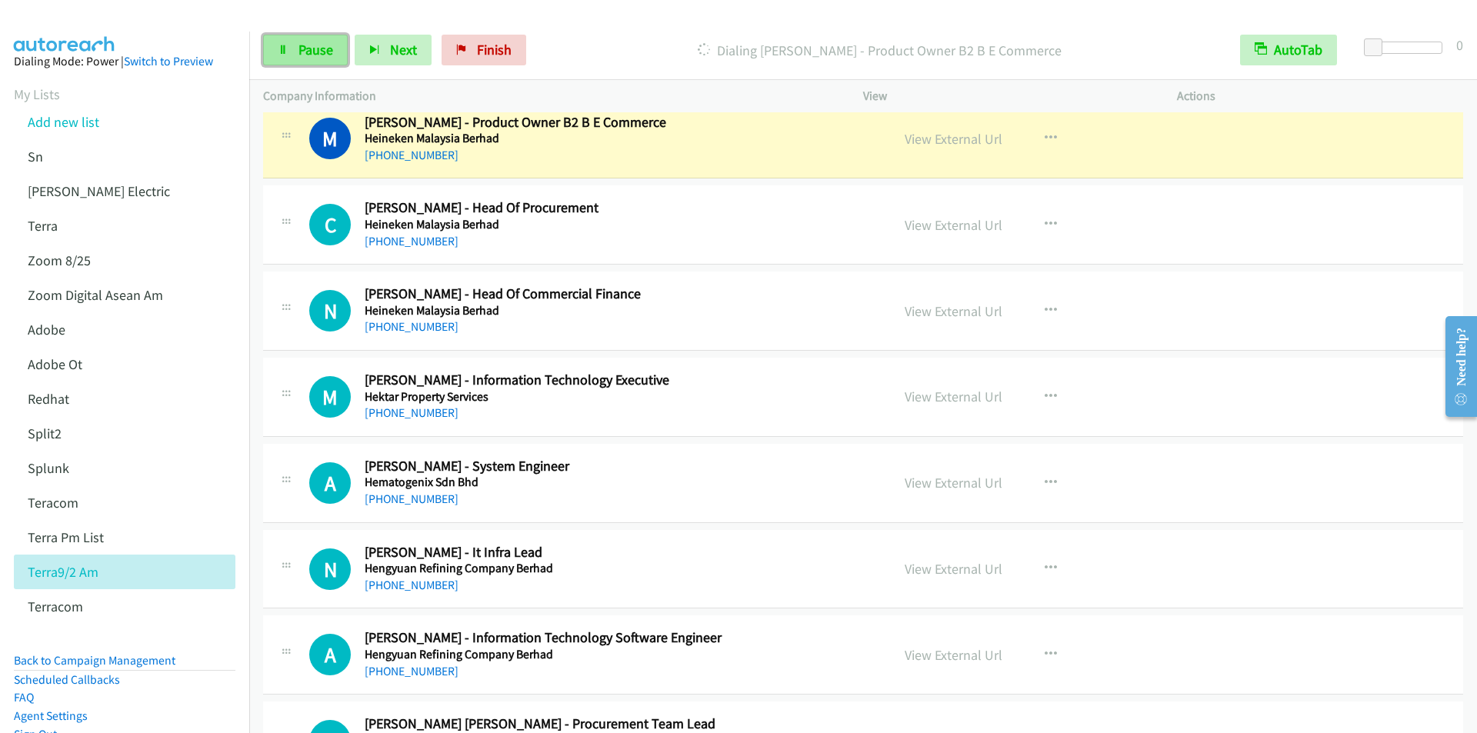
click at [305, 52] on span "Pause" at bounding box center [315, 50] width 35 height 18
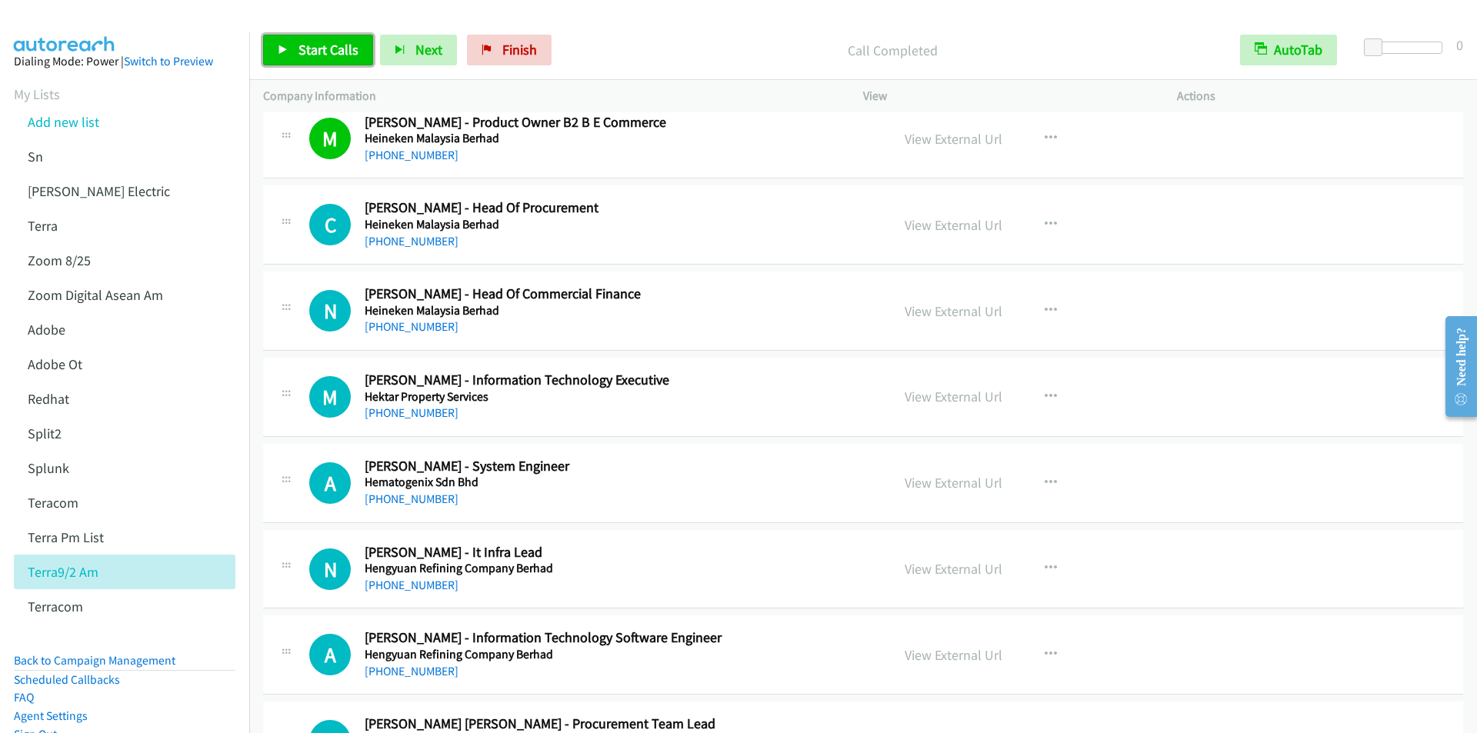
click at [328, 49] on span "Start Calls" at bounding box center [328, 50] width 60 height 18
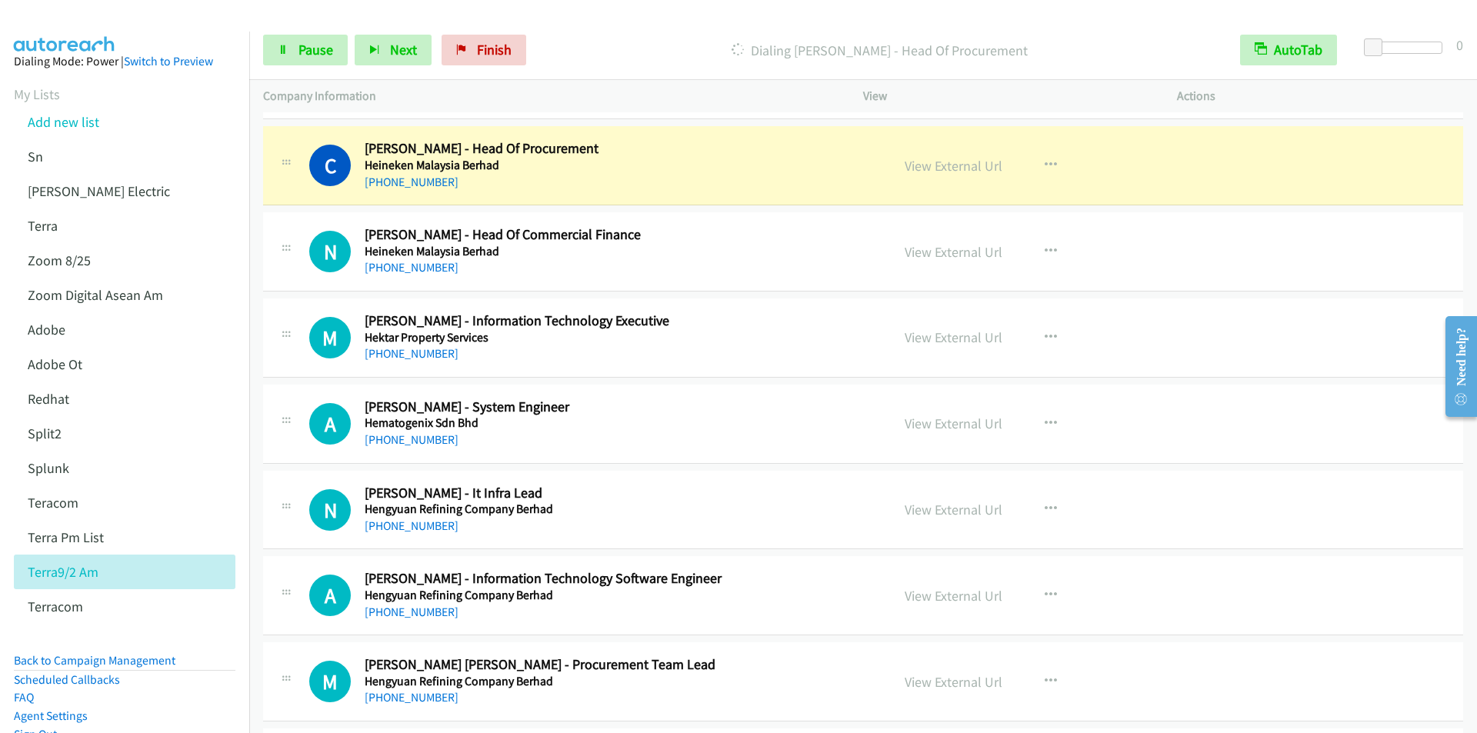
scroll to position [6078, 0]
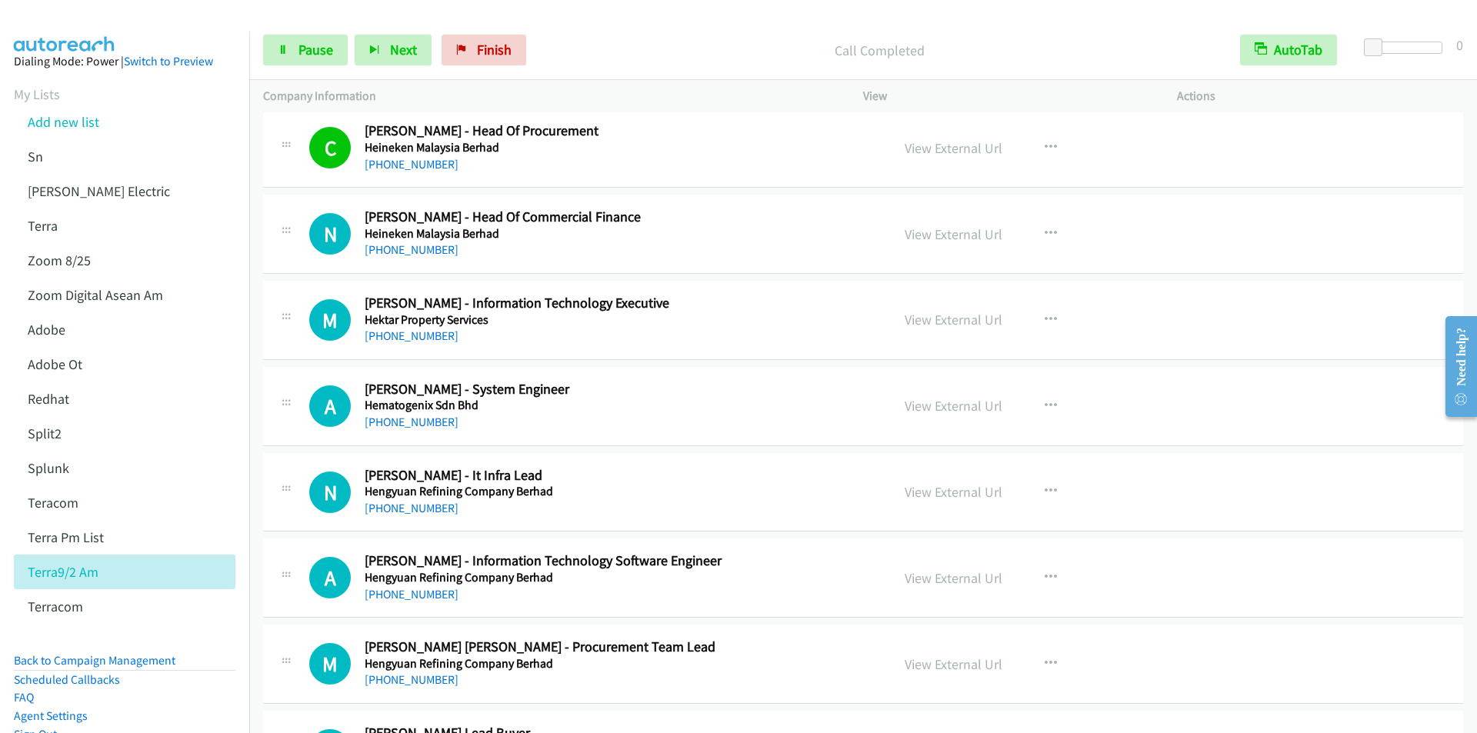
click at [592, 18] on div at bounding box center [731, 29] width 1463 height 59
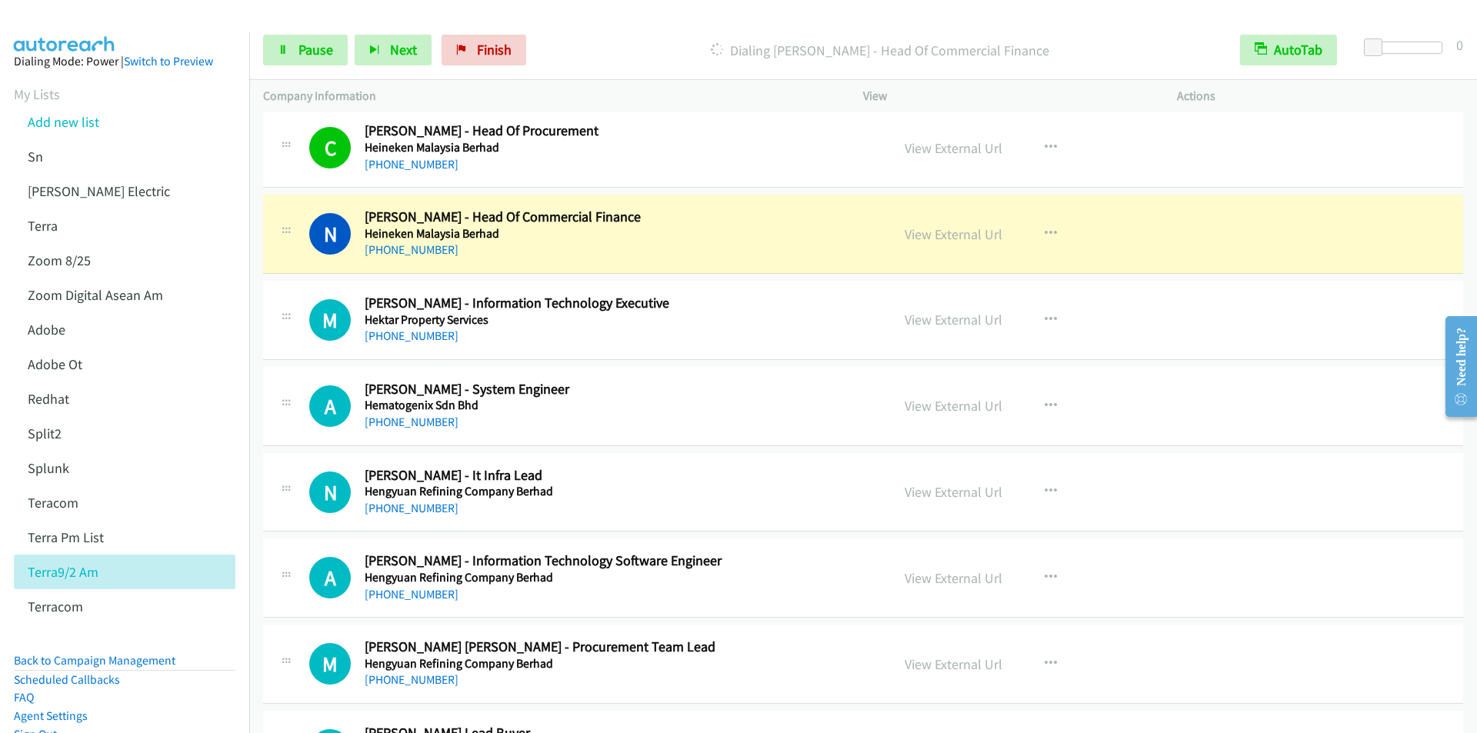
click at [603, 29] on div "Start Calls Pause Next Finish [PERSON_NAME] - Head Of Commercial Finance AutoTa…" at bounding box center [863, 50] width 1228 height 59
click at [581, 21] on div "Start Calls Pause Next Finish [PERSON_NAME] - Head Of Commercial Finance AutoTa…" at bounding box center [863, 50] width 1228 height 59
click at [616, 21] on div "Start Calls Pause Next Finish [PERSON_NAME] - Head Of Commercial Finance AutoTa…" at bounding box center [863, 50] width 1228 height 59
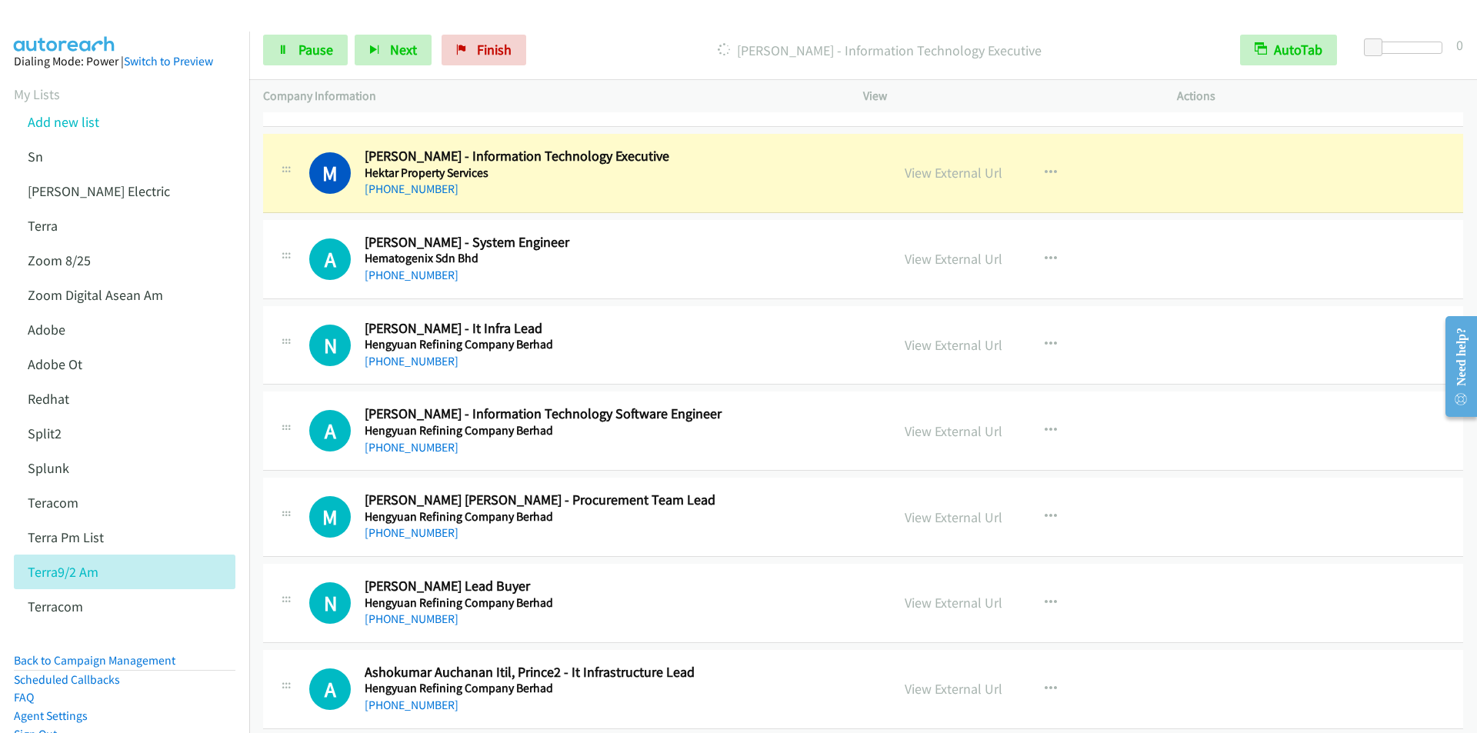
scroll to position [6231, 0]
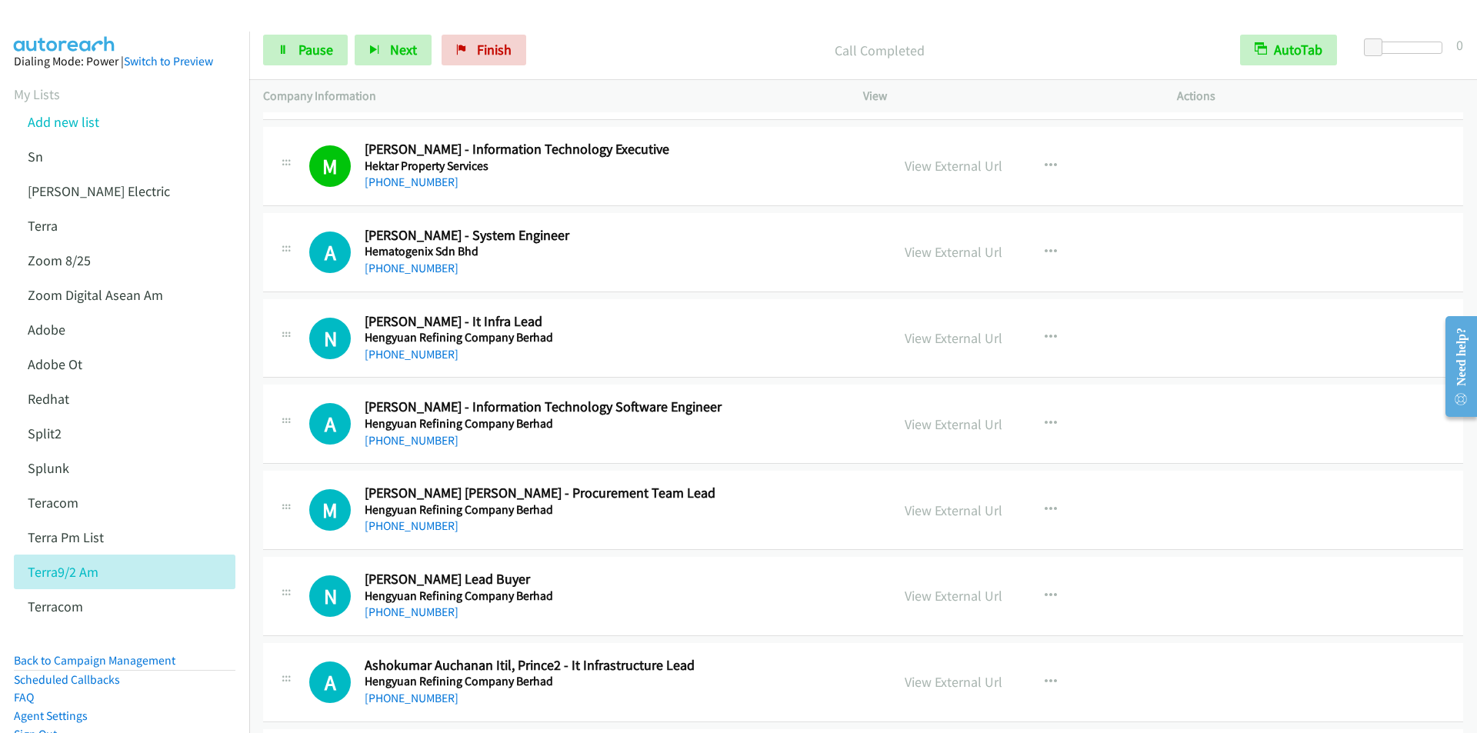
click at [594, 42] on p "Call Completed" at bounding box center [879, 50] width 665 height 21
click at [603, 32] on div "Start Calls Pause Next Finish Call Completed AutoTab AutoTab 0" at bounding box center [863, 50] width 1228 height 59
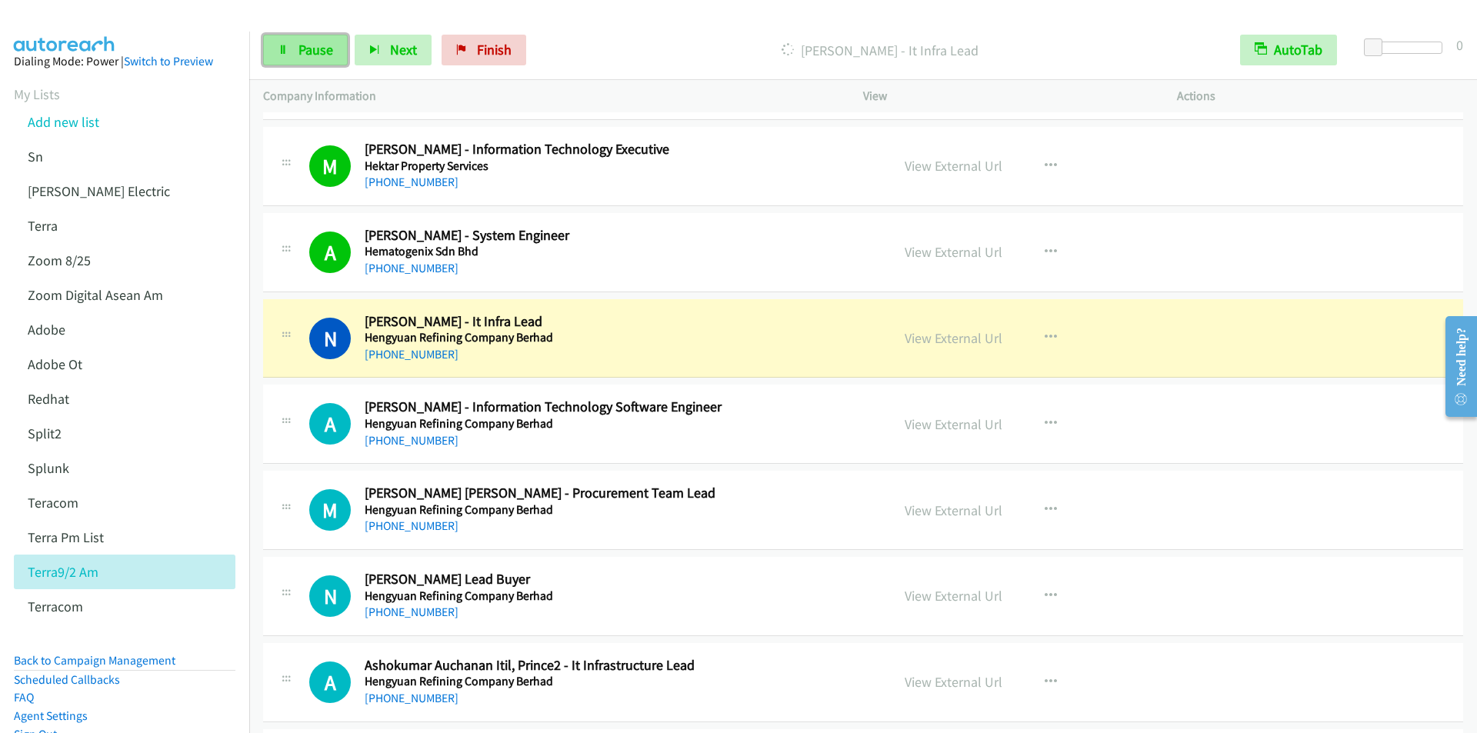
click at [303, 53] on span "Pause" at bounding box center [315, 50] width 35 height 18
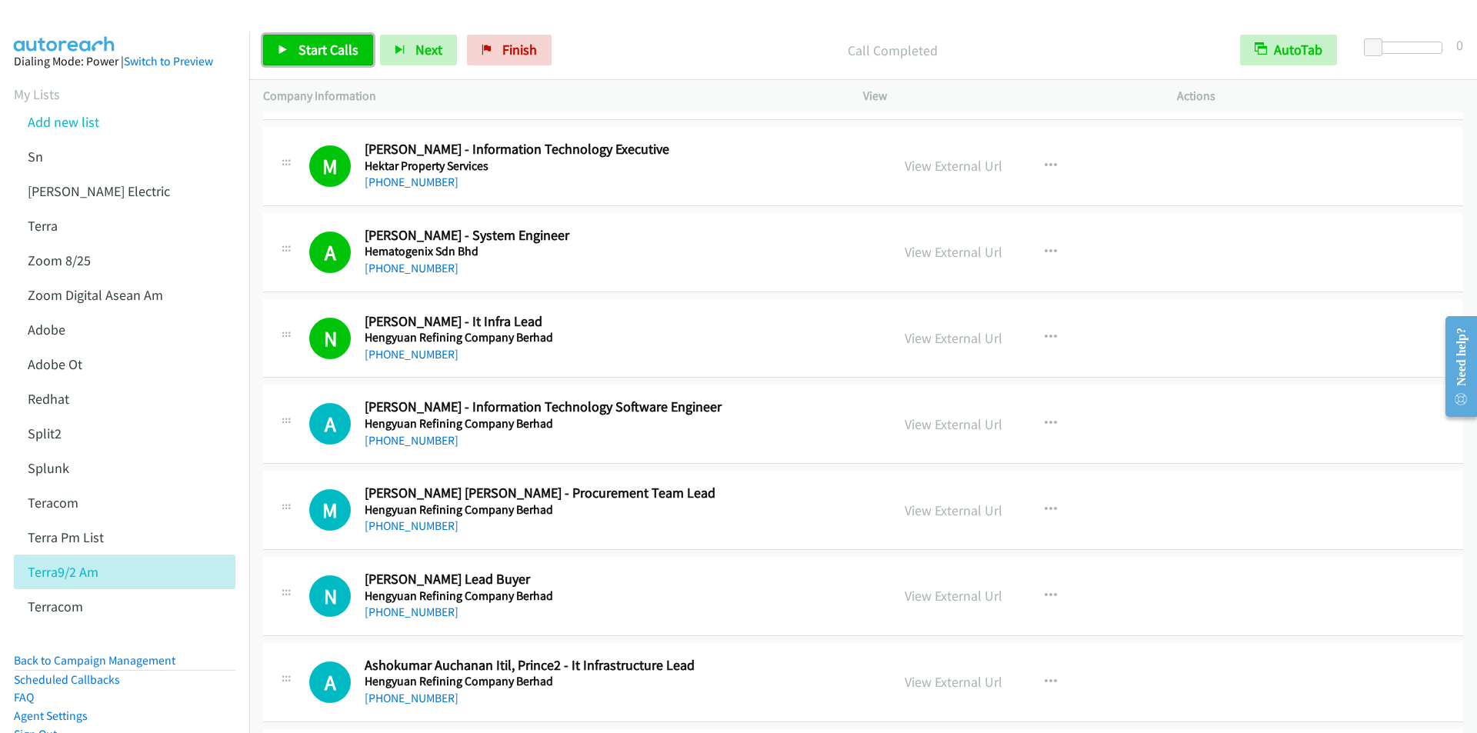
click at [291, 54] on link "Start Calls" at bounding box center [318, 50] width 110 height 31
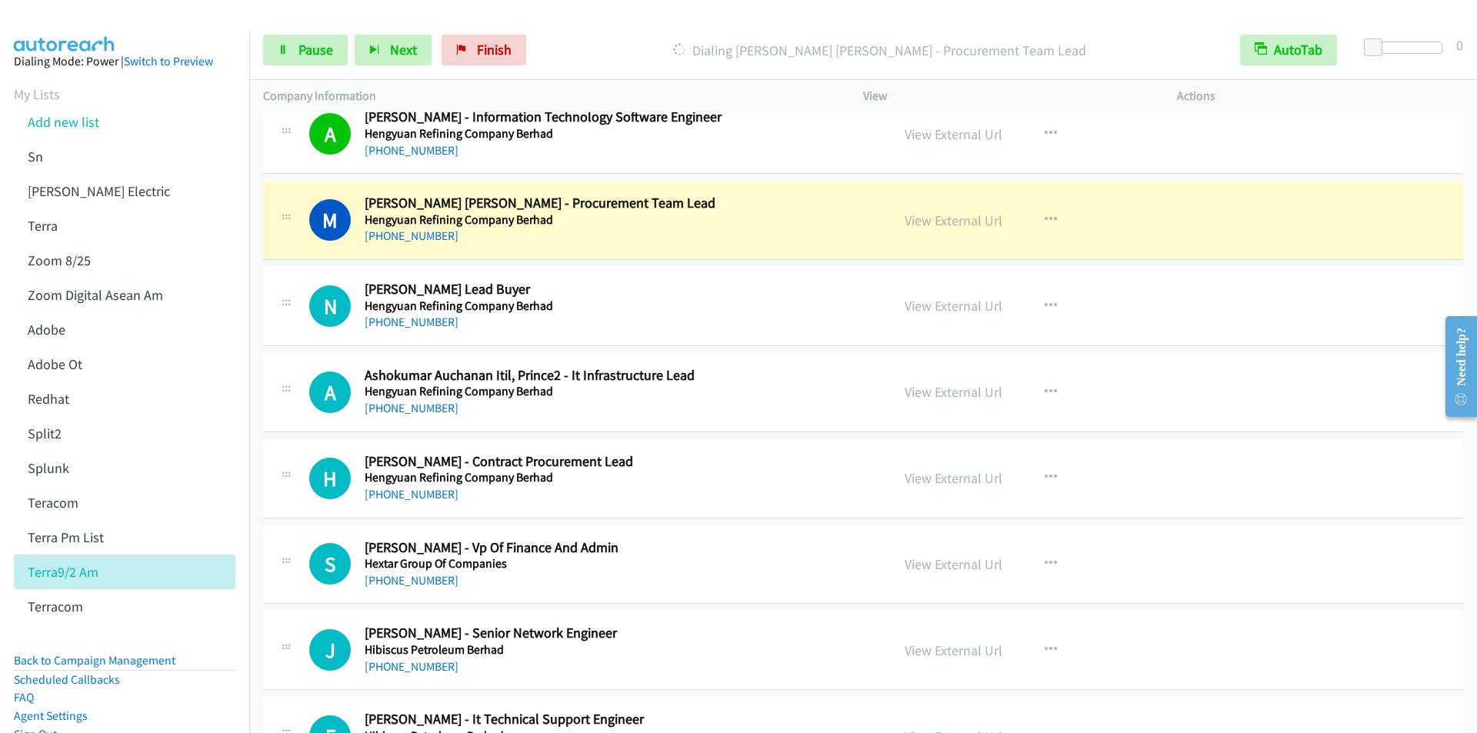
scroll to position [6539, 0]
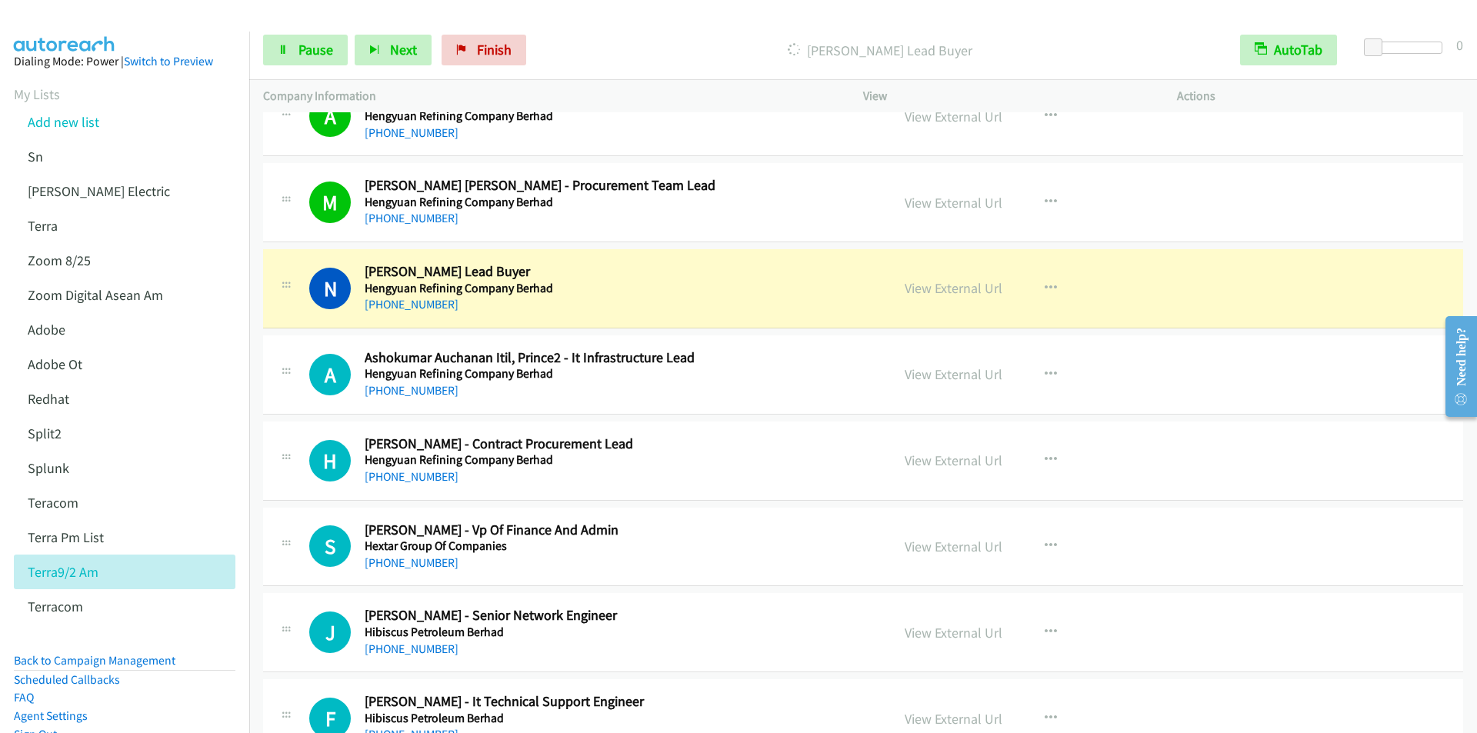
click at [584, 38] on div "[PERSON_NAME] Lead Buyer" at bounding box center [879, 50] width 693 height 31
click at [314, 50] on span "Pause" at bounding box center [315, 50] width 35 height 18
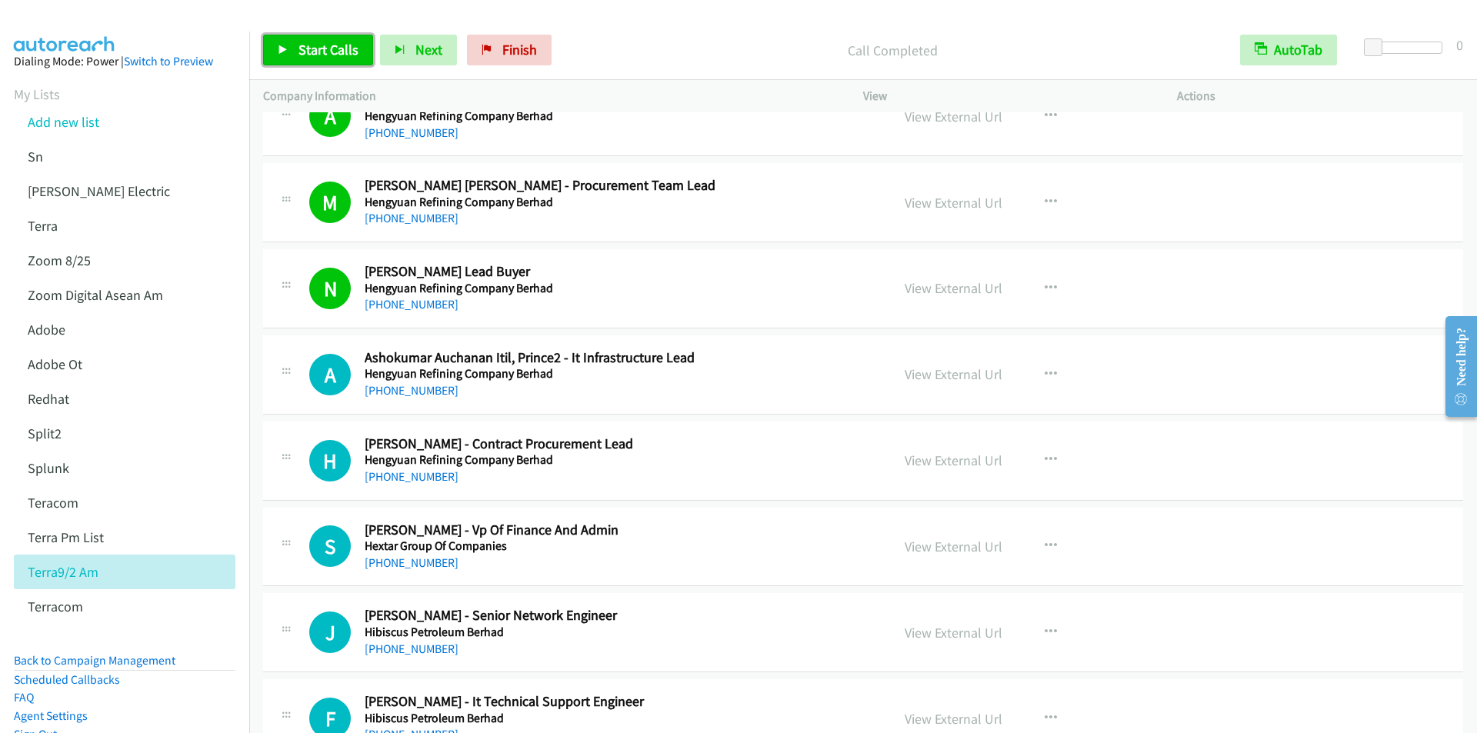
click at [328, 49] on span "Start Calls" at bounding box center [328, 50] width 60 height 18
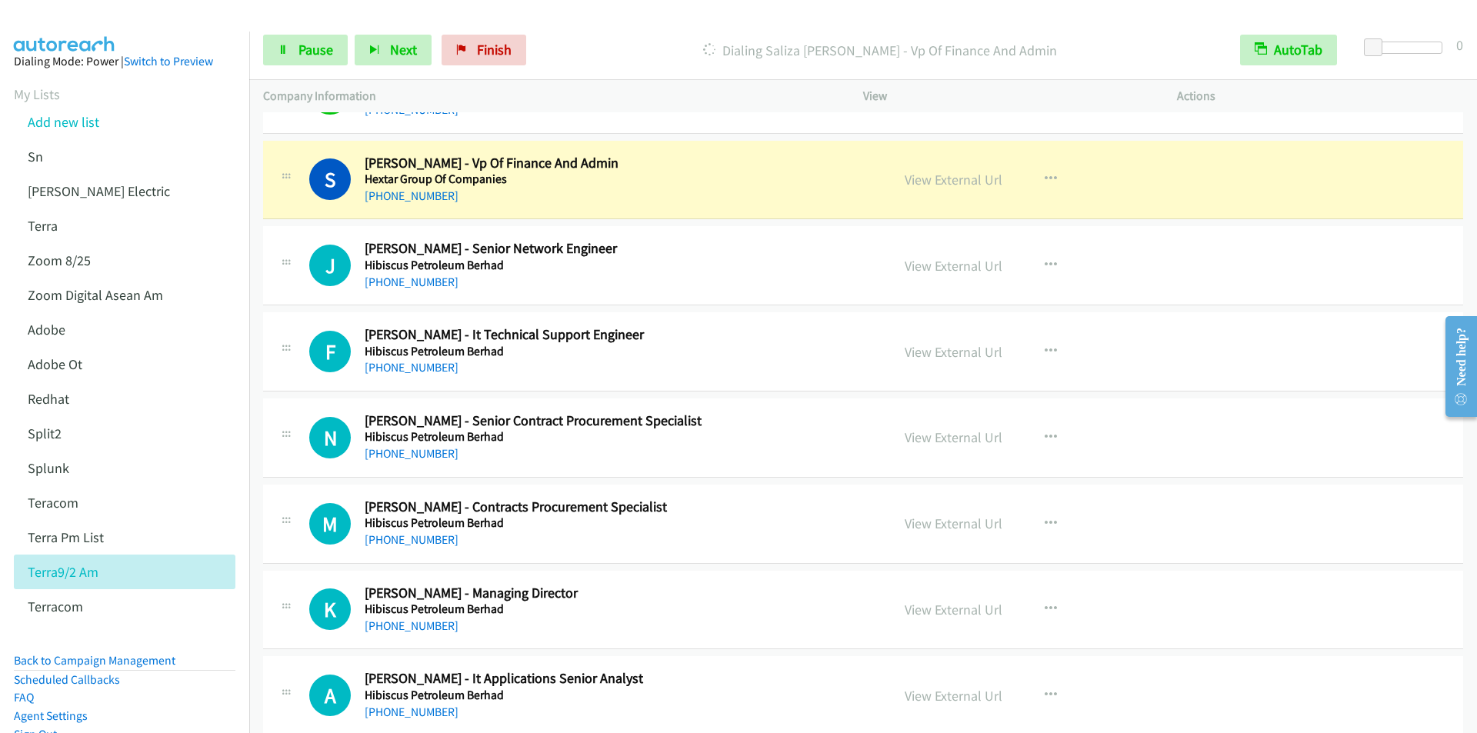
scroll to position [6924, 0]
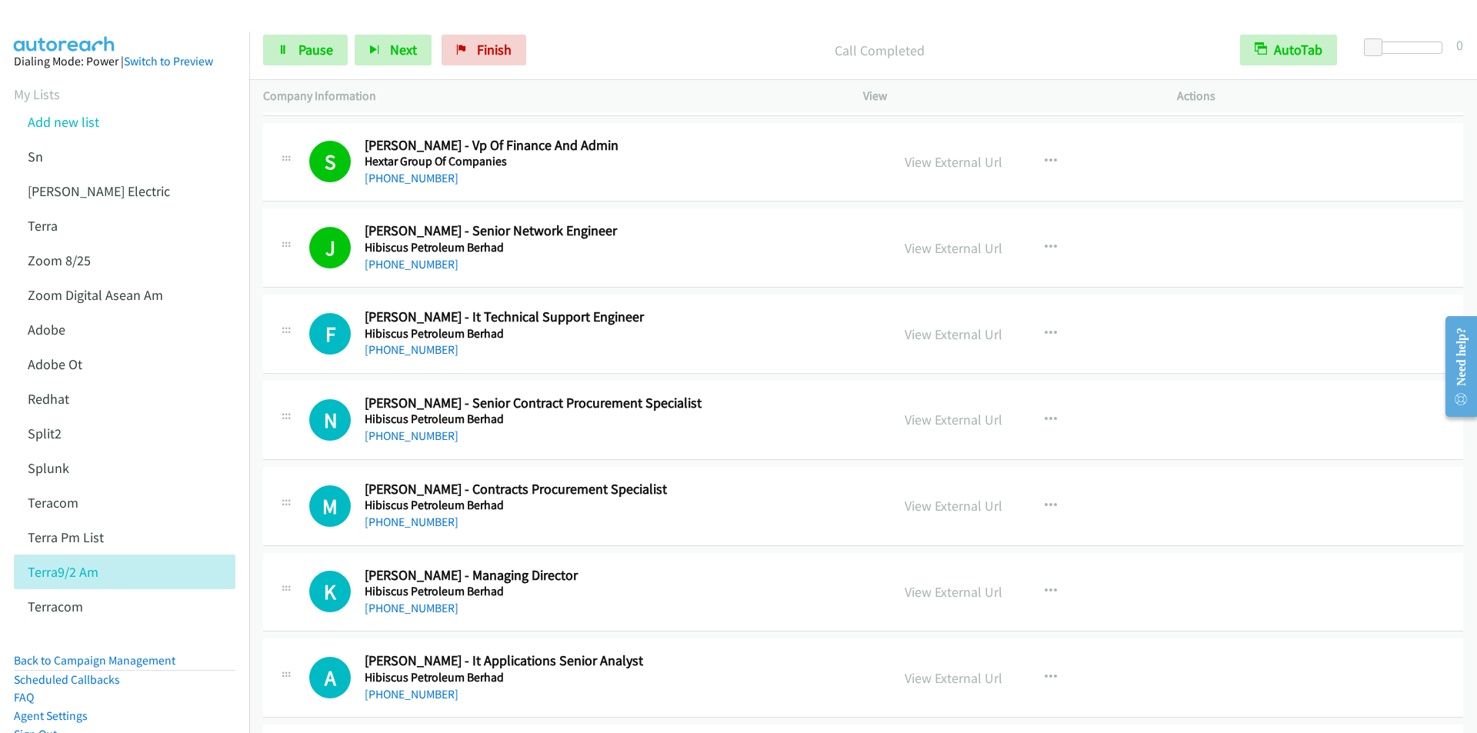
click at [580, 22] on div "Start Calls Pause Next Finish Call Completed AutoTab AutoTab 0" at bounding box center [863, 50] width 1228 height 59
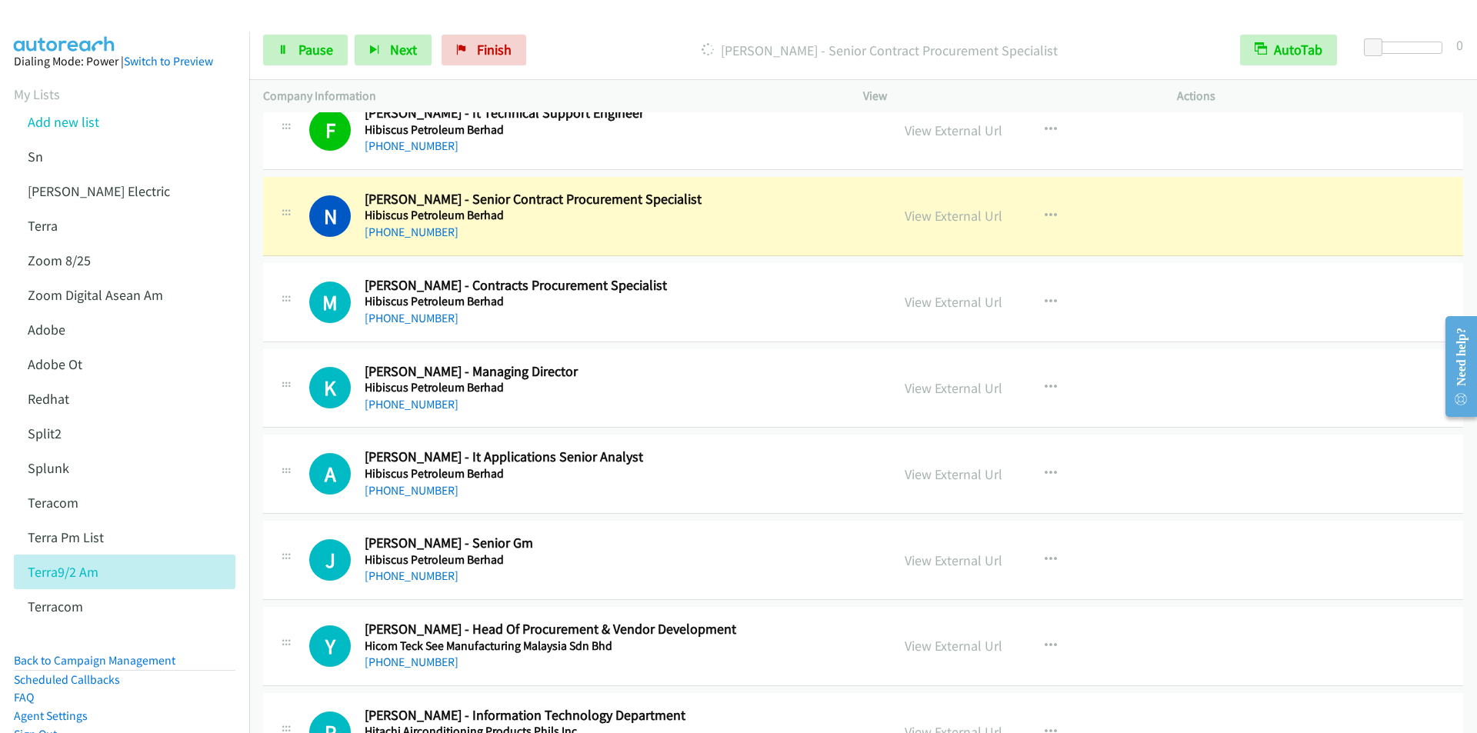
scroll to position [7155, 0]
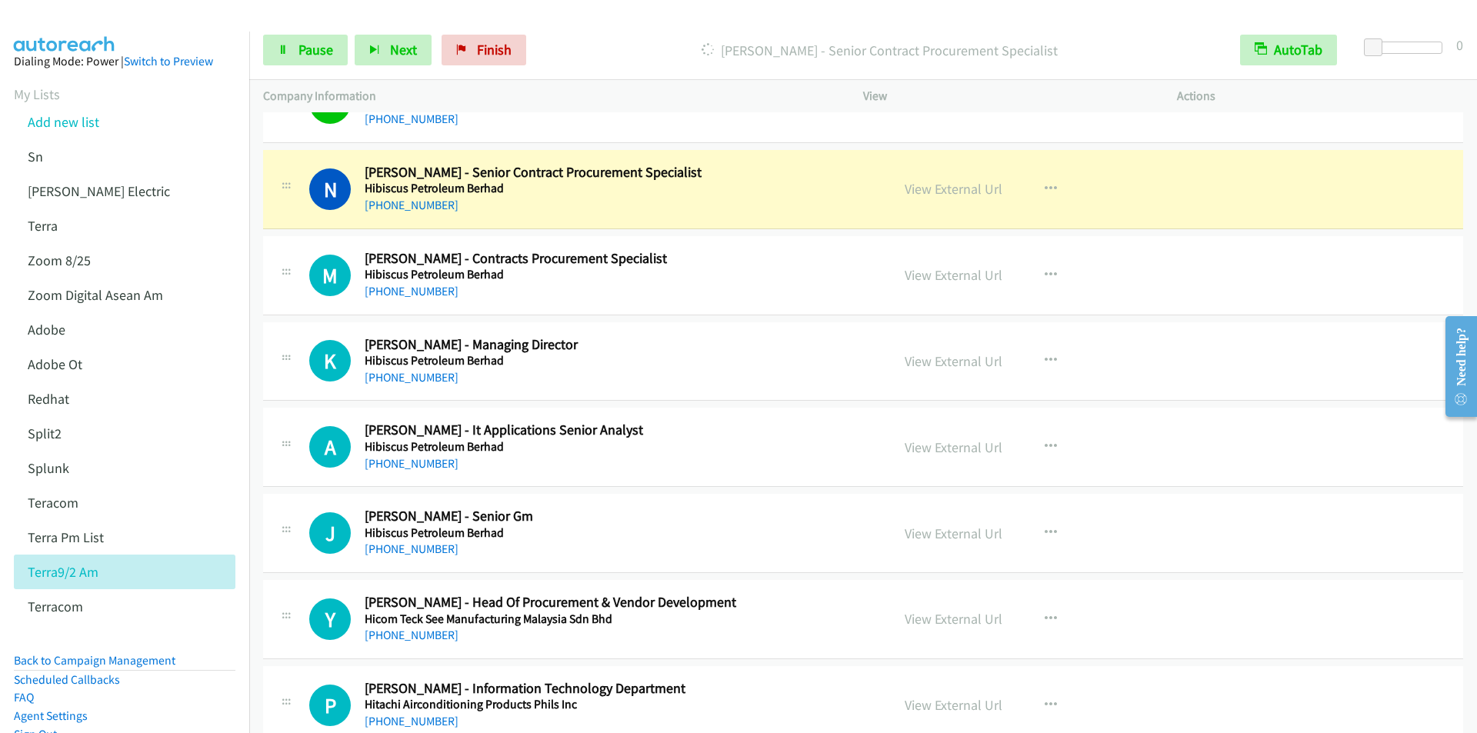
click at [612, 42] on p "[PERSON_NAME] - Senior Contract Procurement Specialist" at bounding box center [879, 50] width 665 height 21
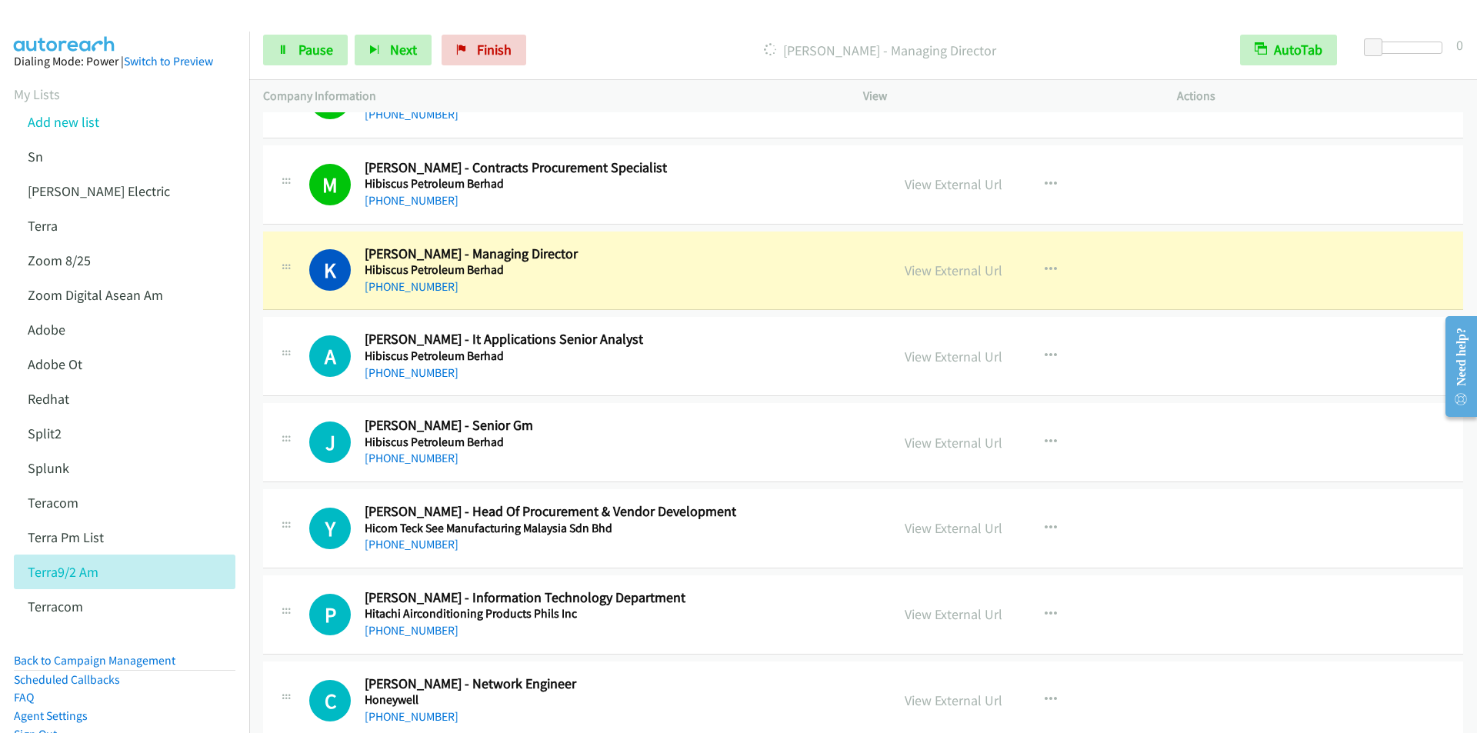
scroll to position [7308, 0]
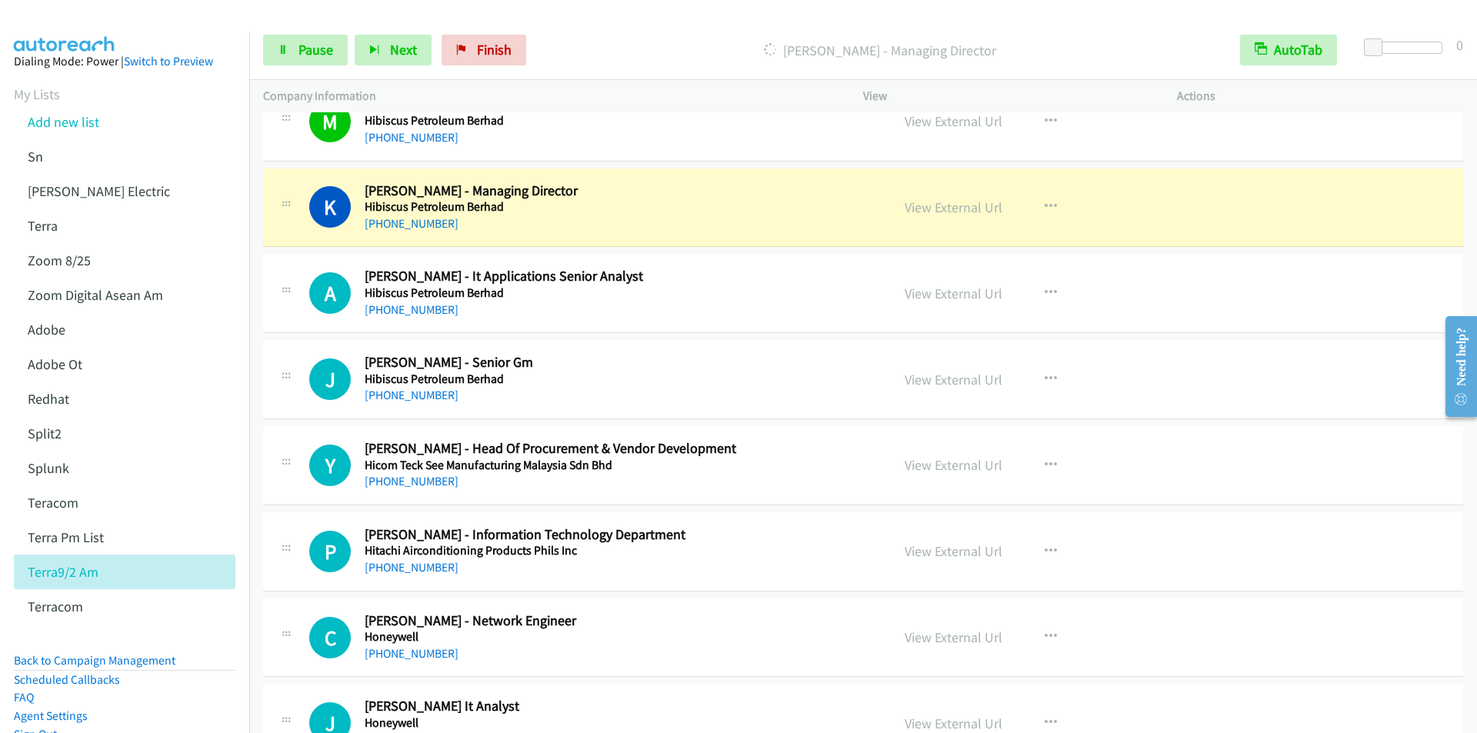
click at [585, 38] on div "[PERSON_NAME] - Managing Director" at bounding box center [879, 50] width 693 height 31
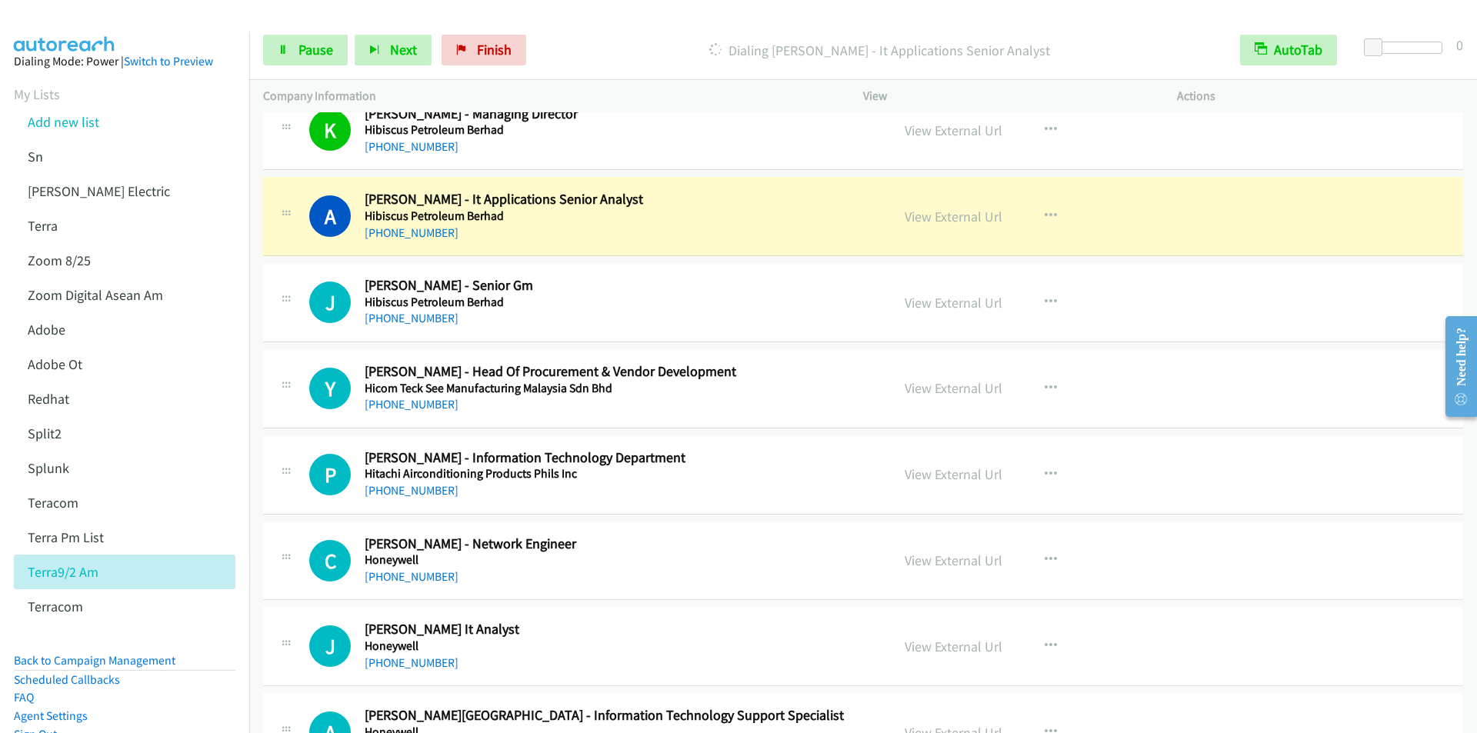
scroll to position [7462, 0]
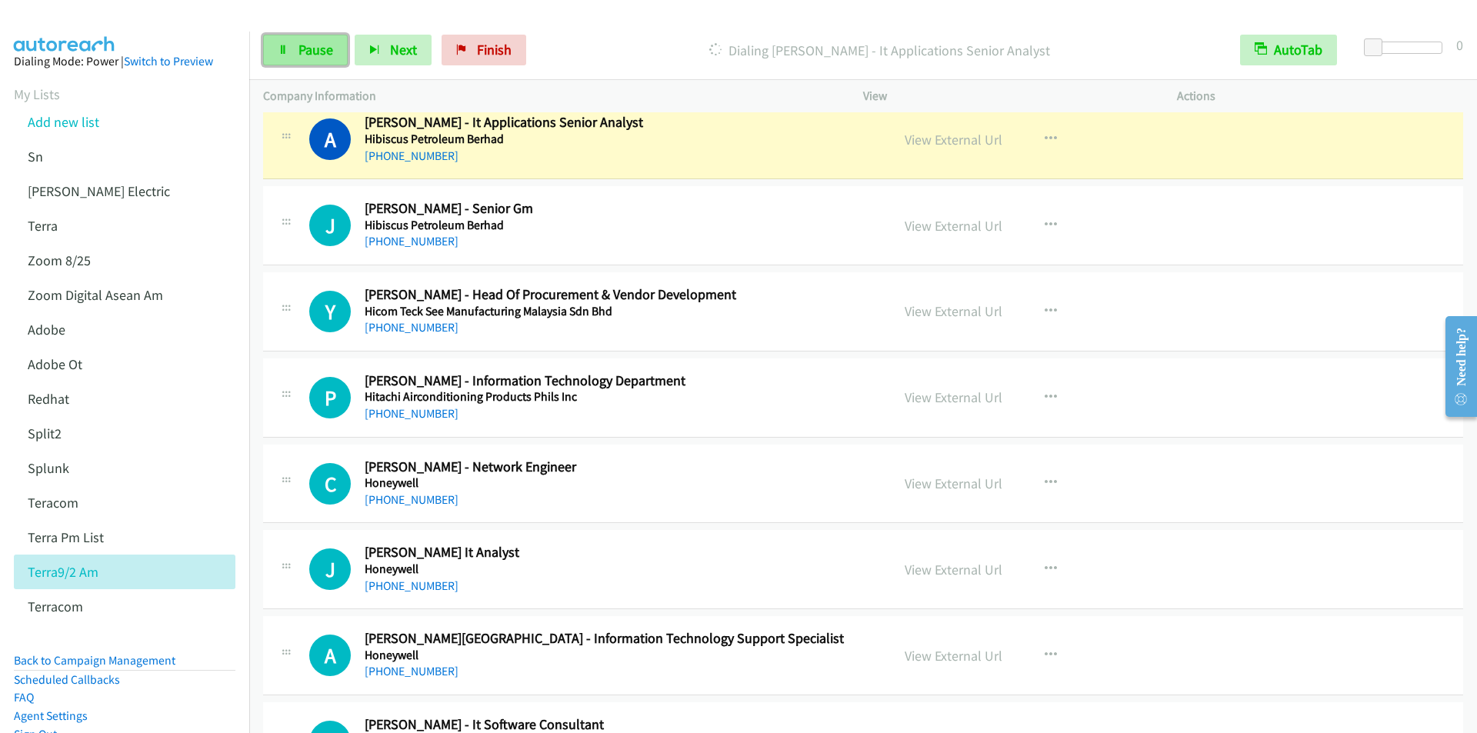
click at [315, 47] on span "Pause" at bounding box center [315, 50] width 35 height 18
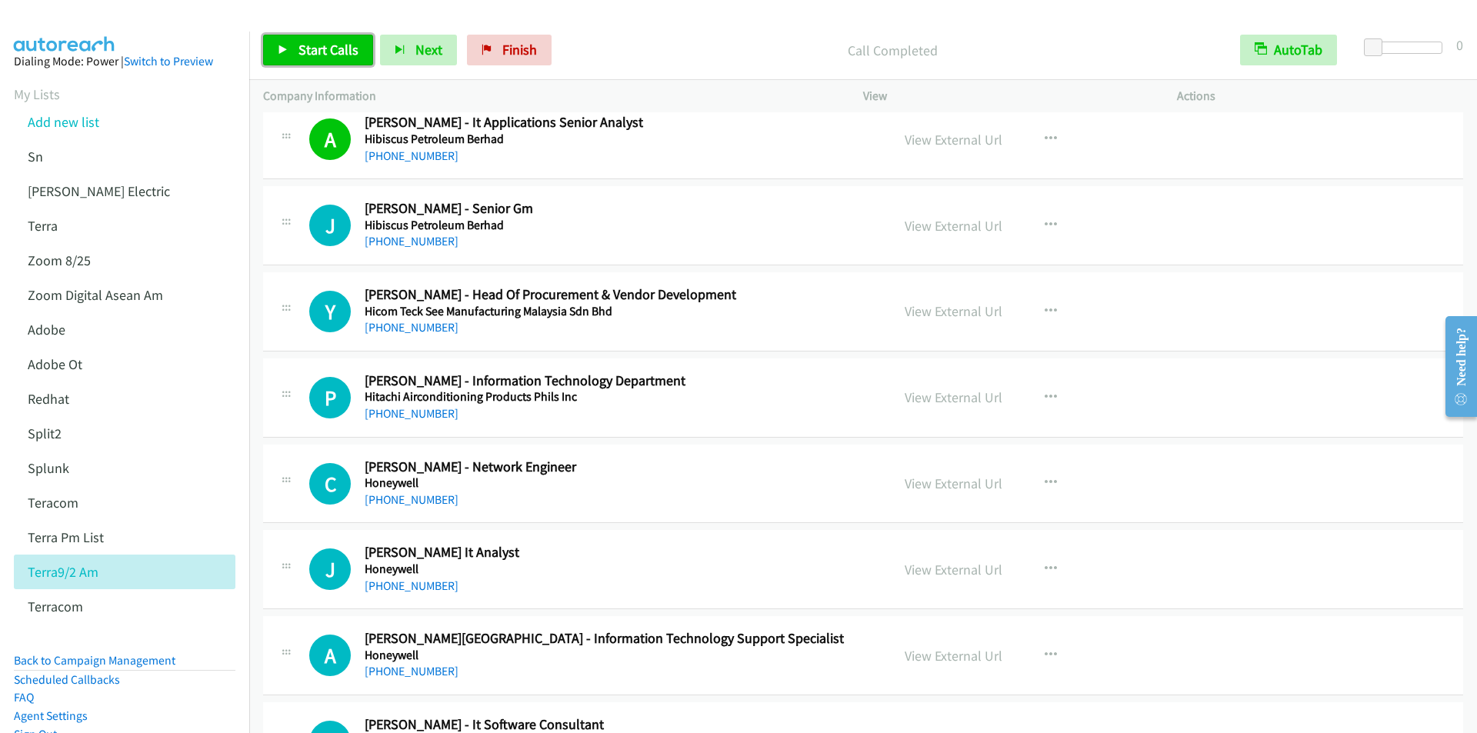
click at [312, 47] on span "Start Calls" at bounding box center [328, 50] width 60 height 18
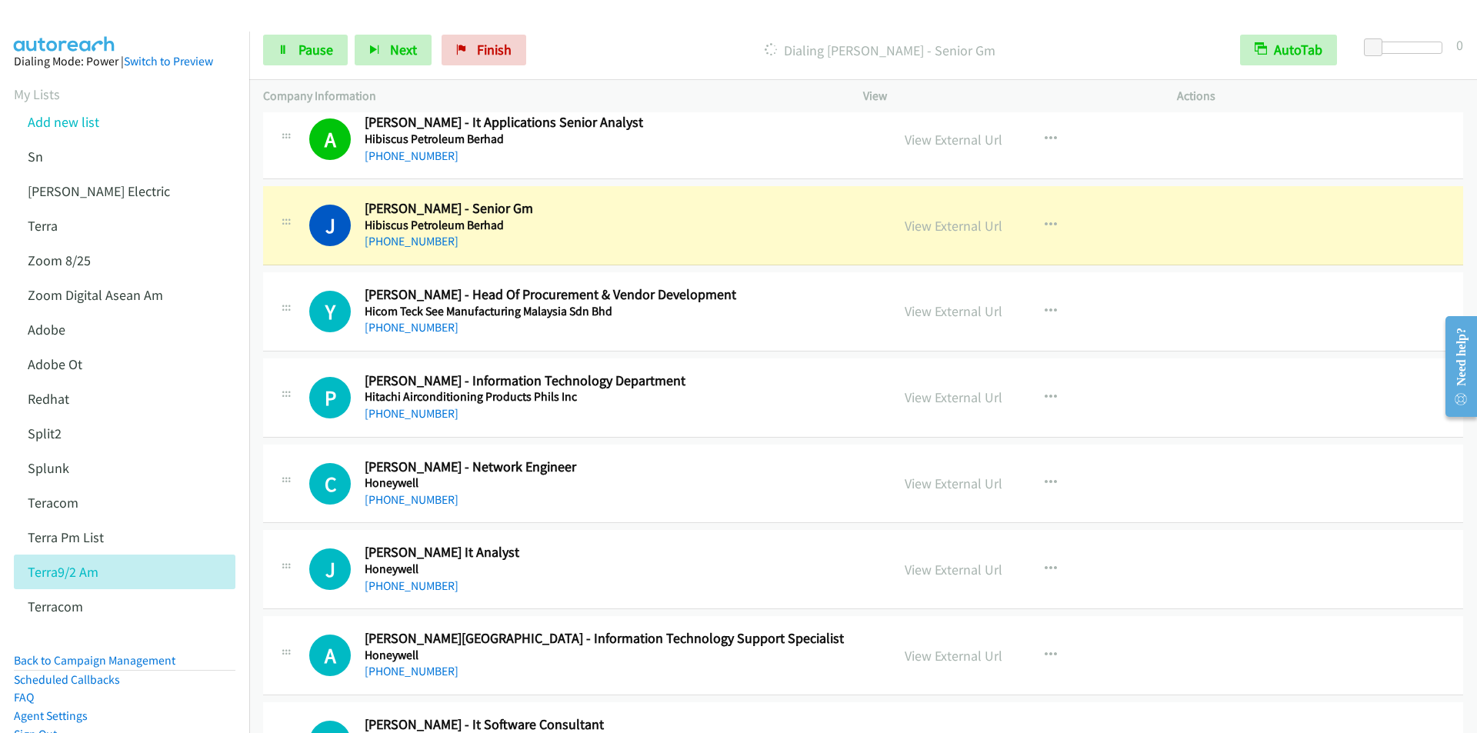
click at [612, 15] on div at bounding box center [731, 29] width 1463 height 59
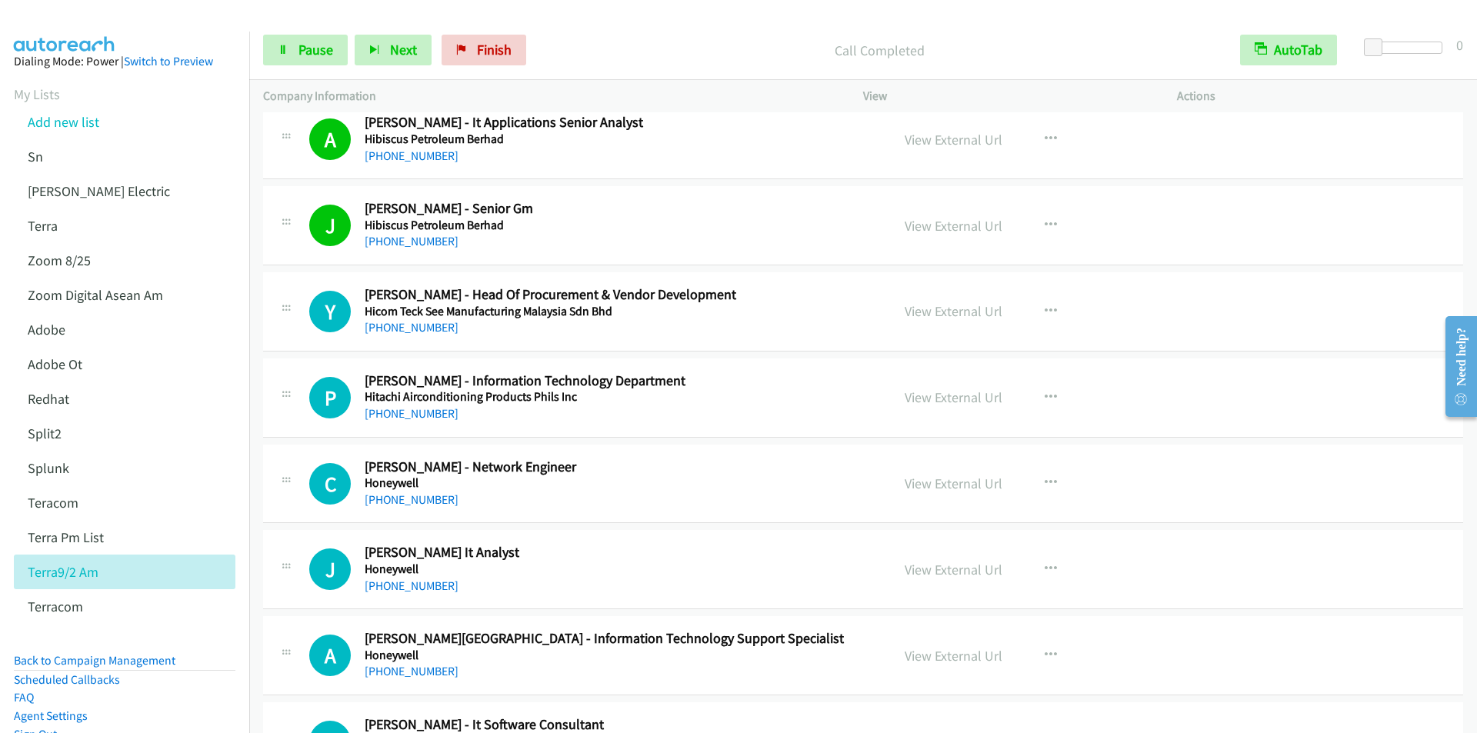
click at [619, 51] on p "Call Completed" at bounding box center [879, 50] width 665 height 21
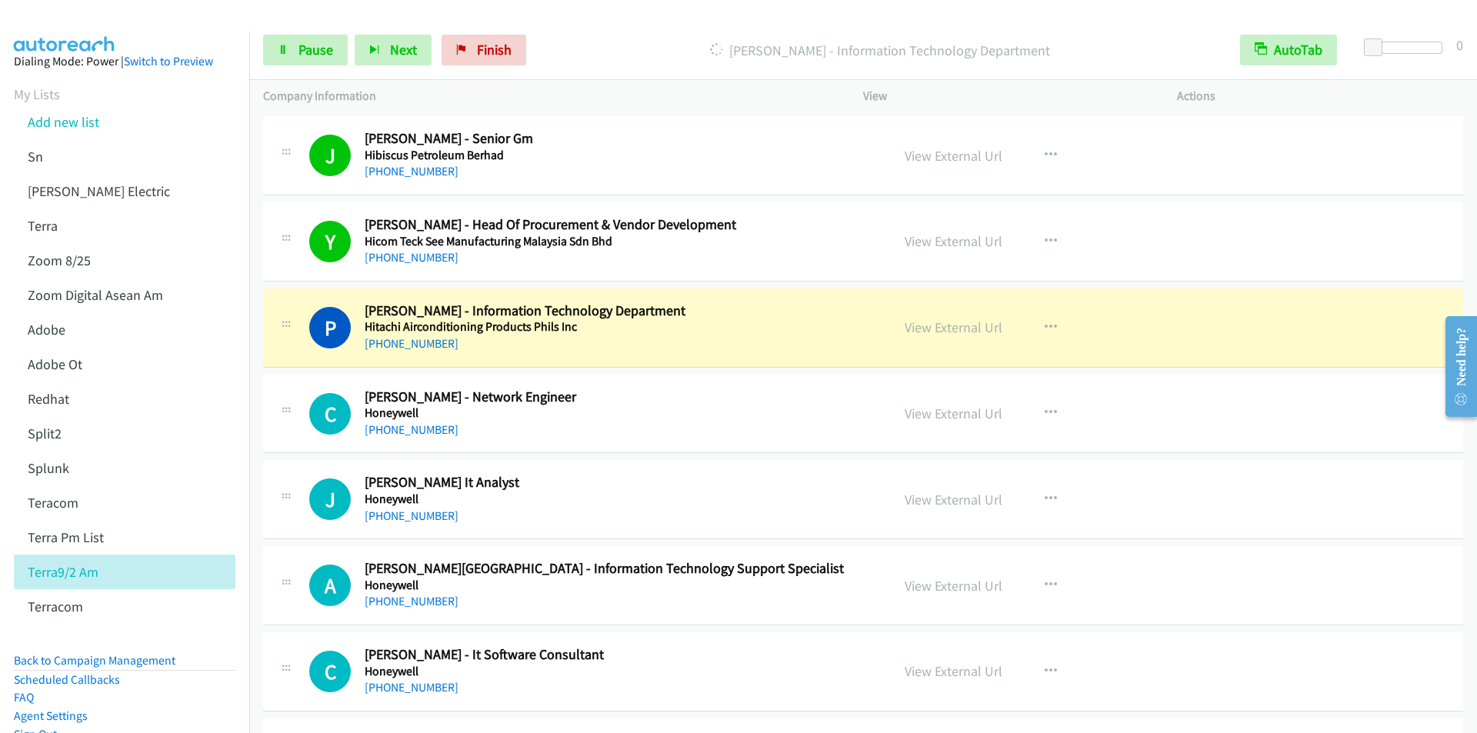
scroll to position [7693, 0]
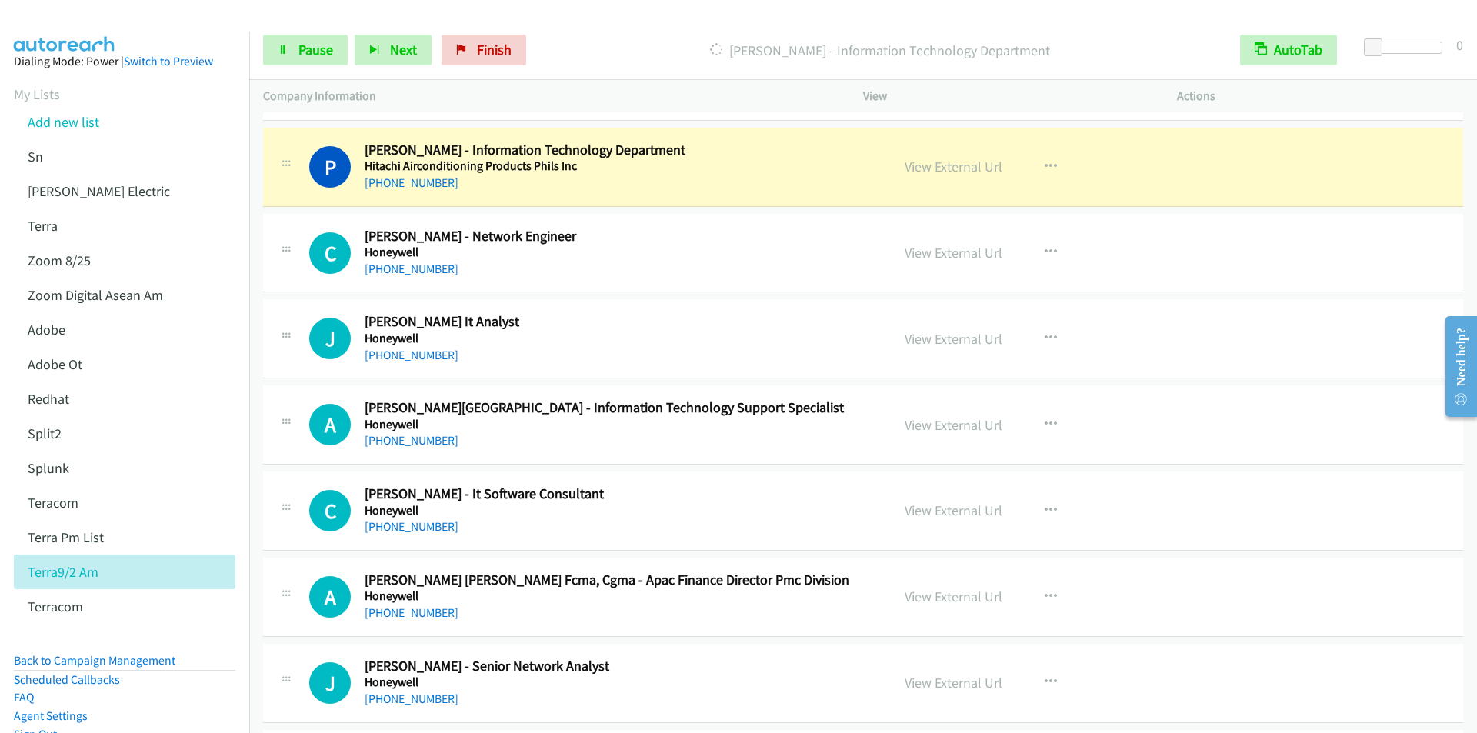
click at [612, 36] on div "[PERSON_NAME] - Information Technology Department" at bounding box center [879, 50] width 693 height 31
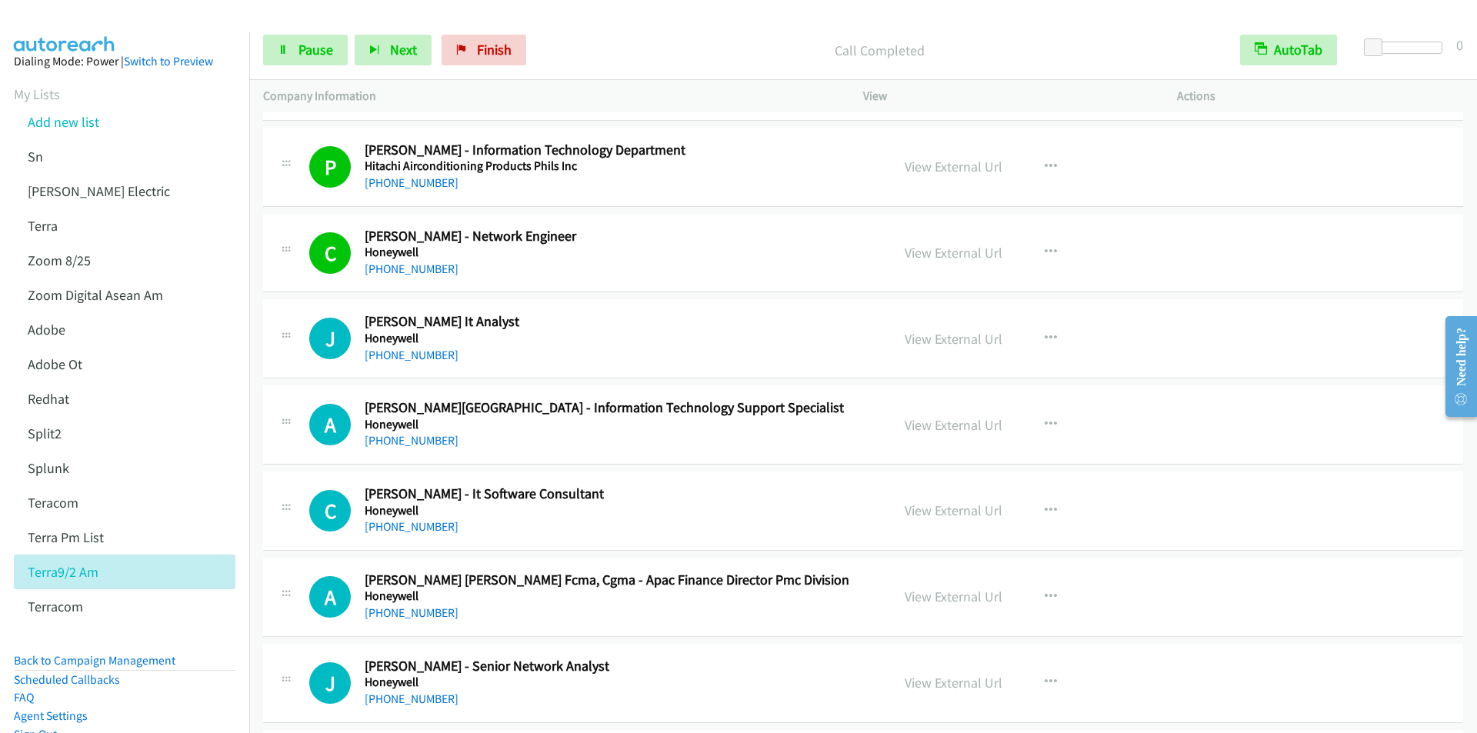
click at [608, 38] on div "Call Completed" at bounding box center [879, 50] width 693 height 31
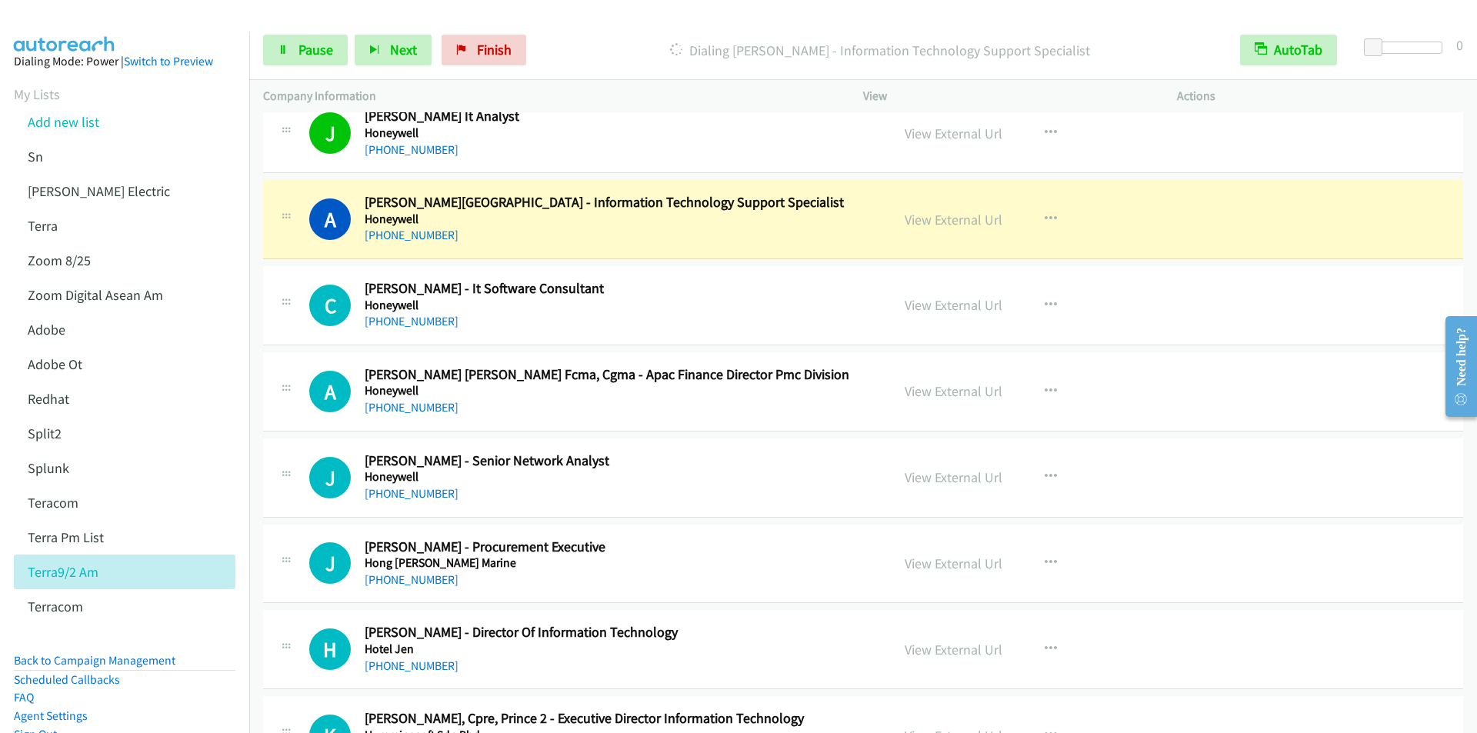
scroll to position [7924, 0]
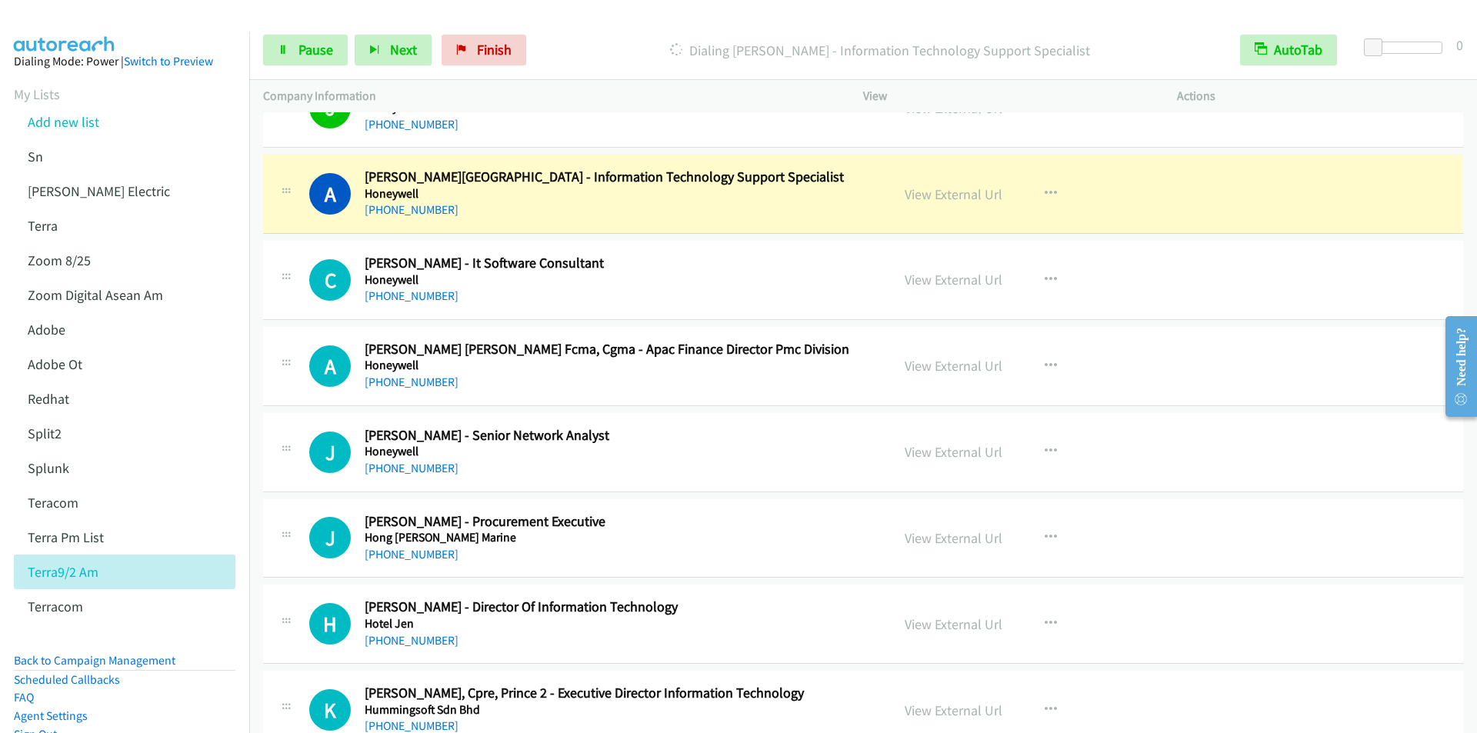
click at [613, 58] on p "Dialing [PERSON_NAME] - Information Technology Support Specialist" at bounding box center [879, 50] width 665 height 21
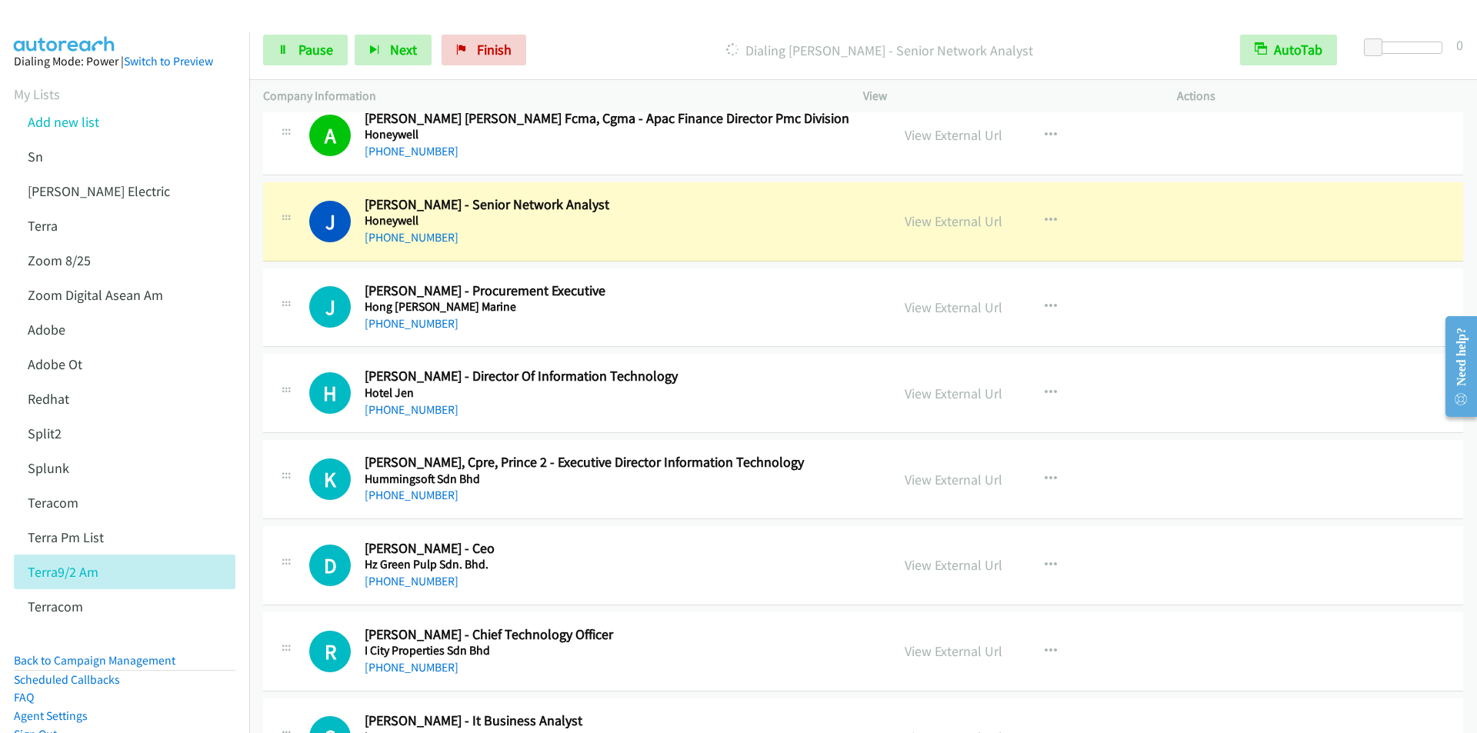
scroll to position [8232, 0]
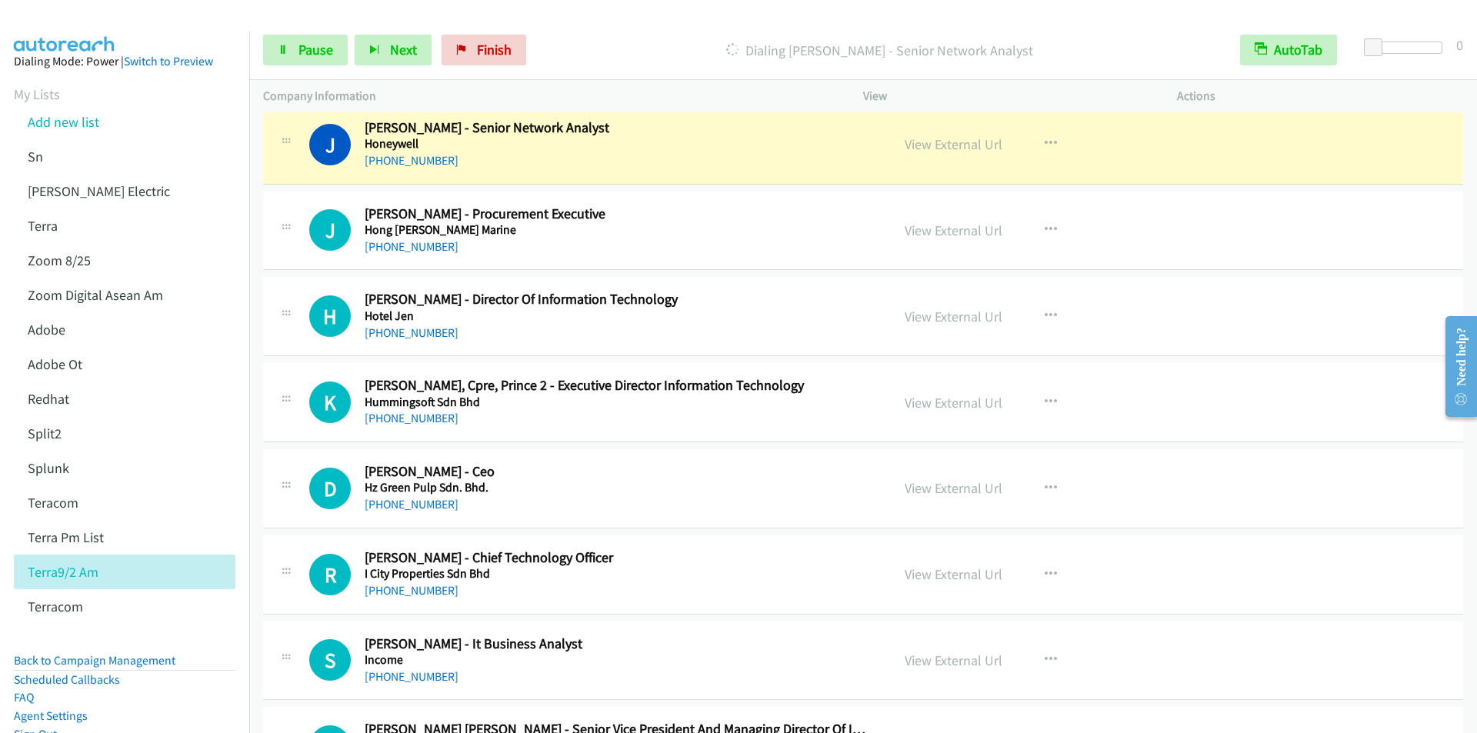
click at [575, 30] on div "Start Calls Pause Next Finish [PERSON_NAME] - Senior Network Analyst AutoTab Au…" at bounding box center [863, 50] width 1228 height 59
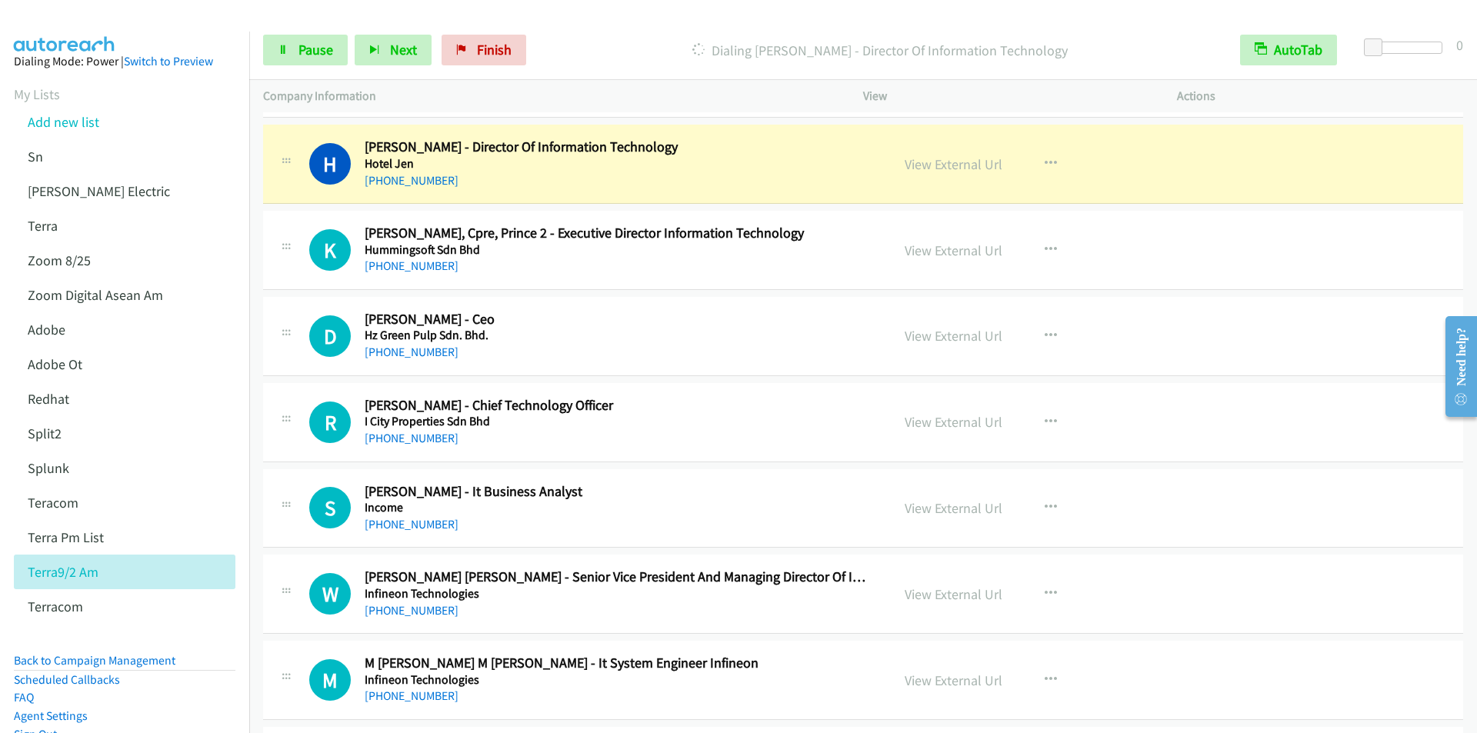
scroll to position [8385, 0]
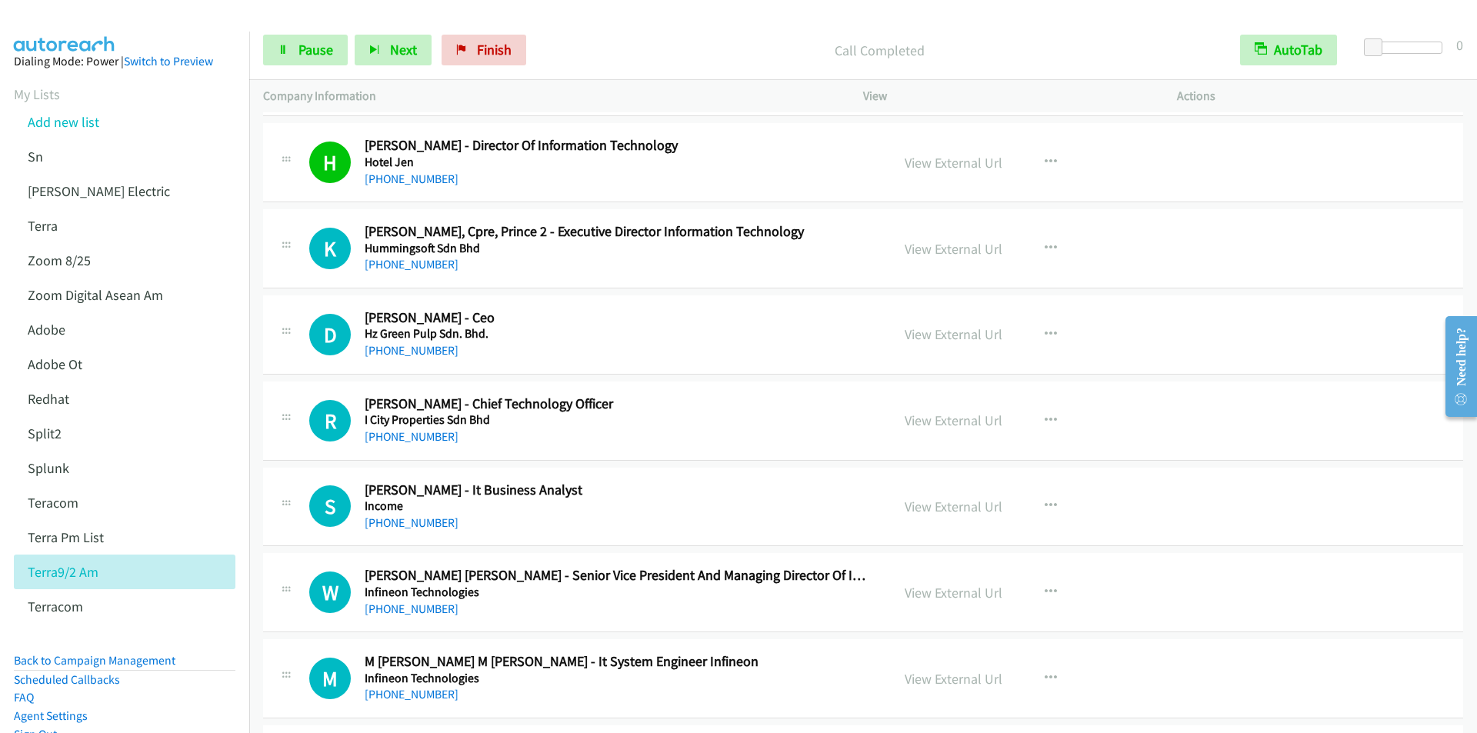
click at [608, 37] on div "Call Completed" at bounding box center [879, 50] width 693 height 31
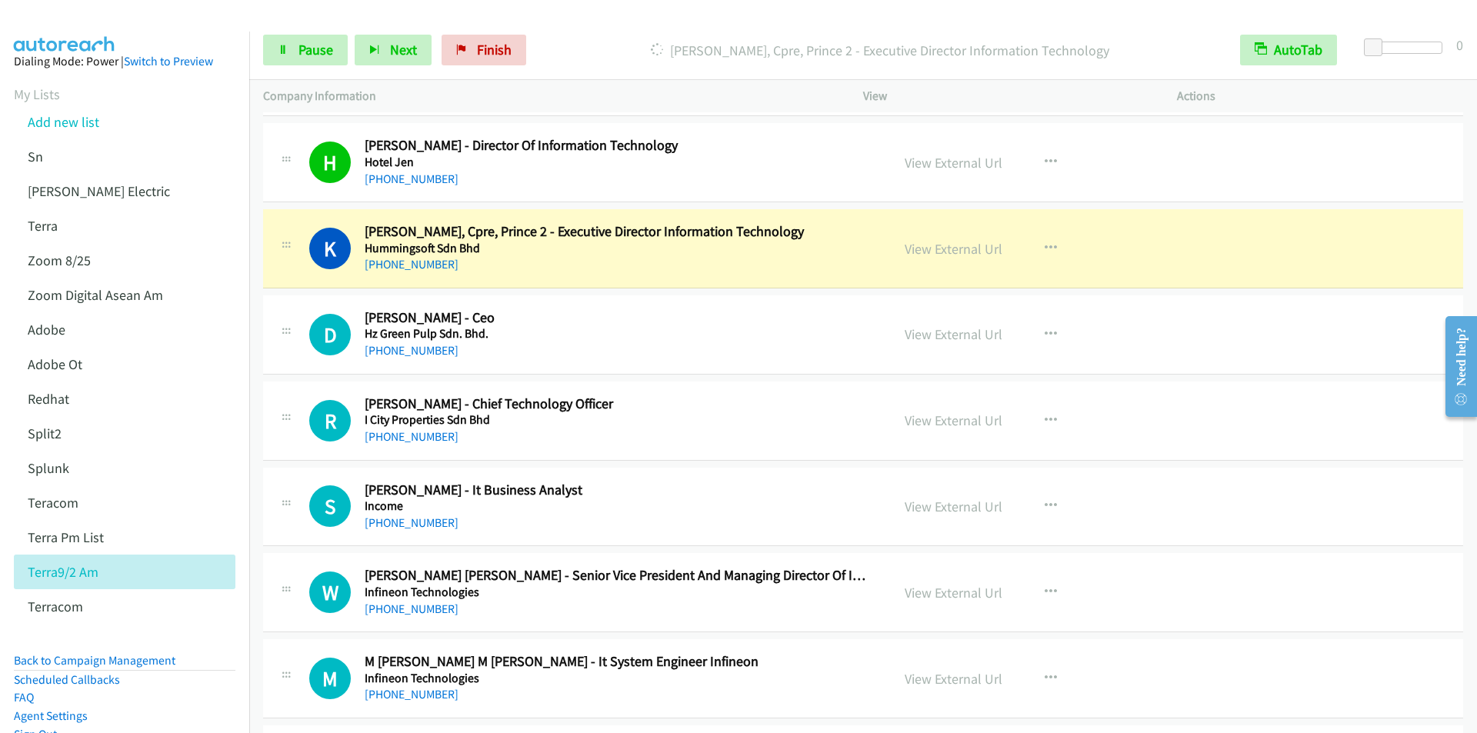
scroll to position [8462, 0]
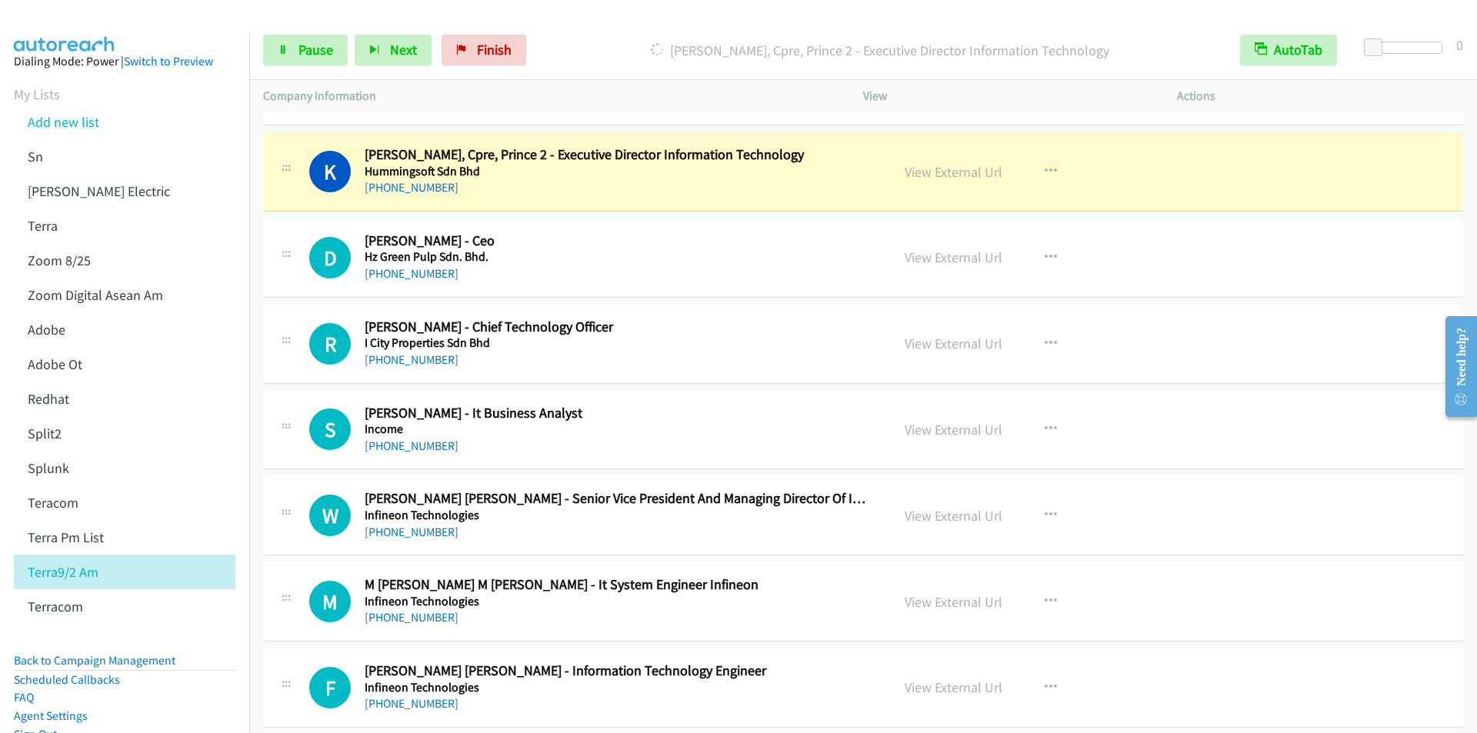
click at [588, 30] on div "Start Calls Pause Next Finish [PERSON_NAME], Cpre, Prince 2 - Executive Directo…" at bounding box center [863, 50] width 1228 height 59
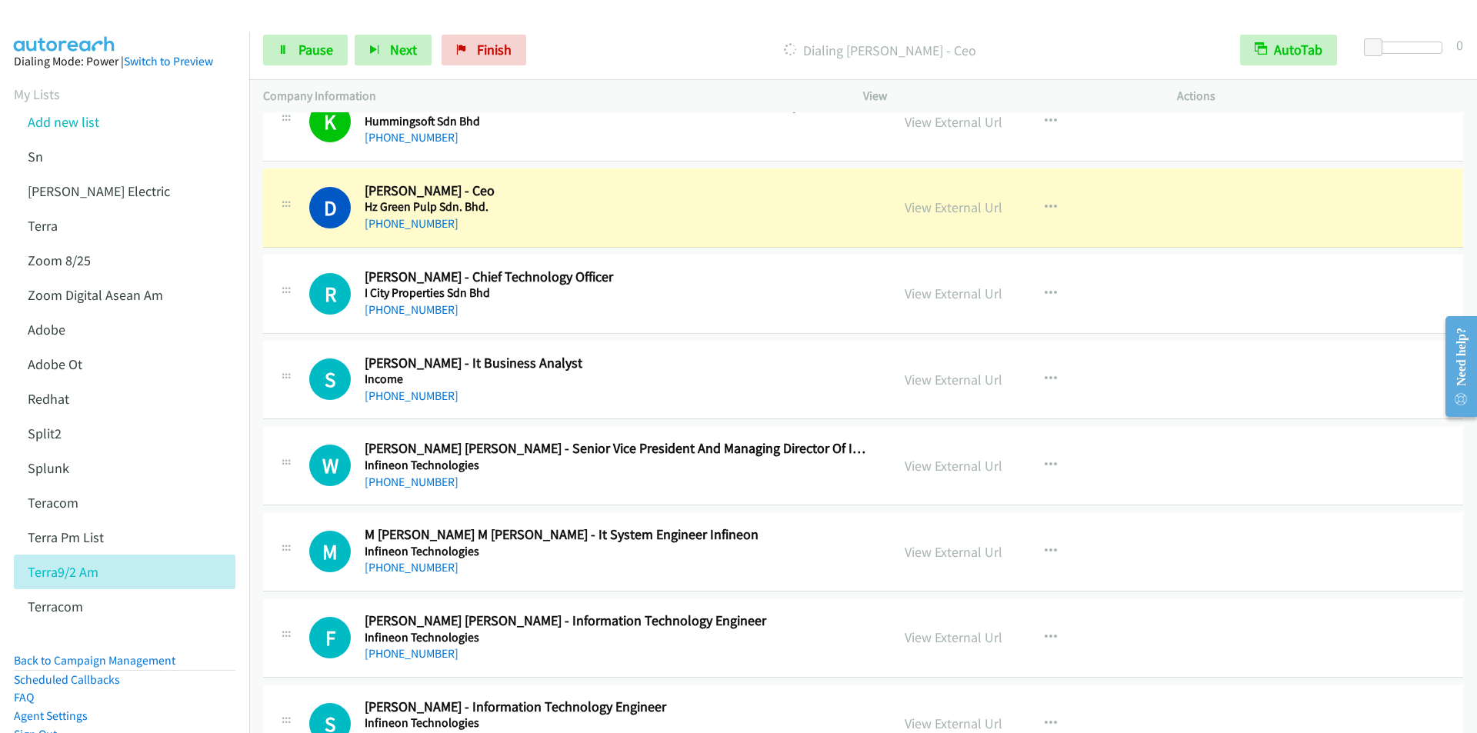
scroll to position [8539, 0]
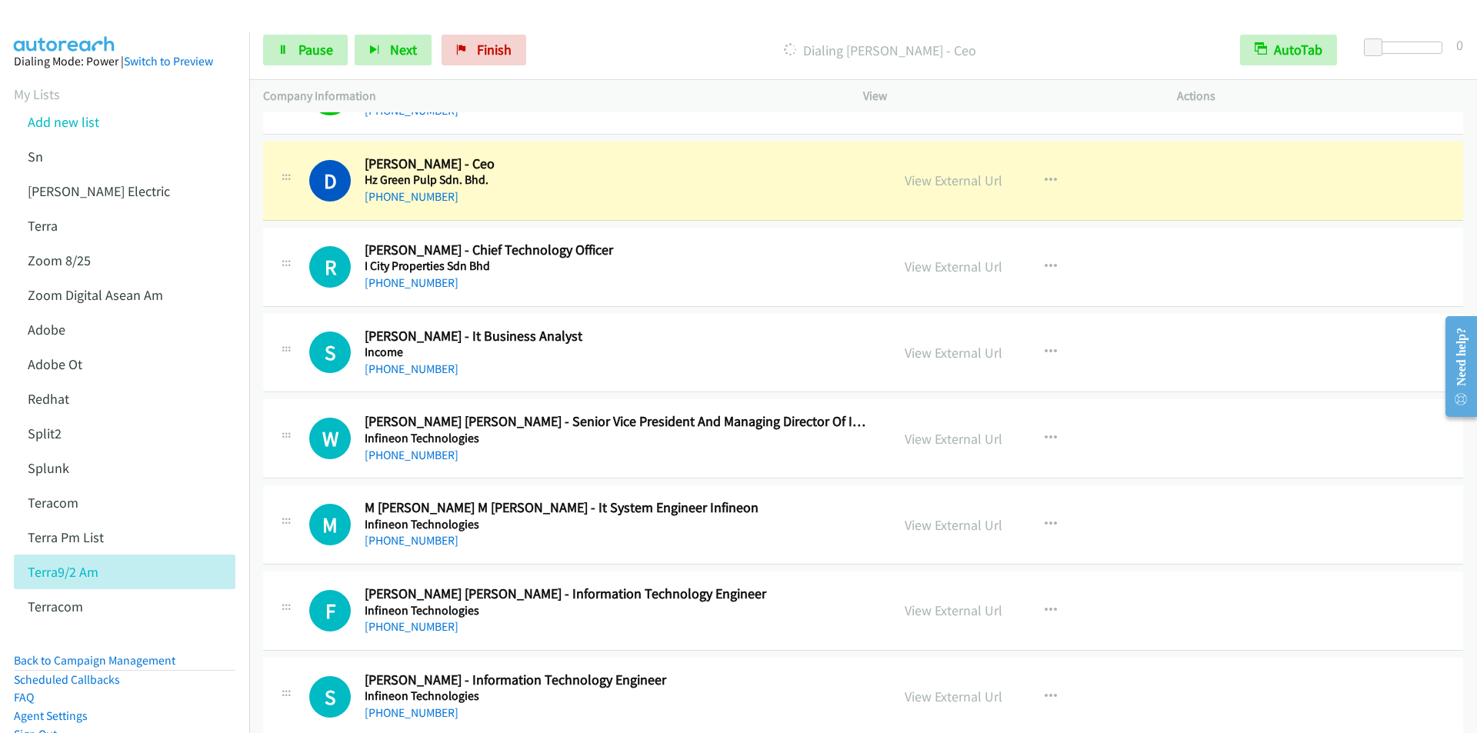
click at [619, 58] on p "Dialing [PERSON_NAME] - Ceo" at bounding box center [879, 50] width 665 height 21
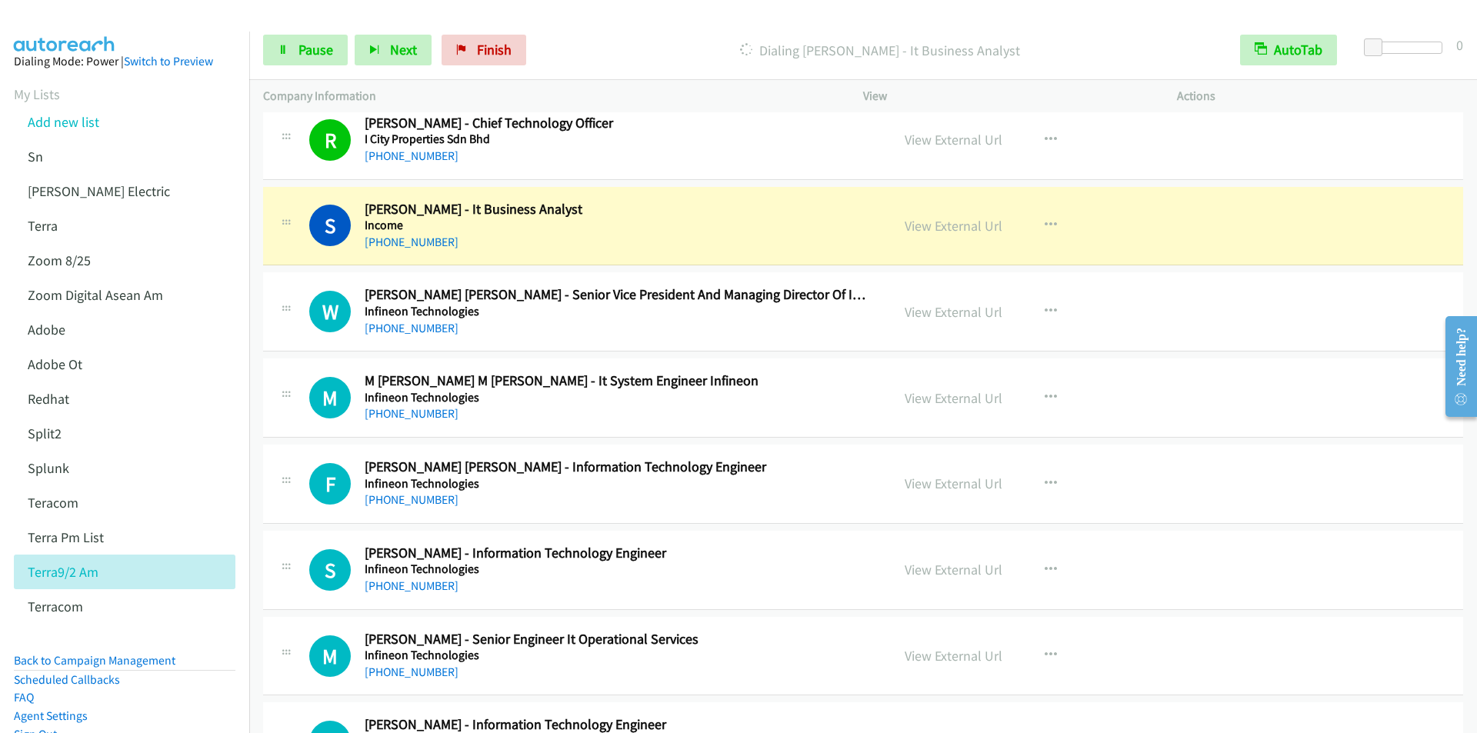
scroll to position [8693, 0]
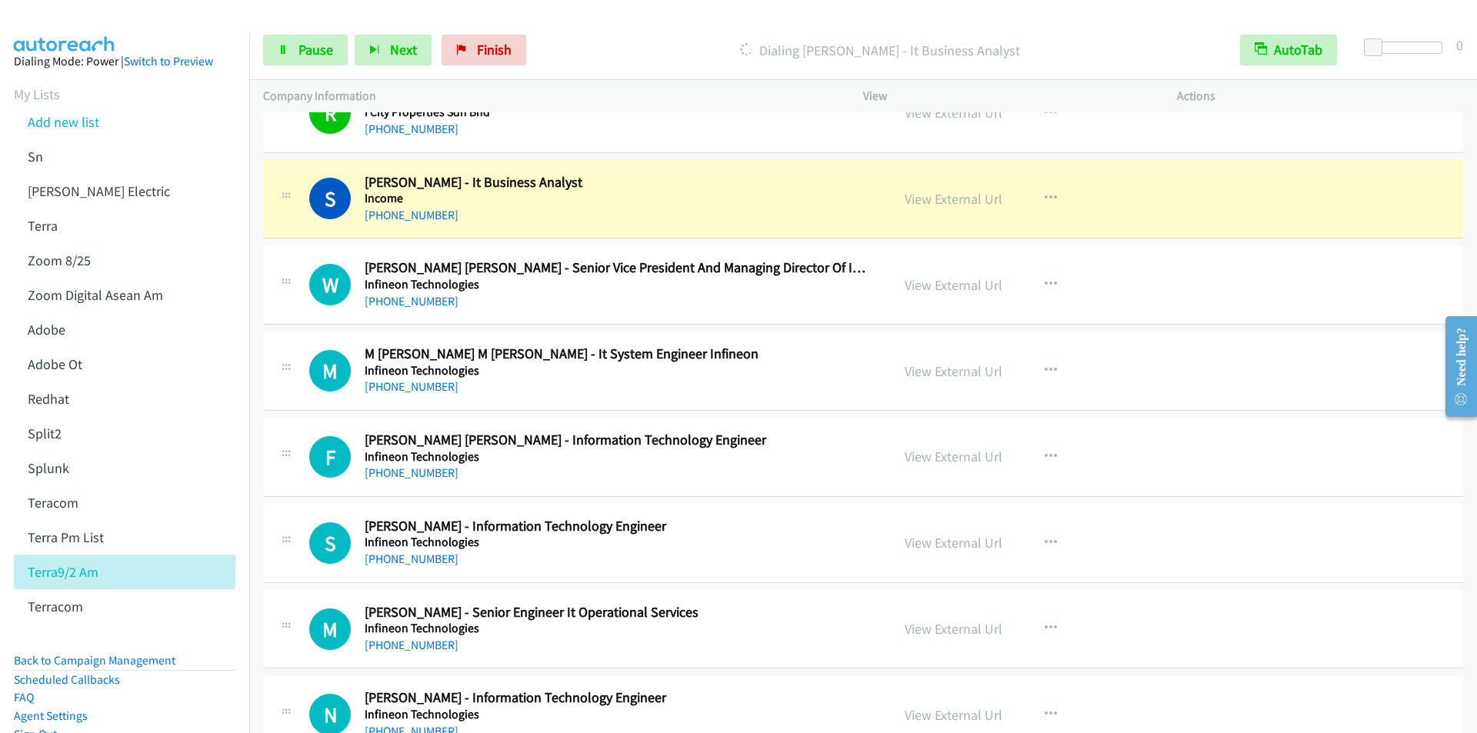
click at [609, 35] on div "Dialing [PERSON_NAME] - It Business Analyst" at bounding box center [879, 50] width 693 height 31
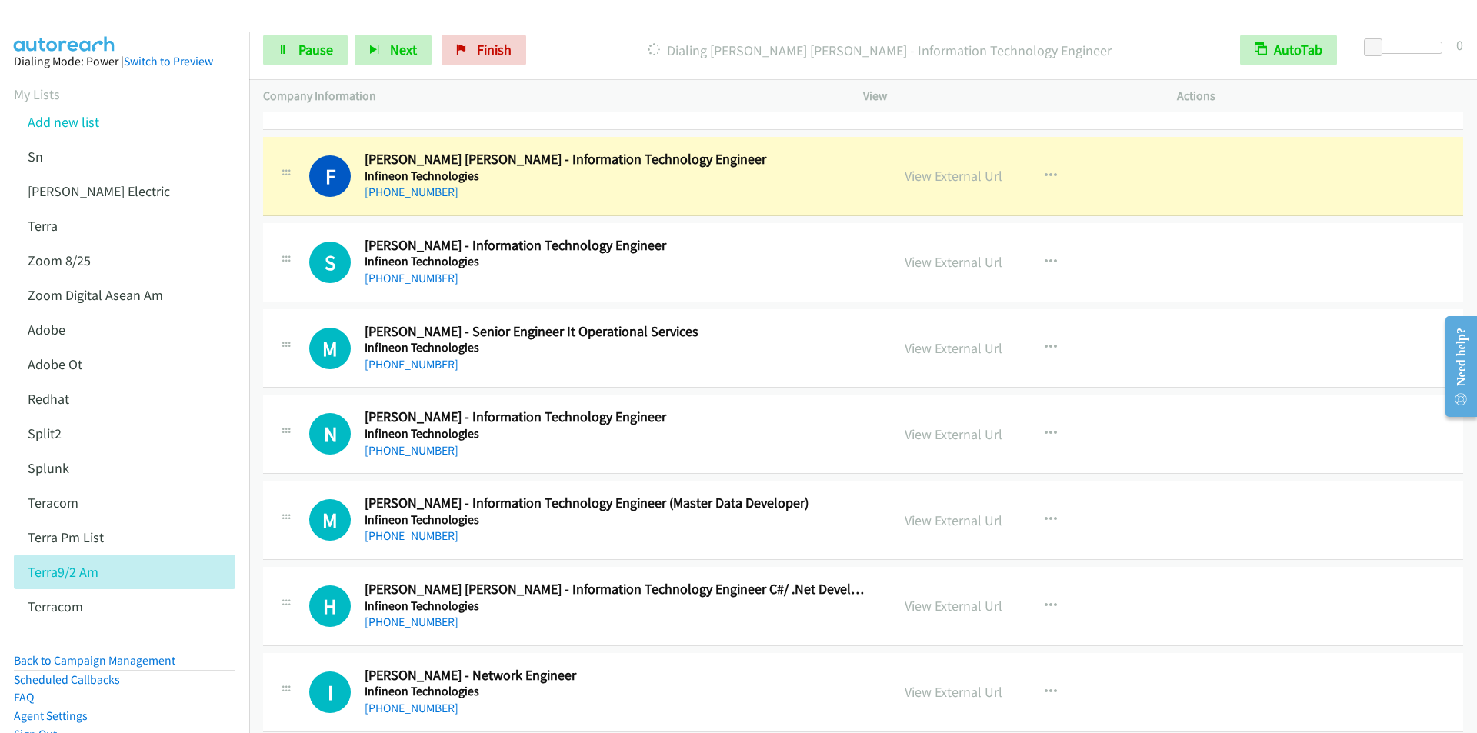
scroll to position [9001, 0]
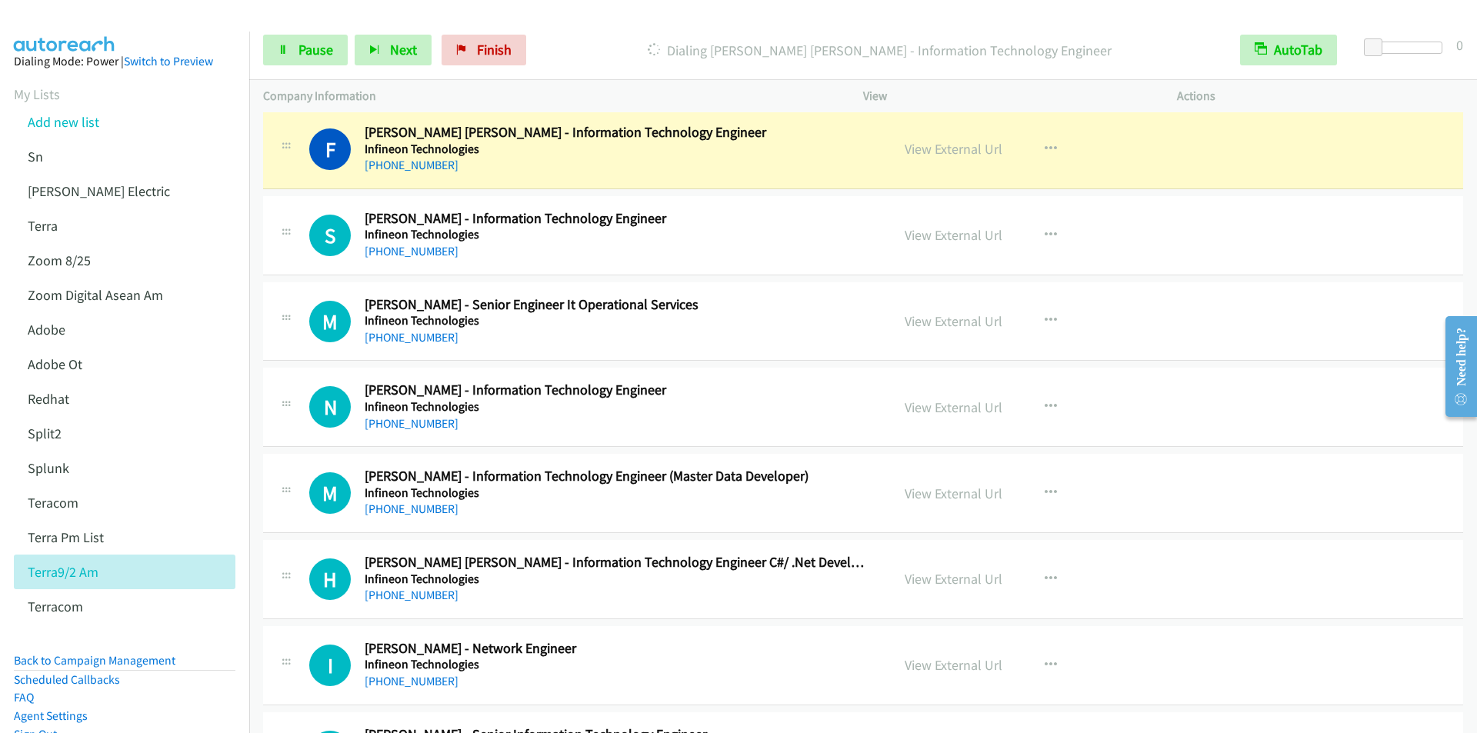
click at [608, 36] on div "Dialing [PERSON_NAME] [PERSON_NAME] - Information Technology Engineer" at bounding box center [879, 50] width 693 height 31
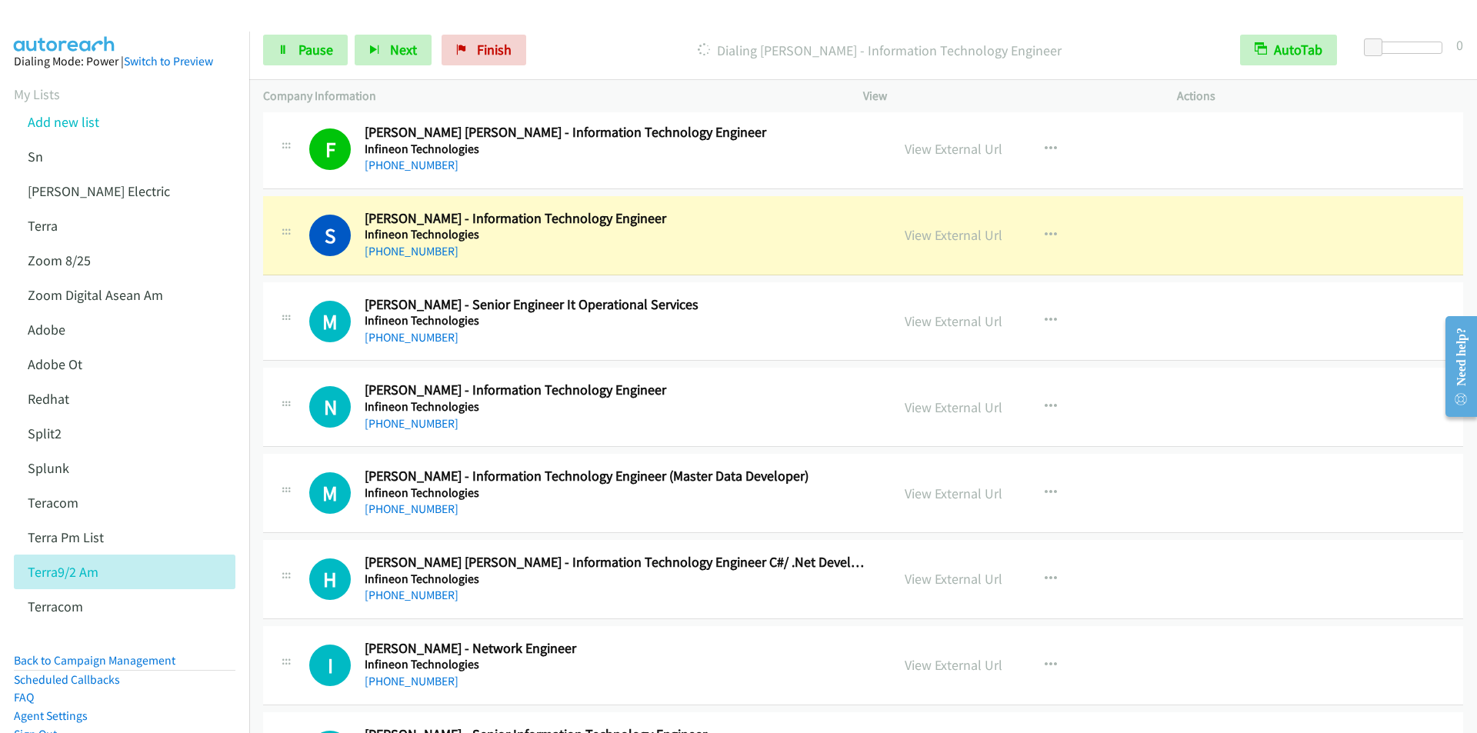
scroll to position [9078, 0]
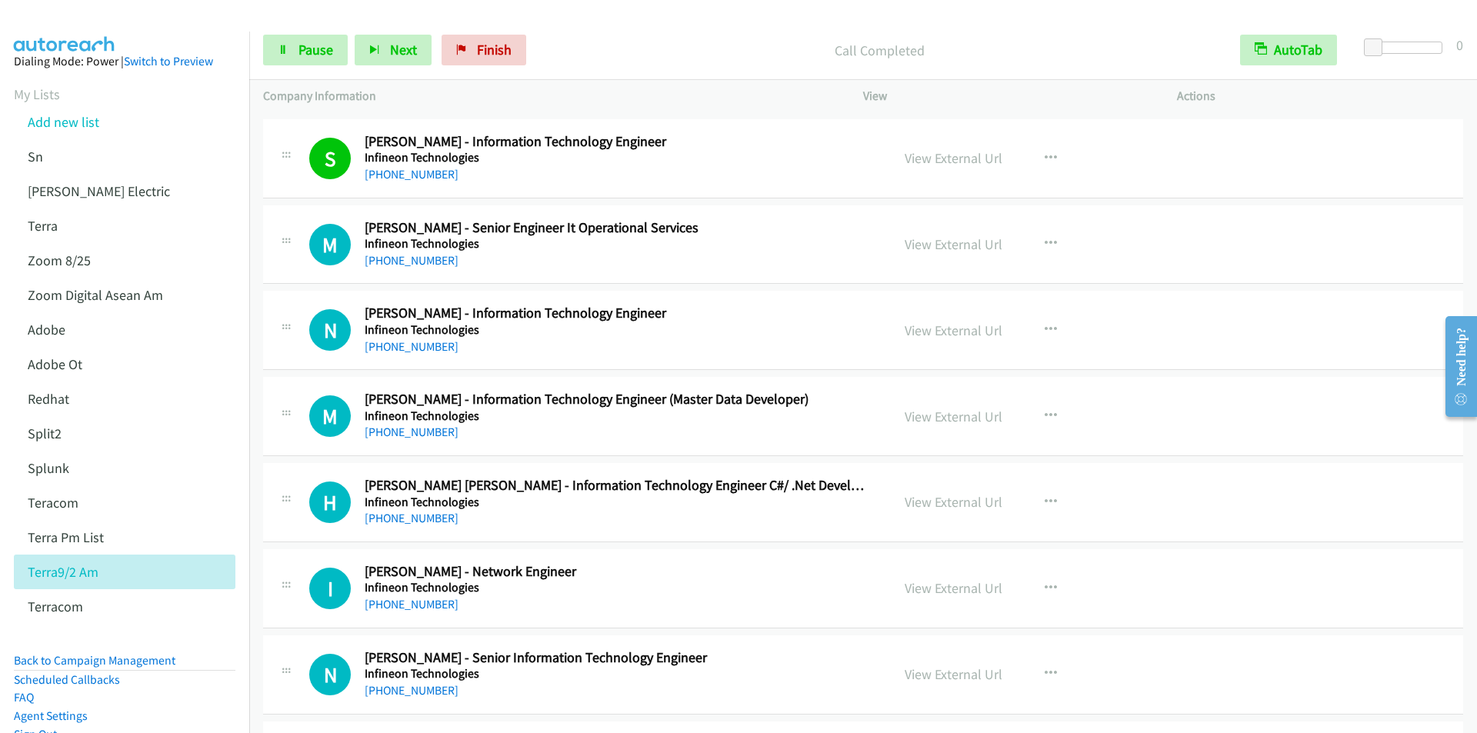
click at [599, 36] on div "Call Completed" at bounding box center [879, 50] width 693 height 31
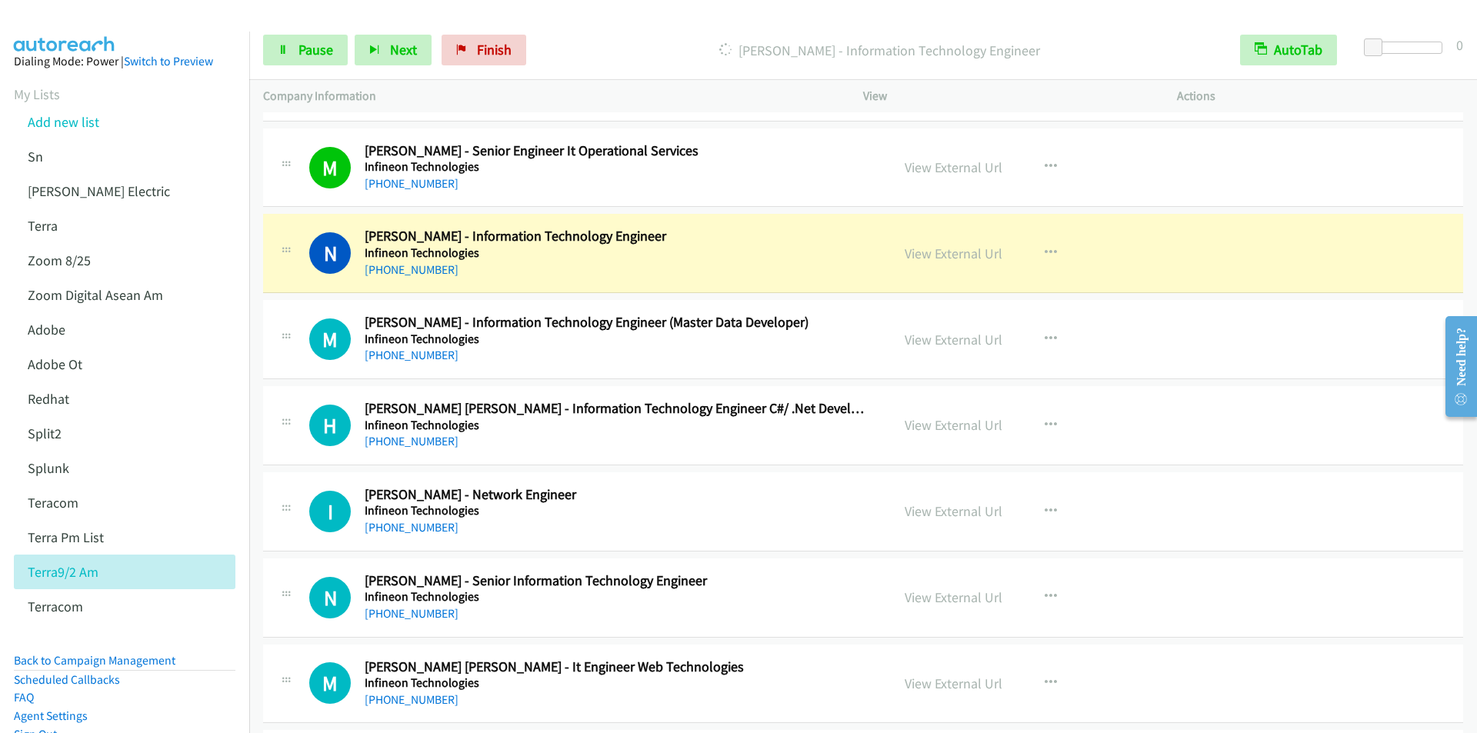
scroll to position [9232, 0]
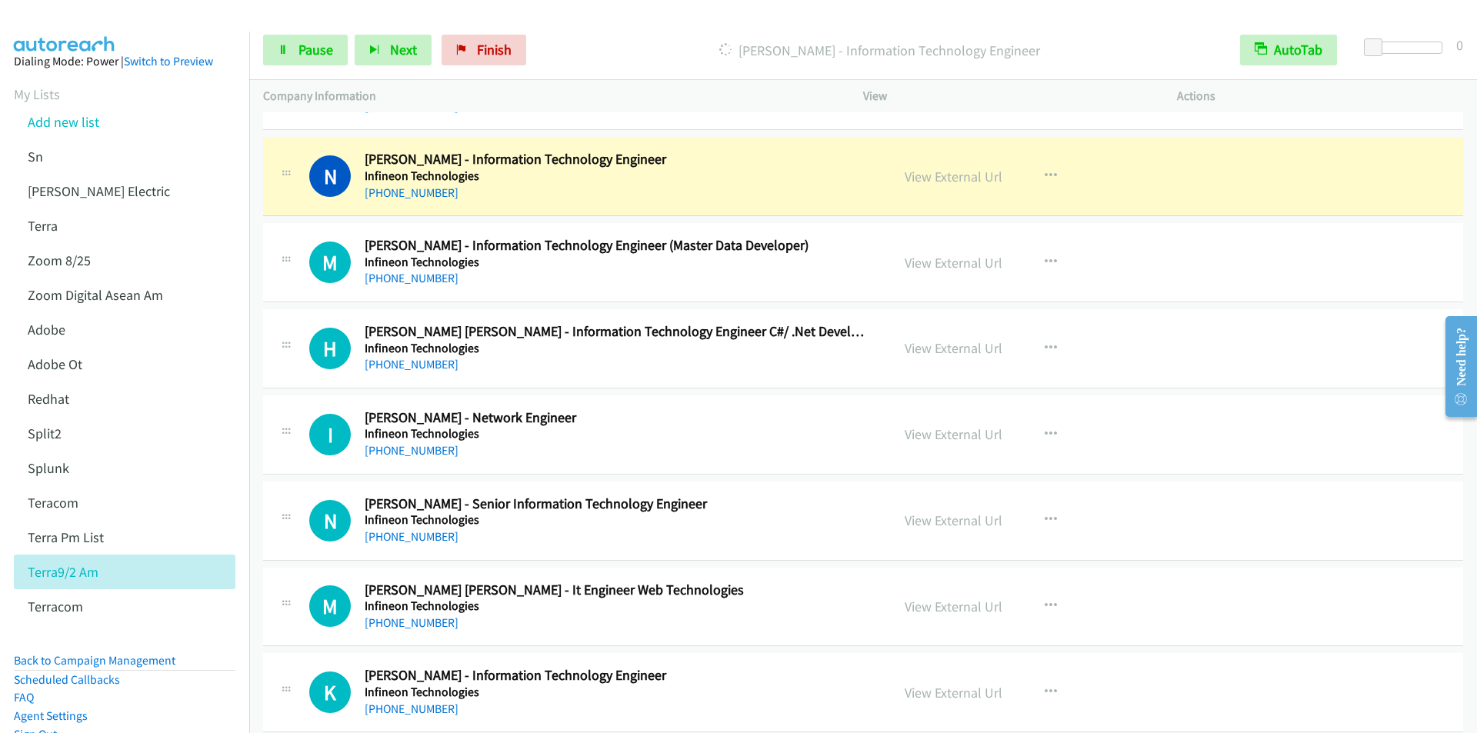
click at [612, 27] on div "Start Calls Pause Next Finish [PERSON_NAME] - Information Technology Engineer A…" at bounding box center [863, 50] width 1228 height 59
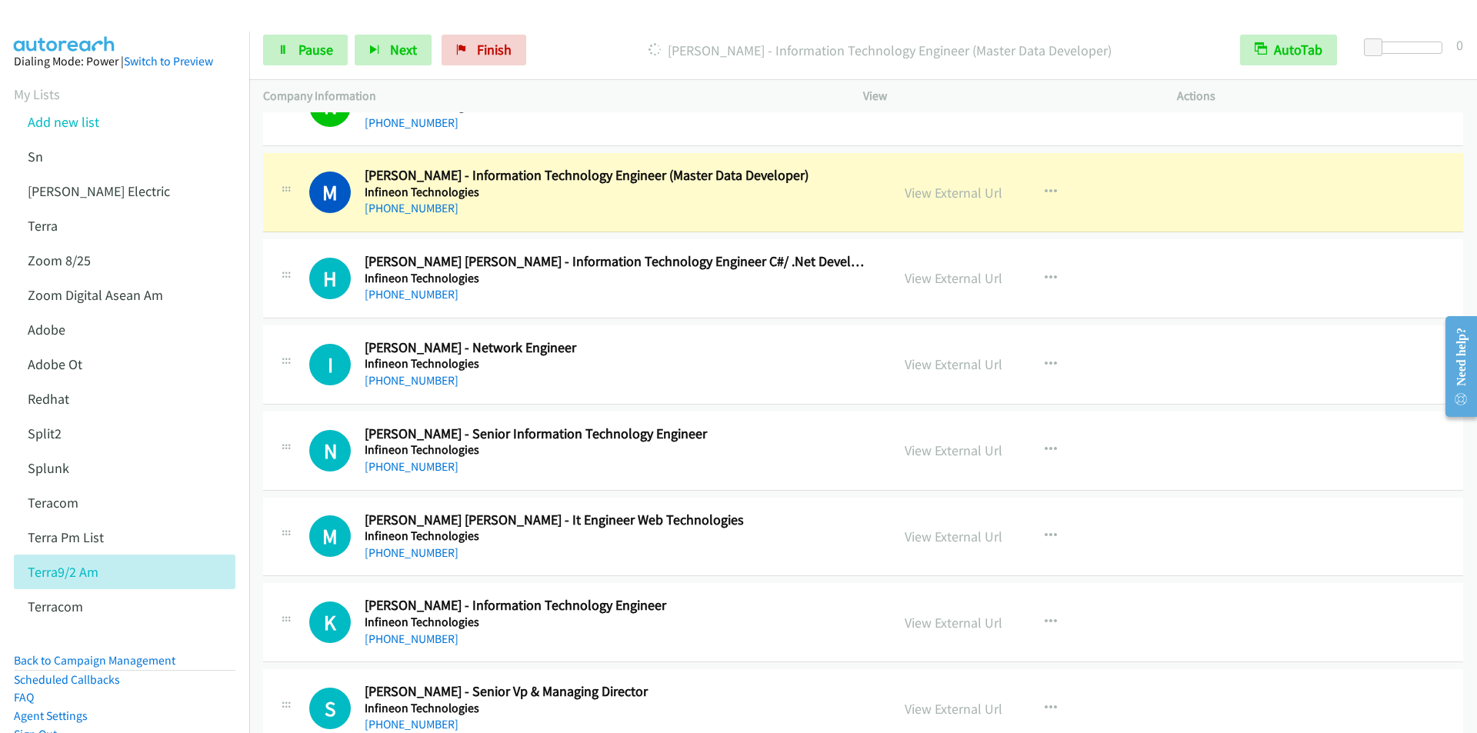
scroll to position [9309, 0]
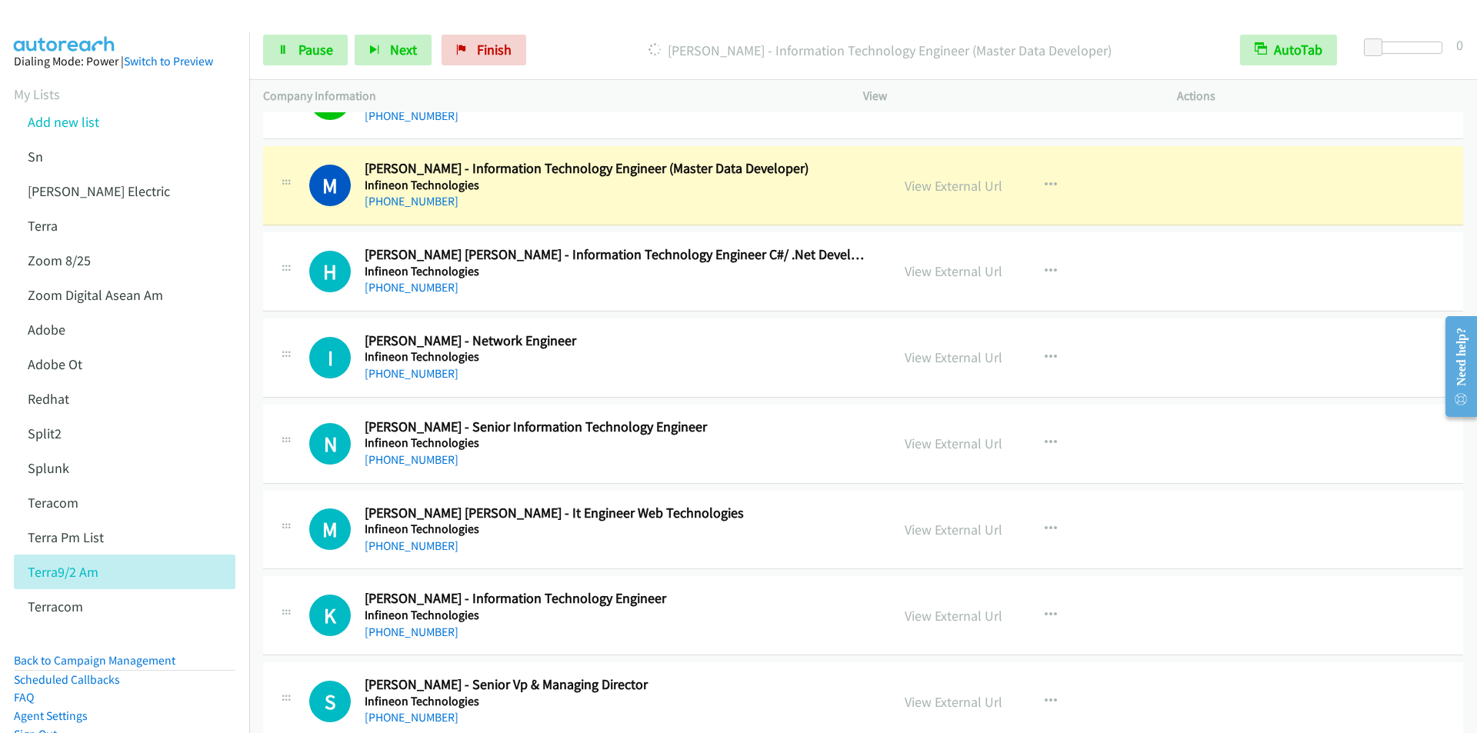
click at [582, 41] on p "[PERSON_NAME] - Information Technology Engineer (Master Data Developer)" at bounding box center [879, 50] width 665 height 21
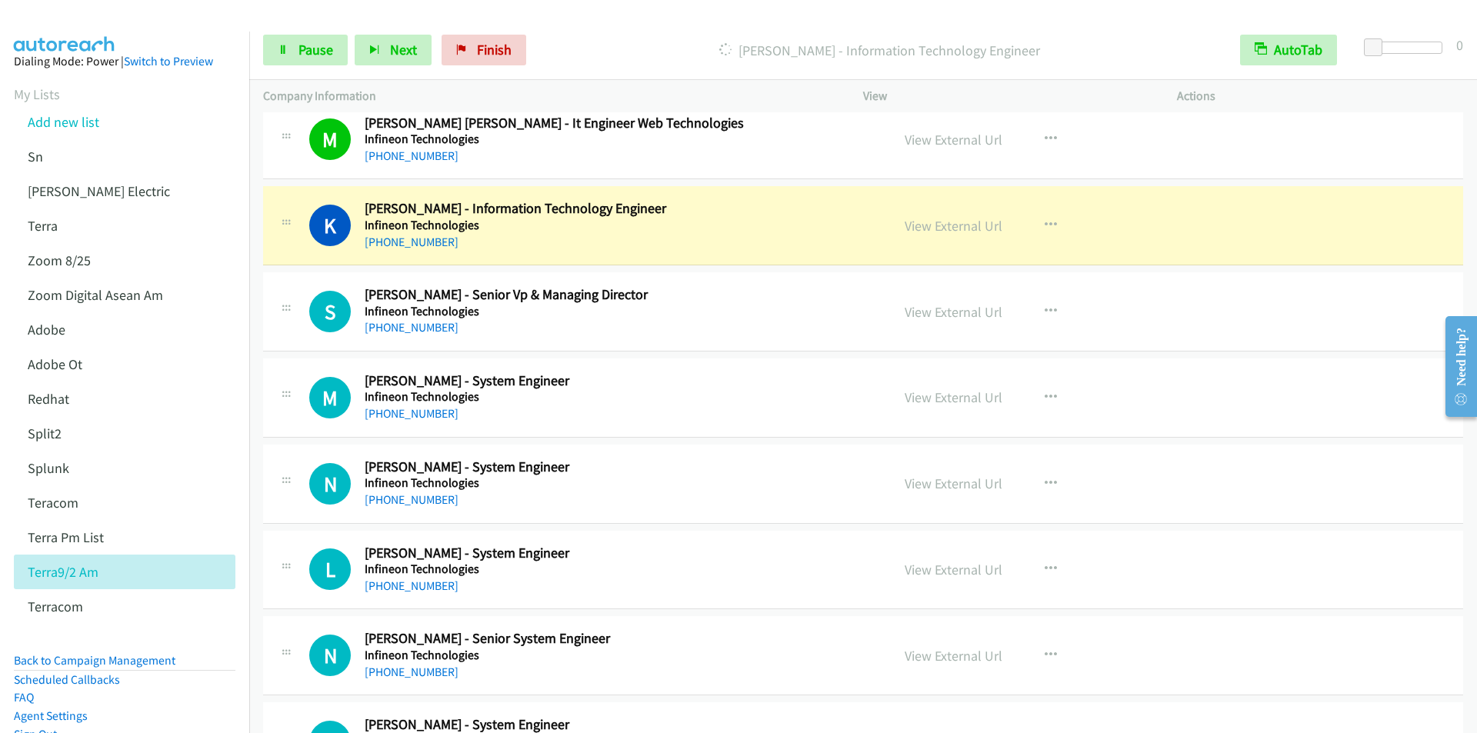
scroll to position [9693, 0]
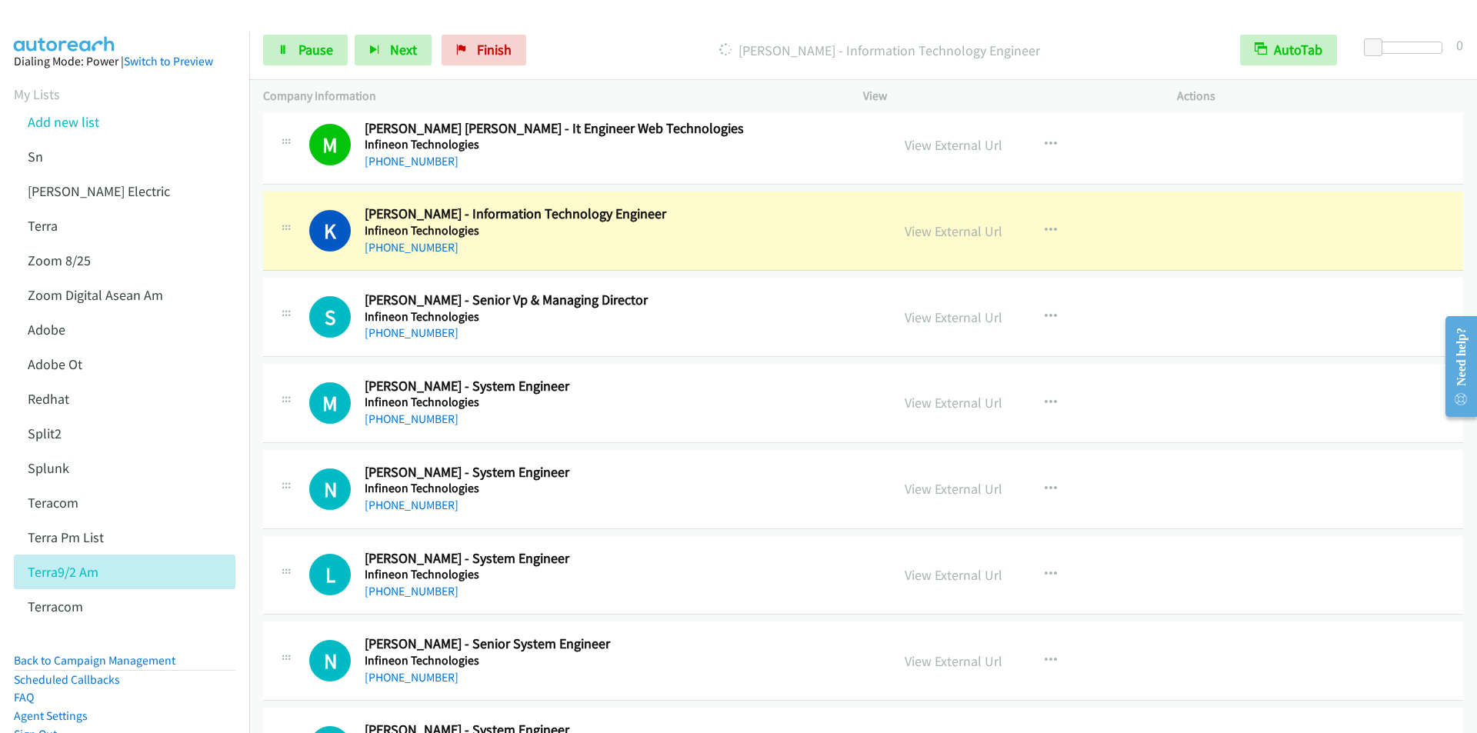
click at [606, 40] on p "[PERSON_NAME] - Information Technology Engineer" at bounding box center [879, 50] width 665 height 21
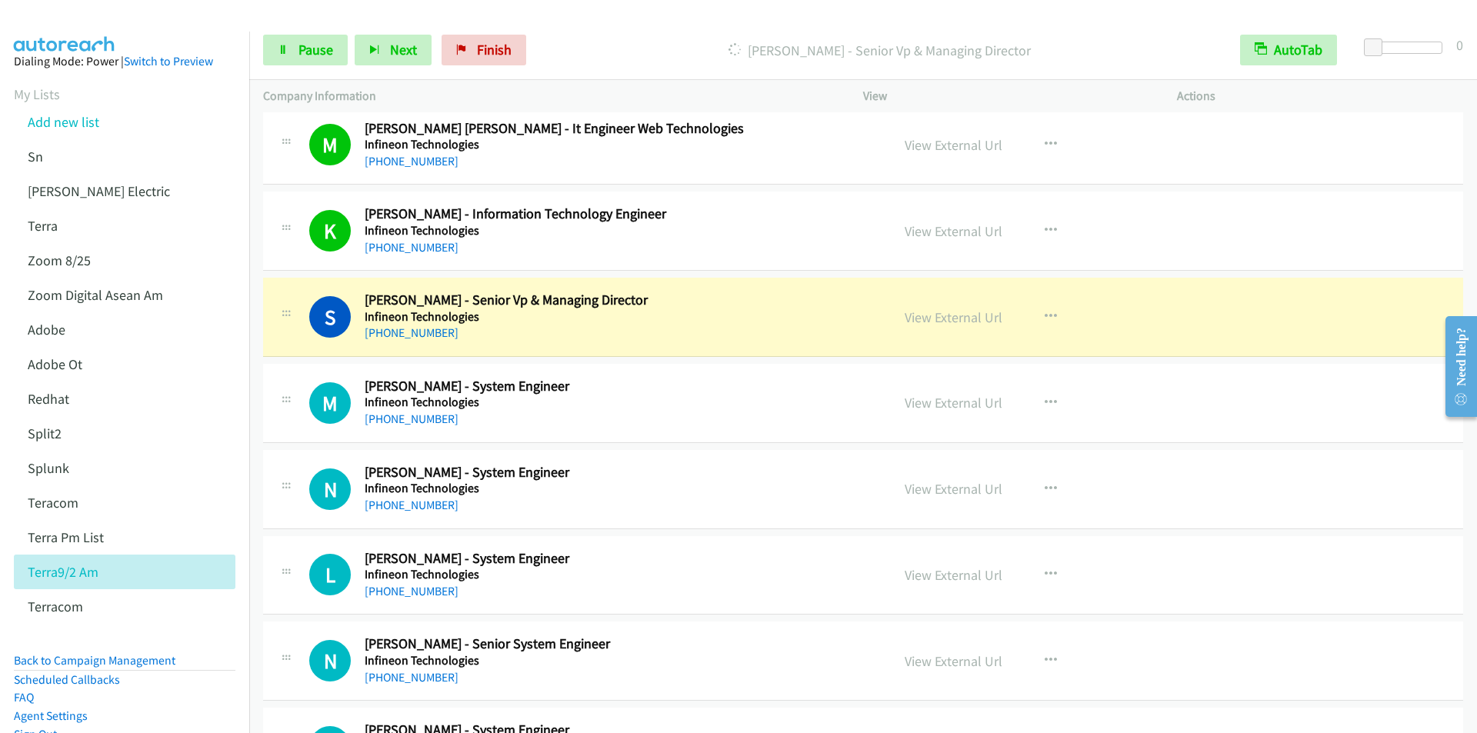
click at [599, 49] on p "[PERSON_NAME] - Senior Vp & Managing Director" at bounding box center [879, 50] width 665 height 21
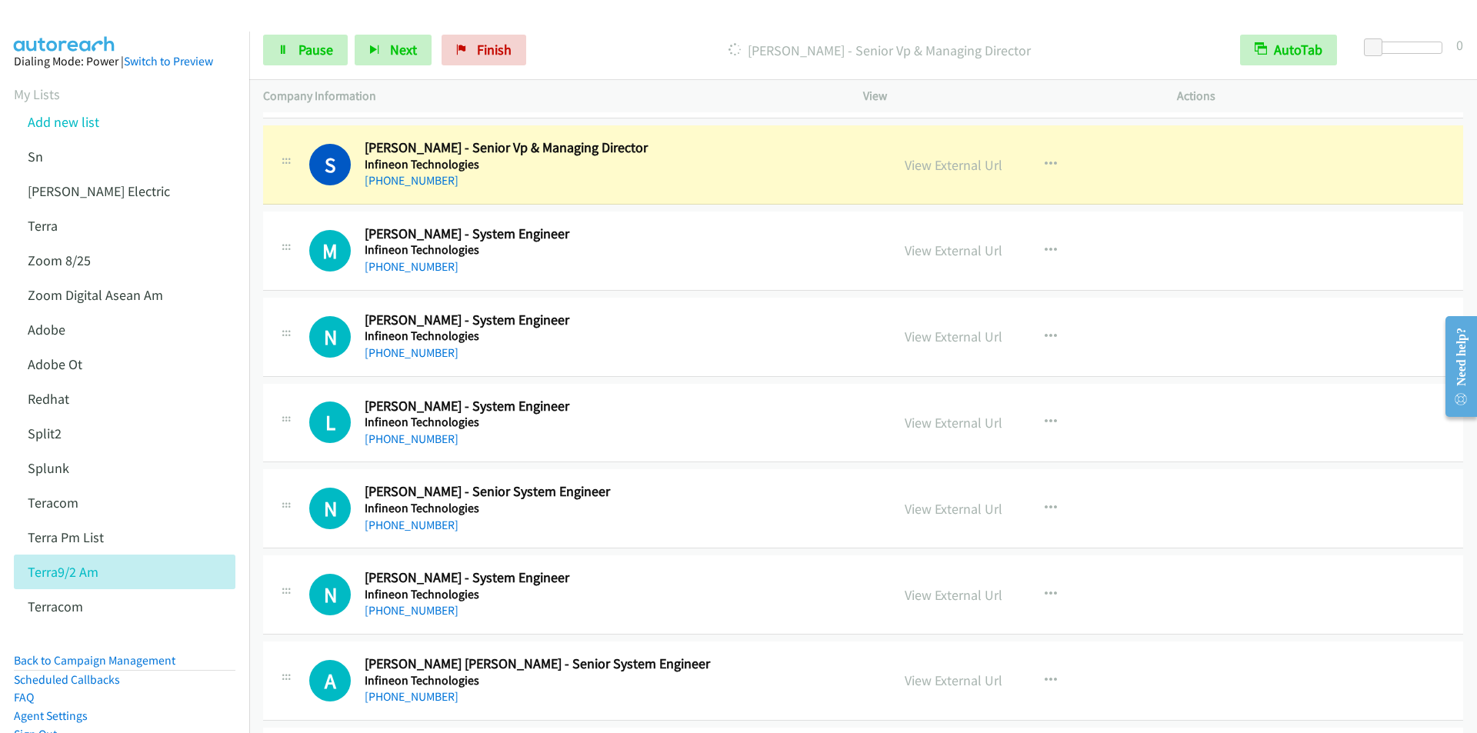
scroll to position [9847, 0]
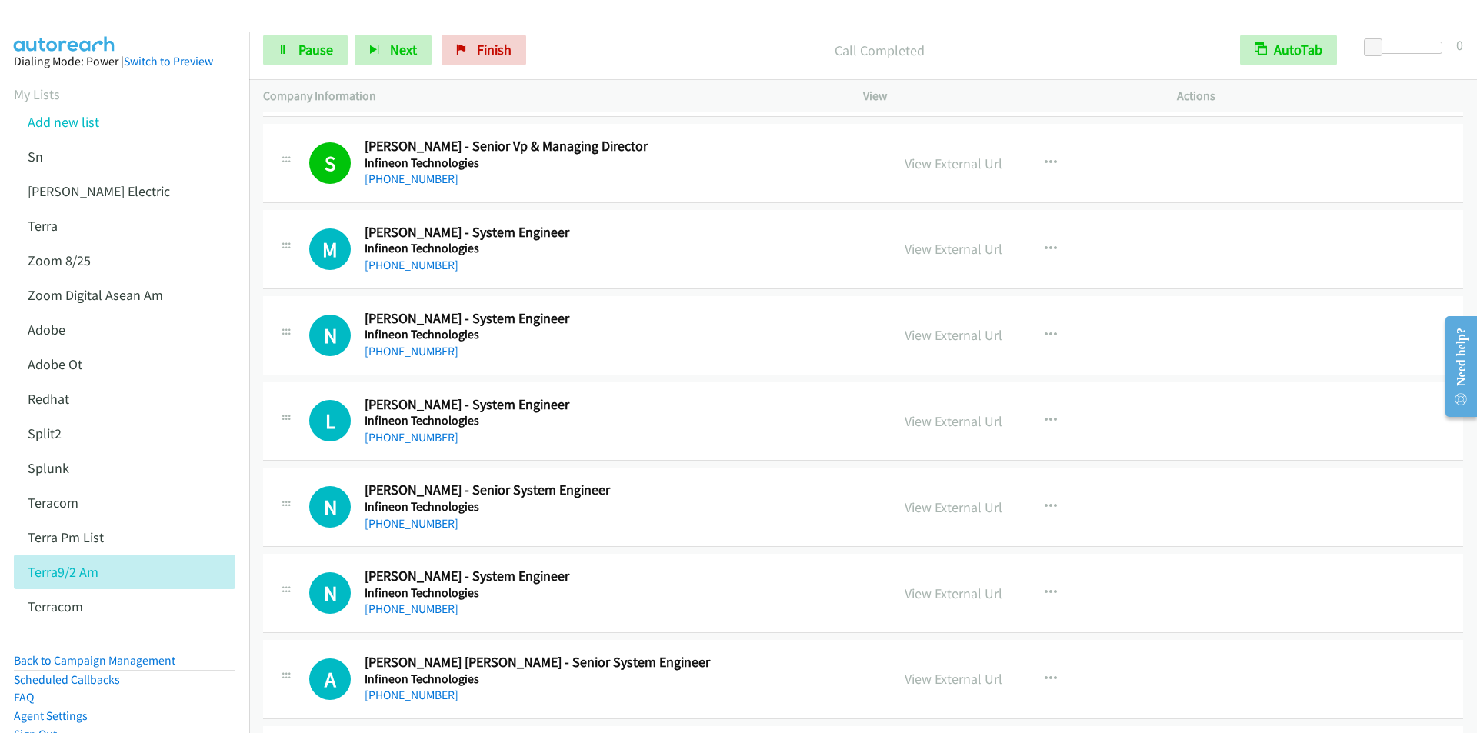
click at [592, 42] on p "Call Completed" at bounding box center [879, 50] width 665 height 21
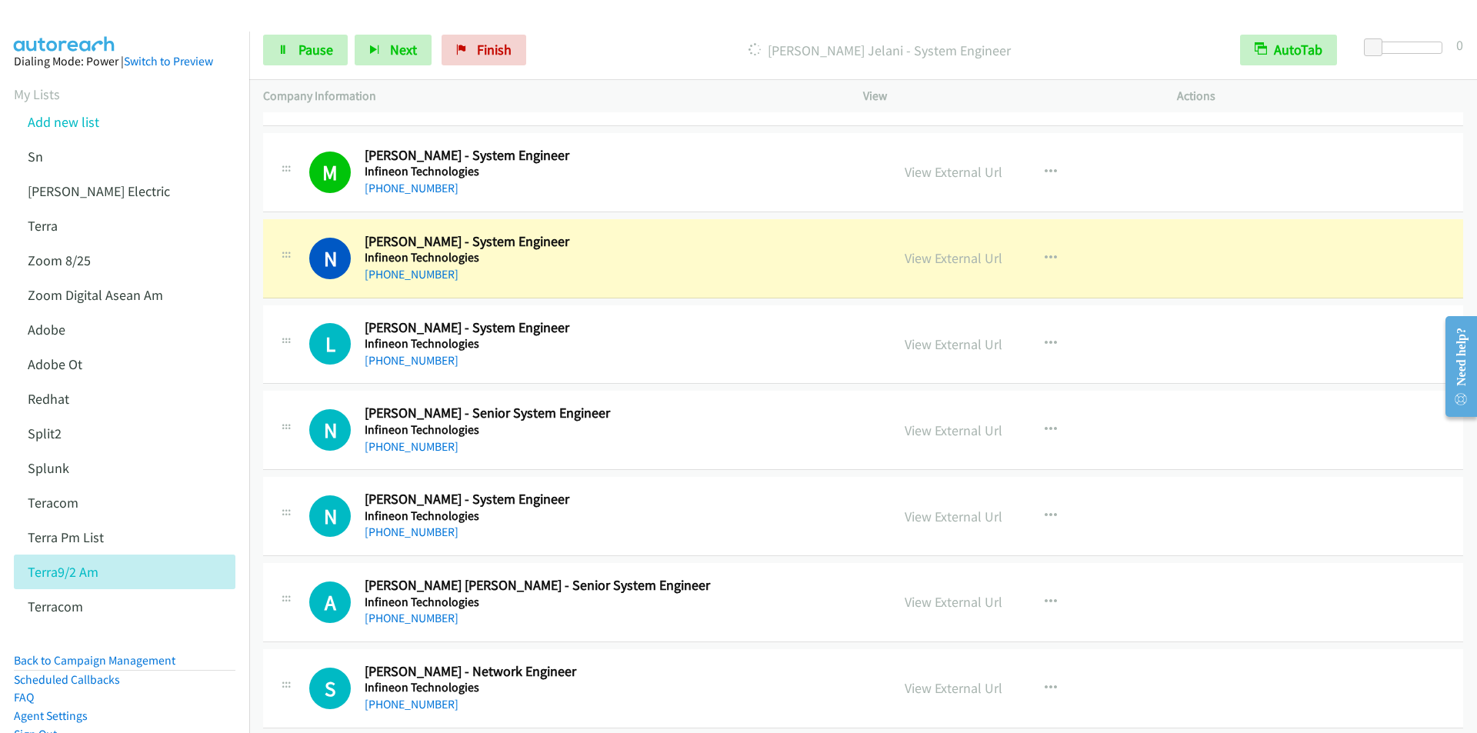
scroll to position [10001, 0]
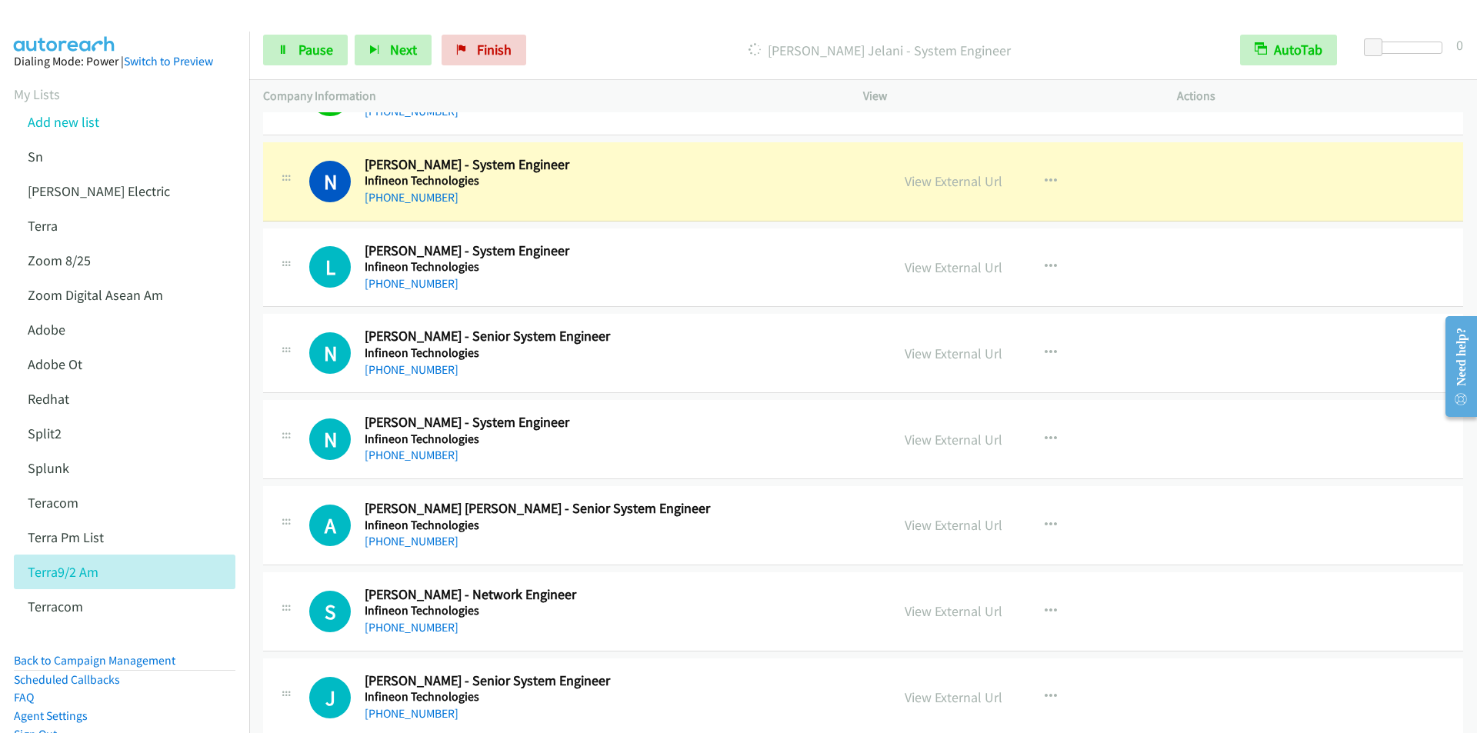
click at [594, 48] on p "[PERSON_NAME] Jelani - System Engineer" at bounding box center [879, 50] width 665 height 21
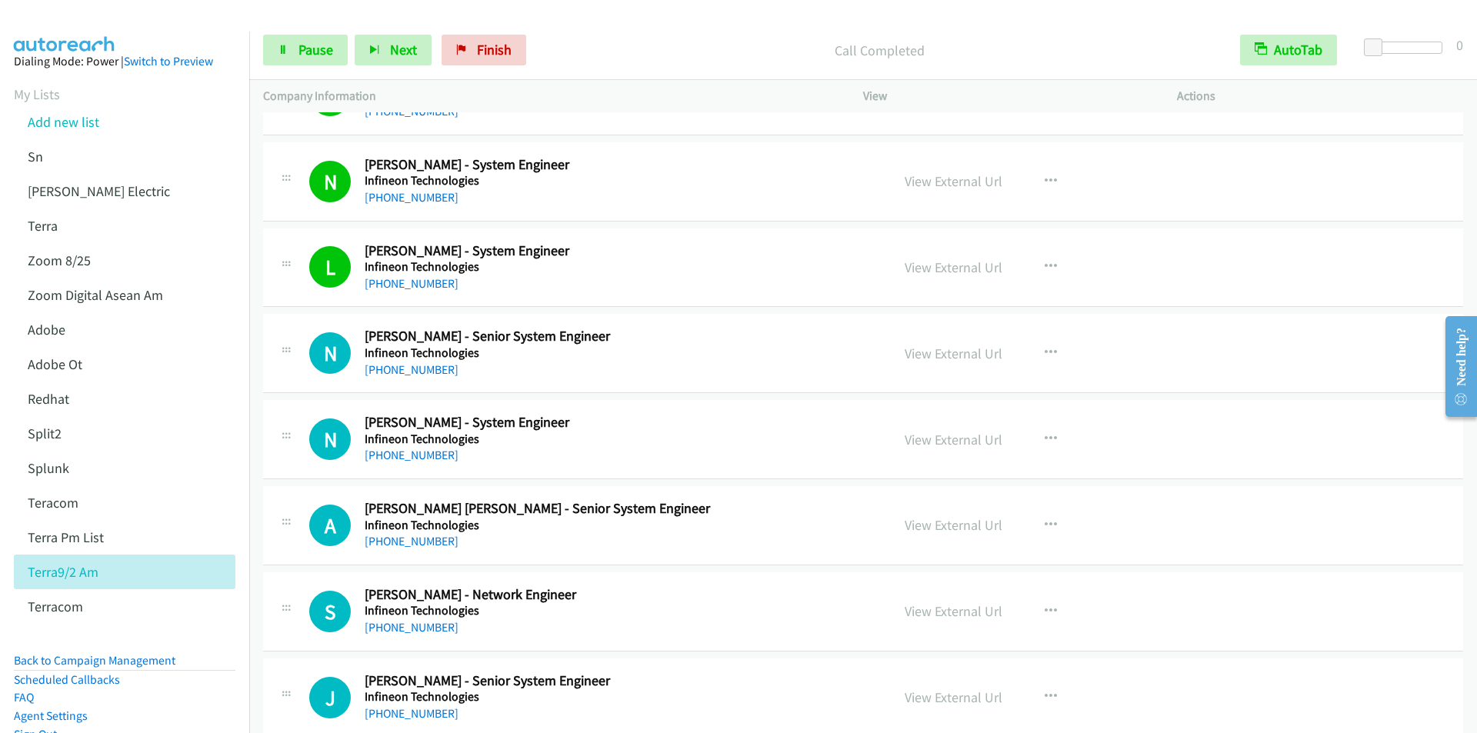
click at [598, 28] on div "Start Calls Pause Next Finish Call Completed AutoTab AutoTab 0" at bounding box center [863, 50] width 1228 height 59
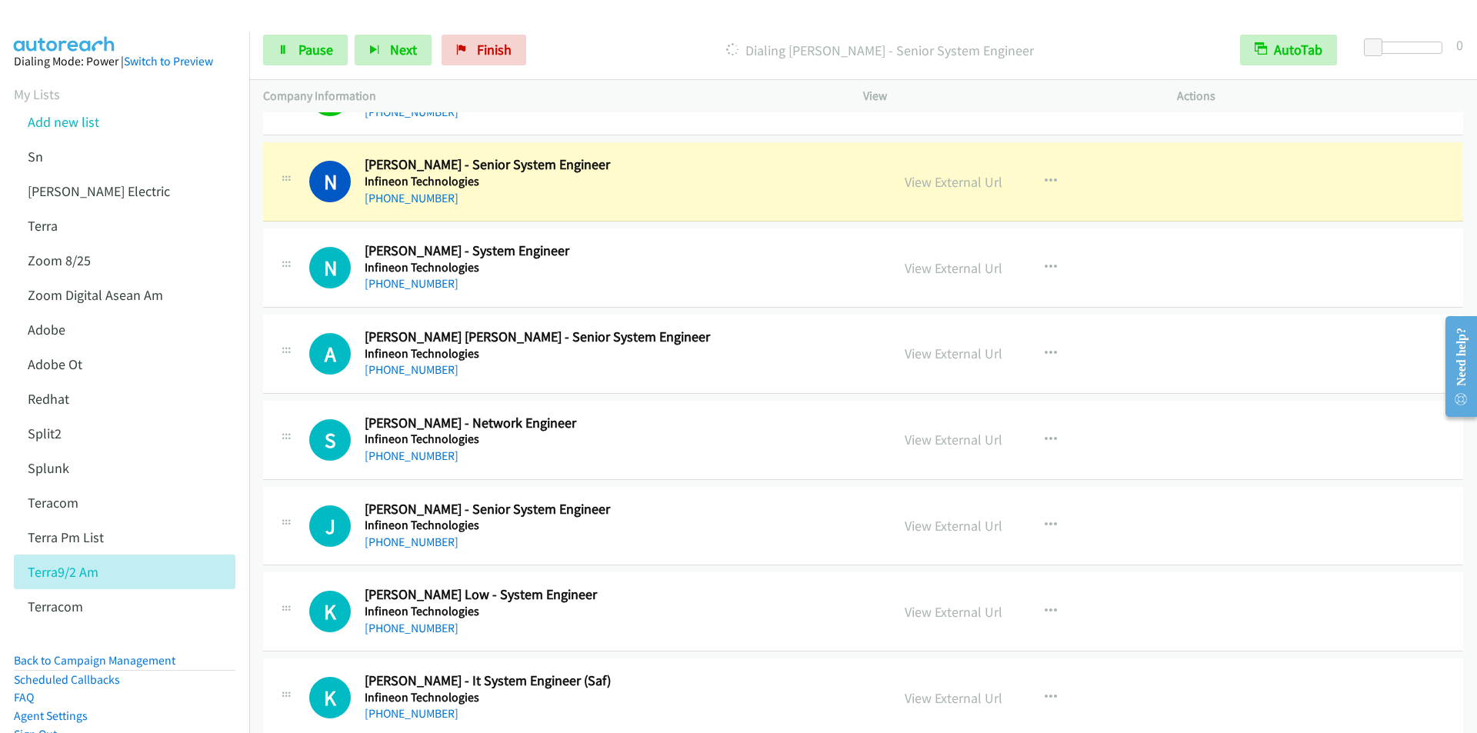
scroll to position [10155, 0]
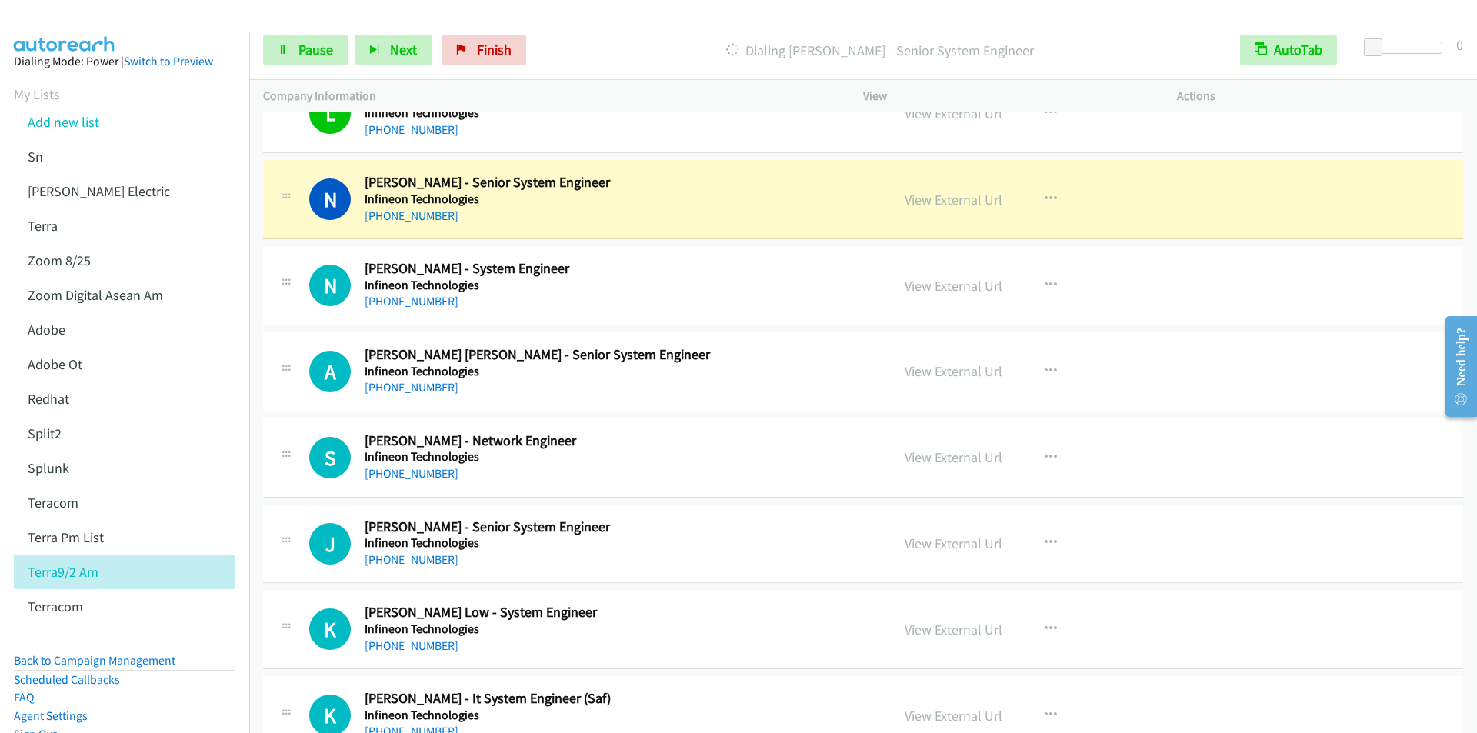
click at [610, 52] on p "Dialing [PERSON_NAME] - Senior System Engineer" at bounding box center [879, 50] width 665 height 21
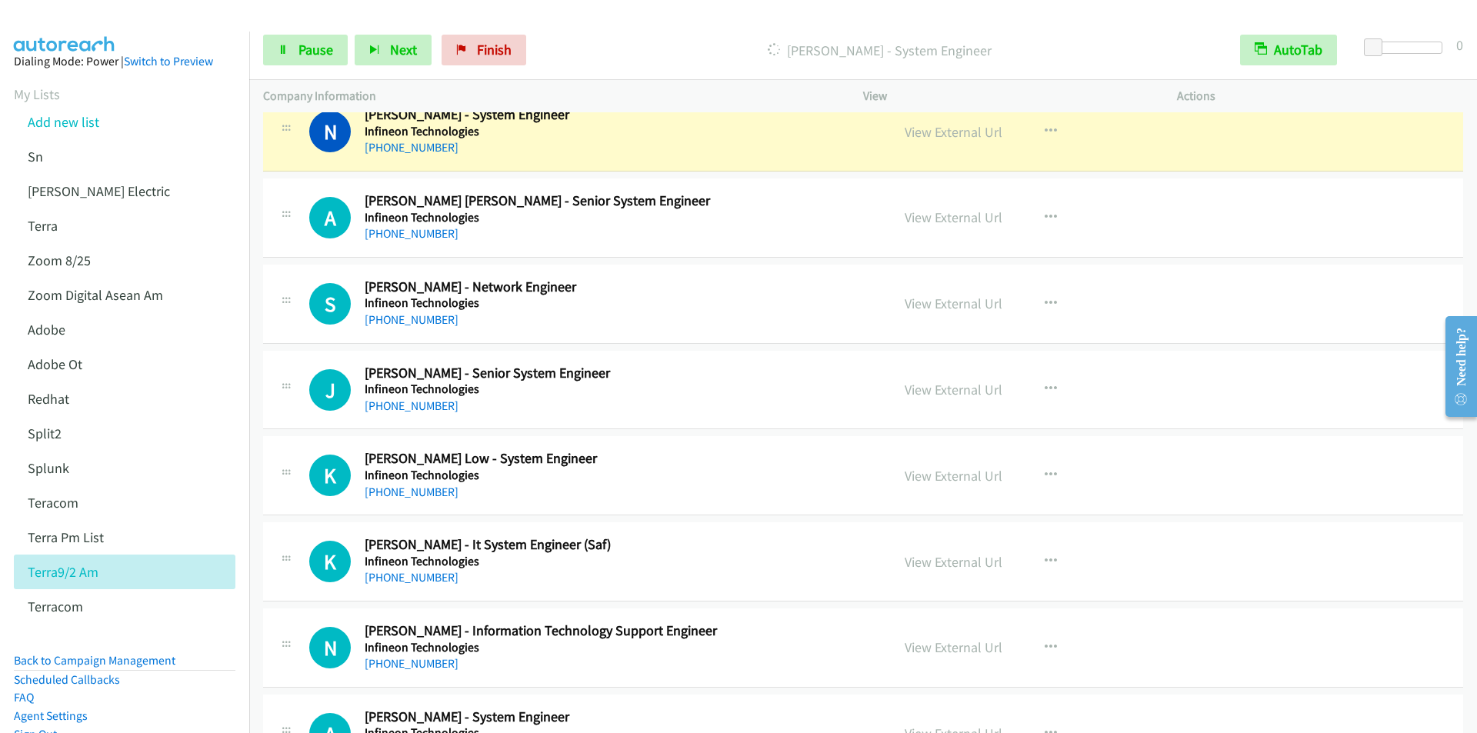
scroll to position [10232, 0]
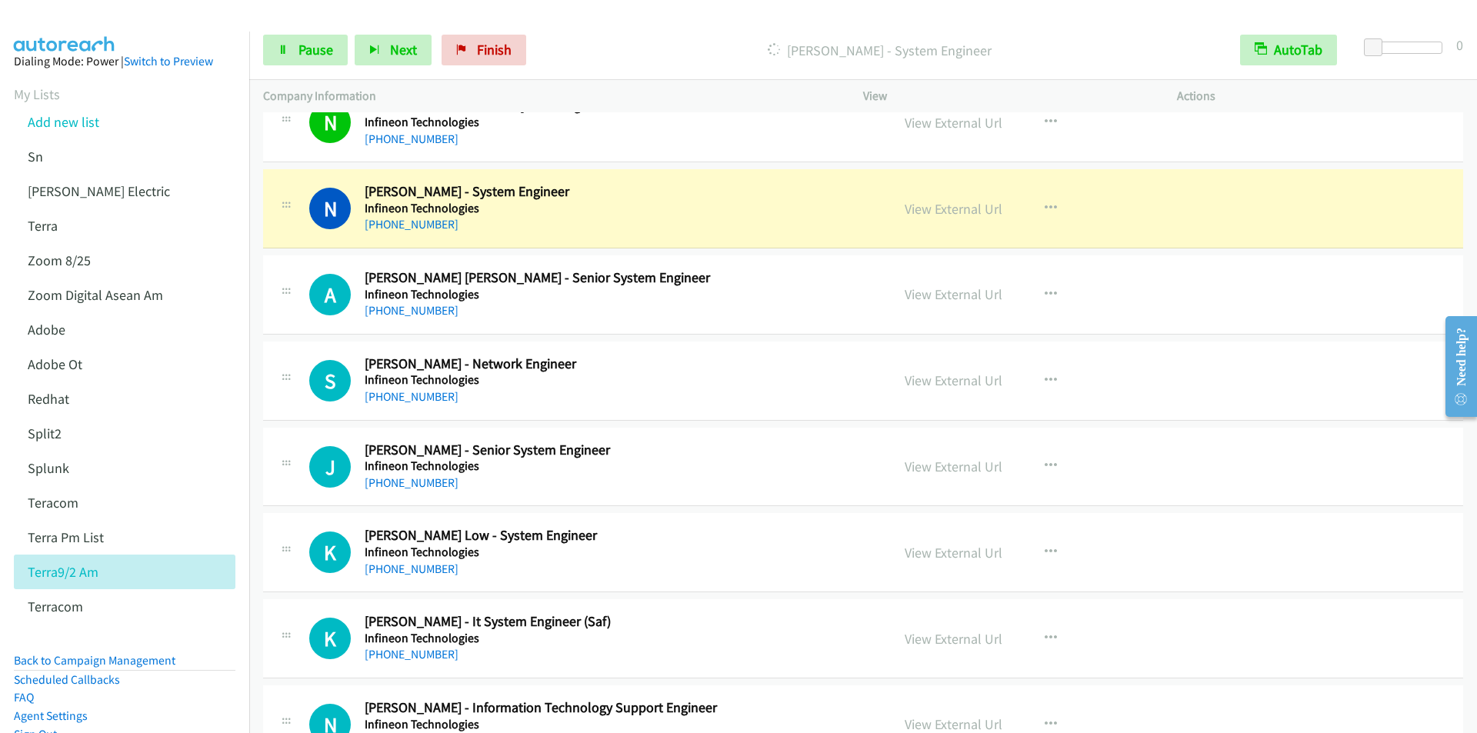
click at [600, 25] on div "Start Calls Pause Next Finish [PERSON_NAME] - System Engineer AutoTab AutoTab 0" at bounding box center [863, 50] width 1228 height 59
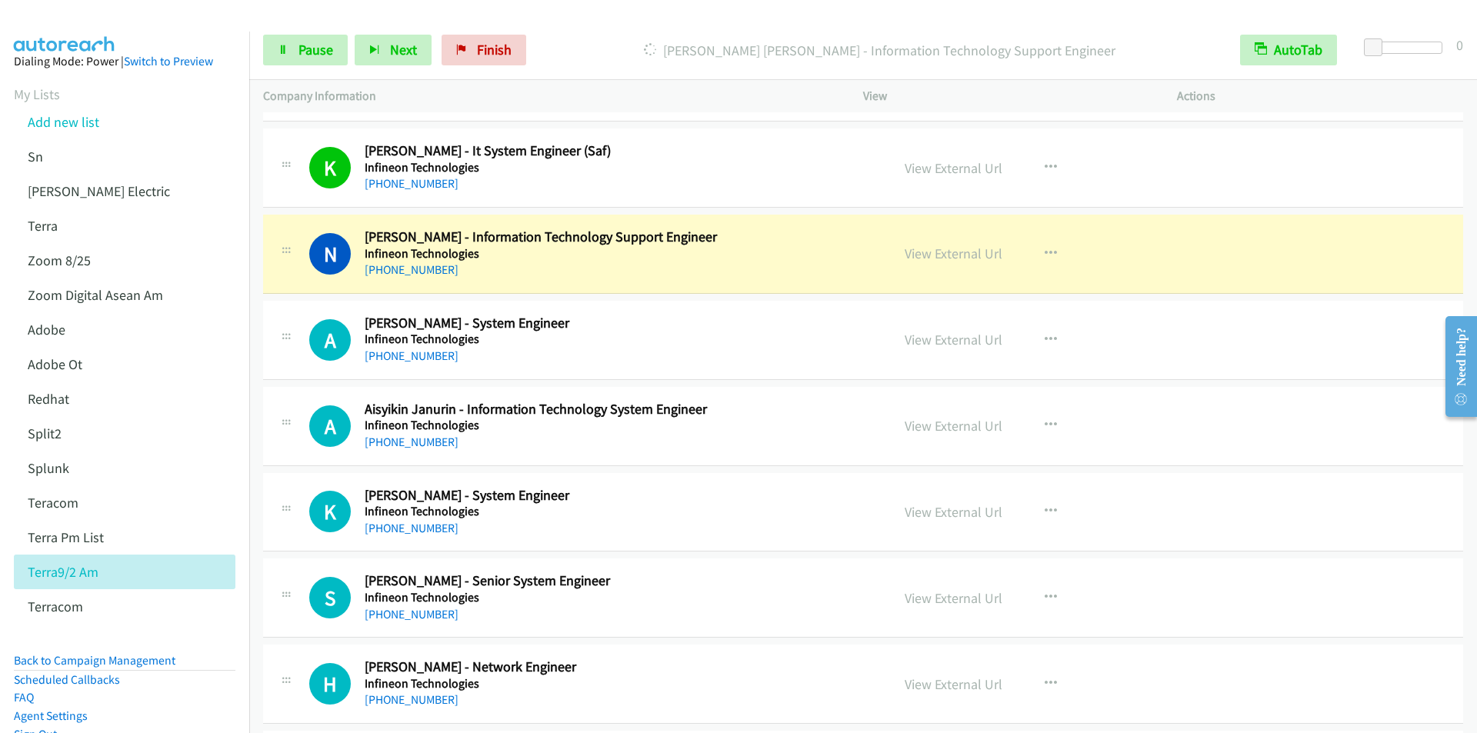
scroll to position [10693, 0]
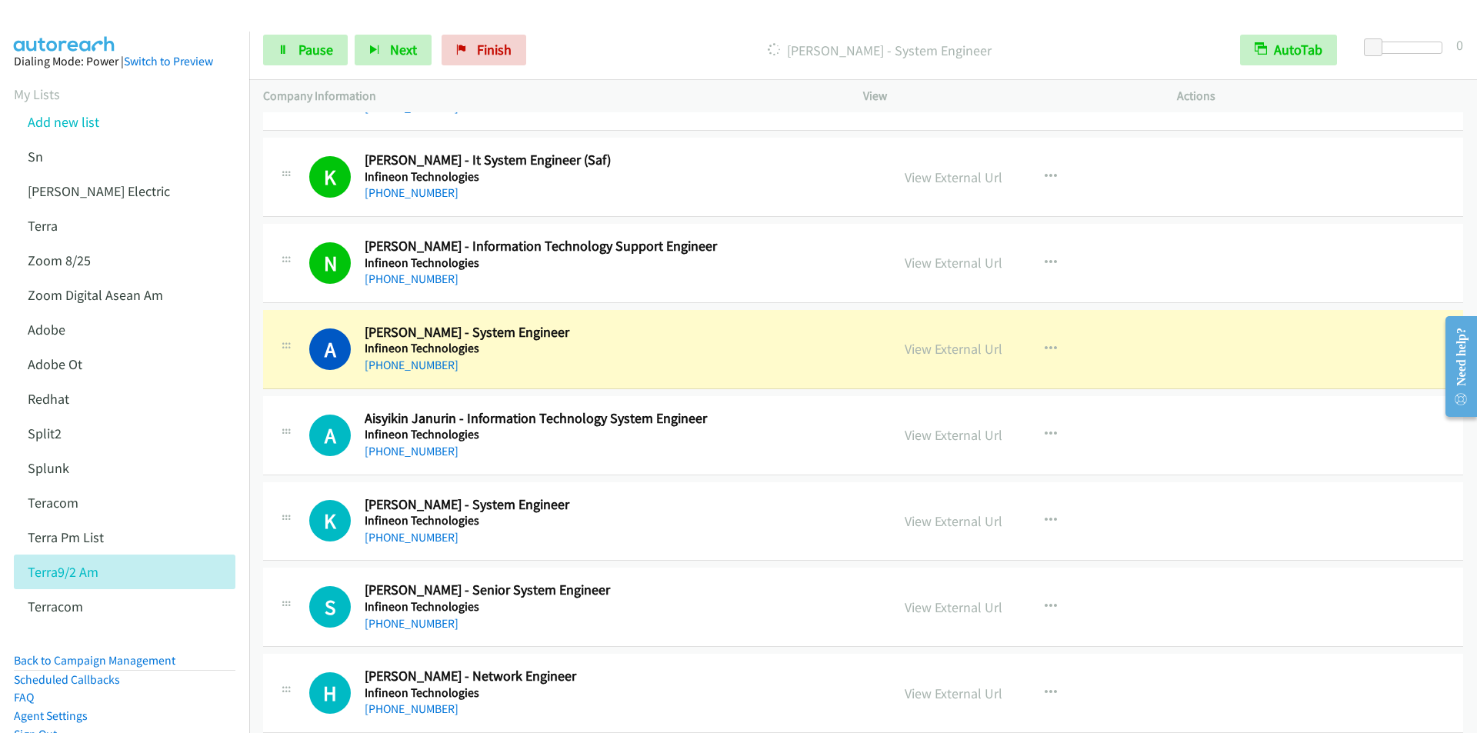
click at [603, 30] on div "Start Calls Pause Next Finish [PERSON_NAME] - System Engineer AutoTab AutoTab 0" at bounding box center [863, 50] width 1228 height 59
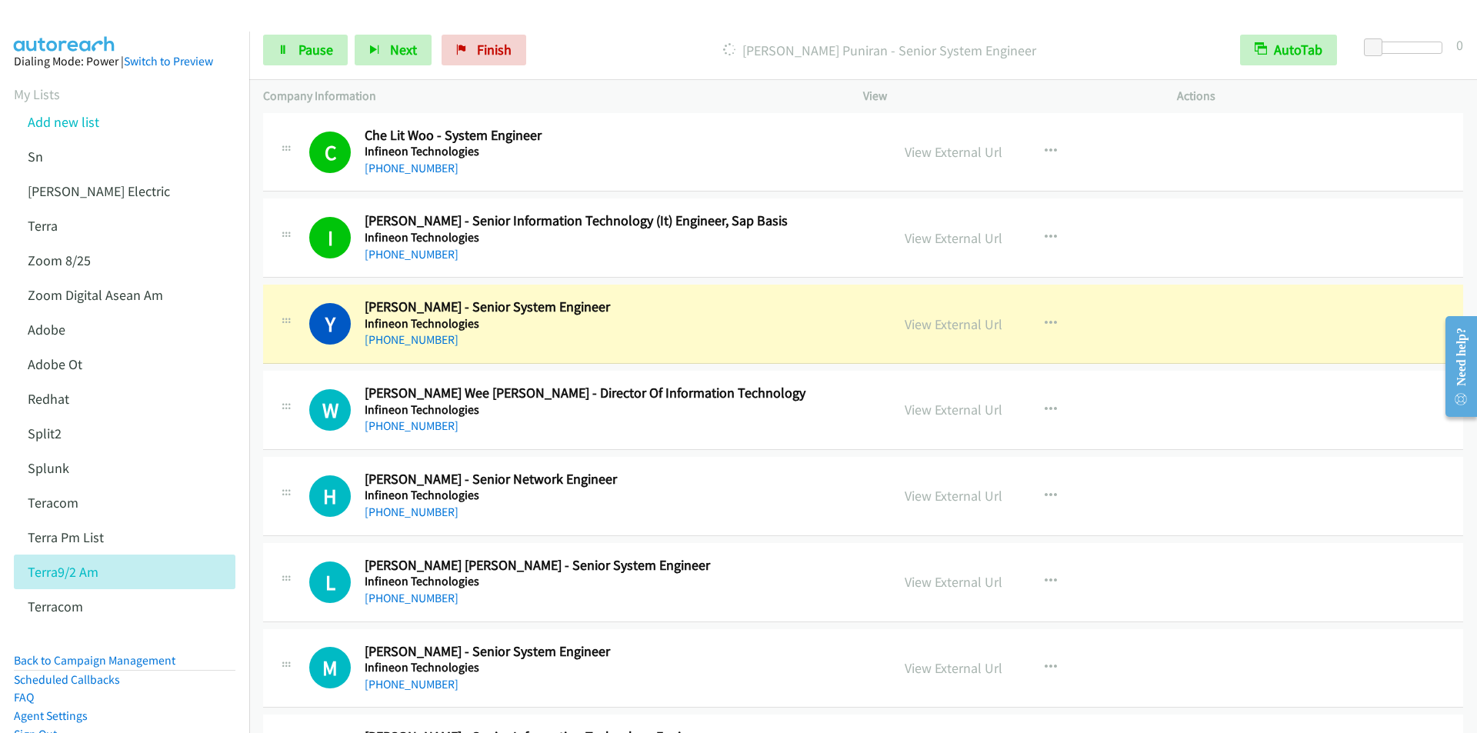
scroll to position [11924, 0]
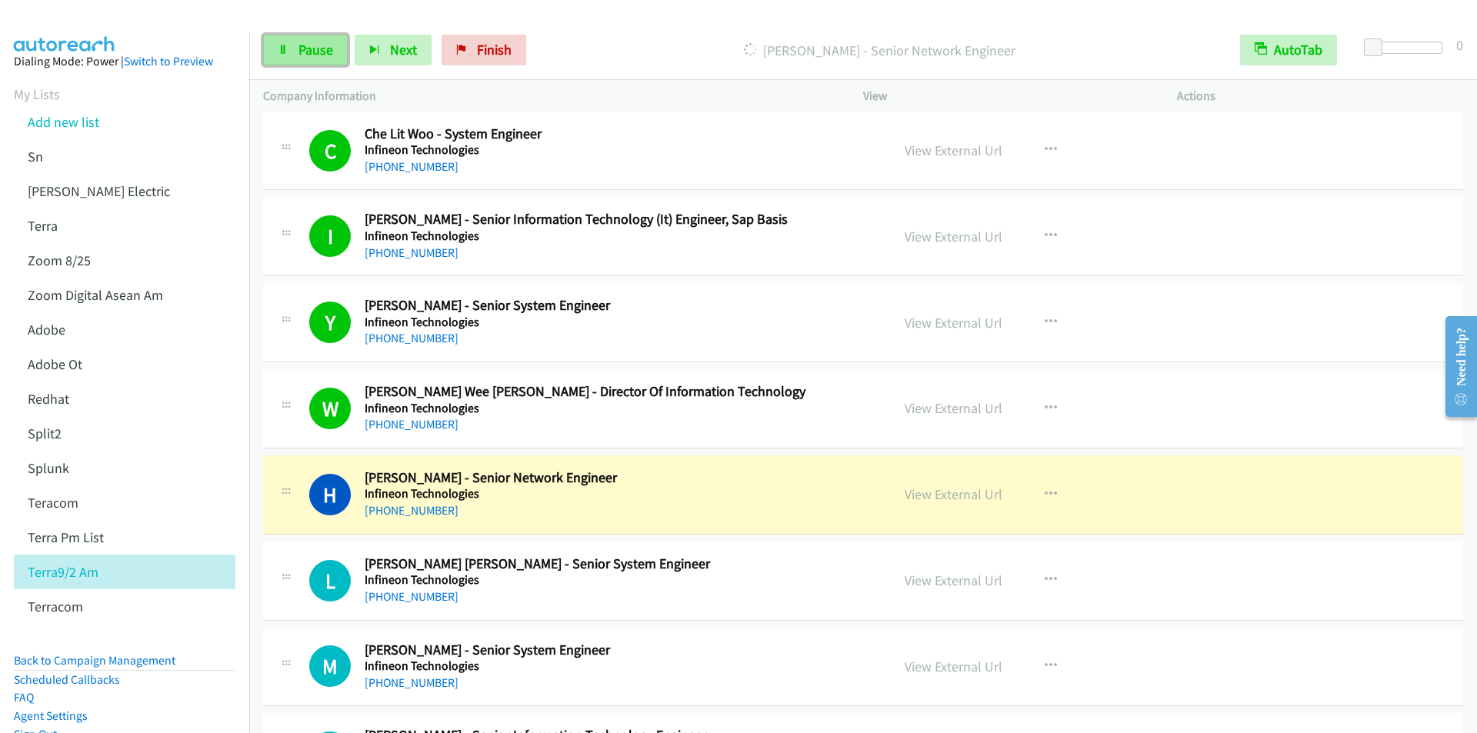
click at [312, 48] on span "Pause" at bounding box center [315, 50] width 35 height 18
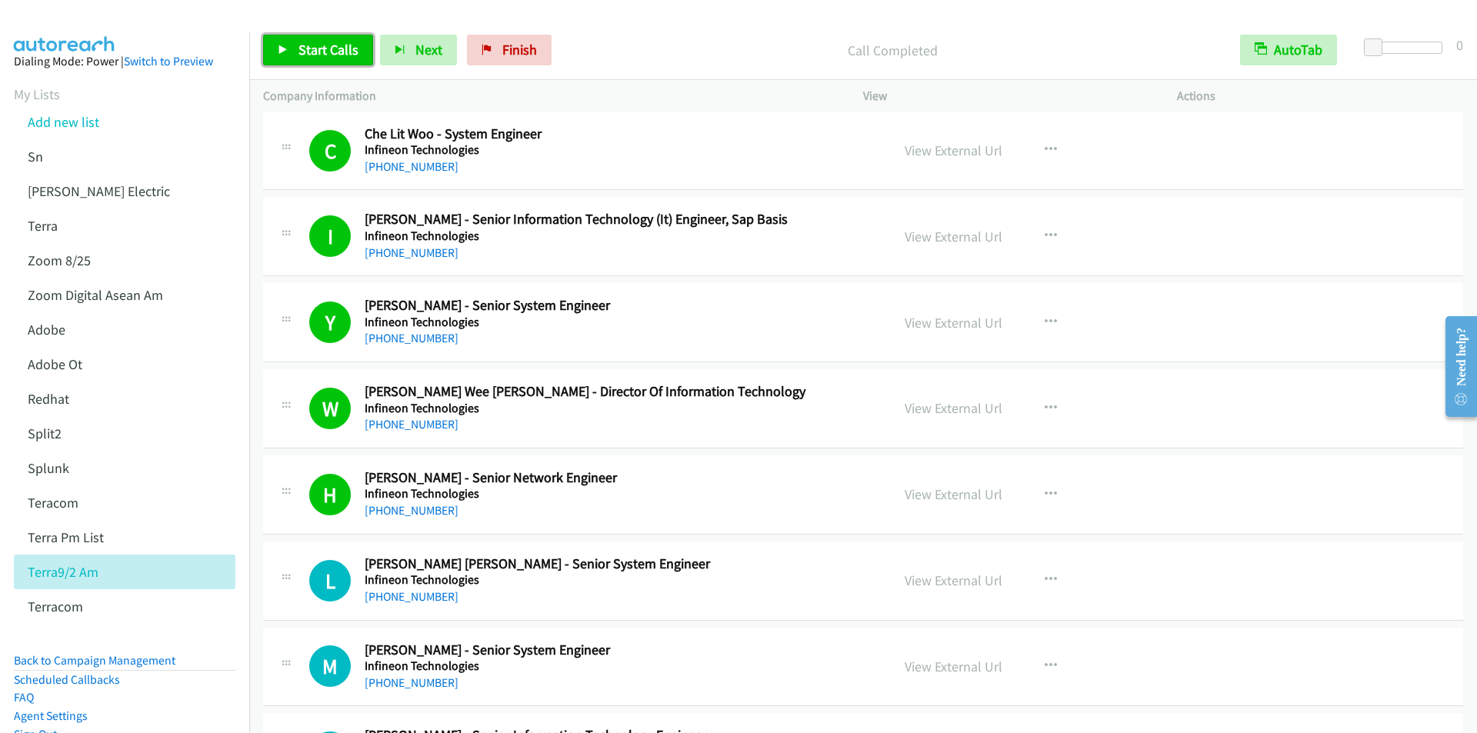
click at [319, 54] on span "Start Calls" at bounding box center [328, 50] width 60 height 18
click at [308, 51] on span "Pause" at bounding box center [315, 50] width 35 height 18
